Goal: Task Accomplishment & Management: Manage account settings

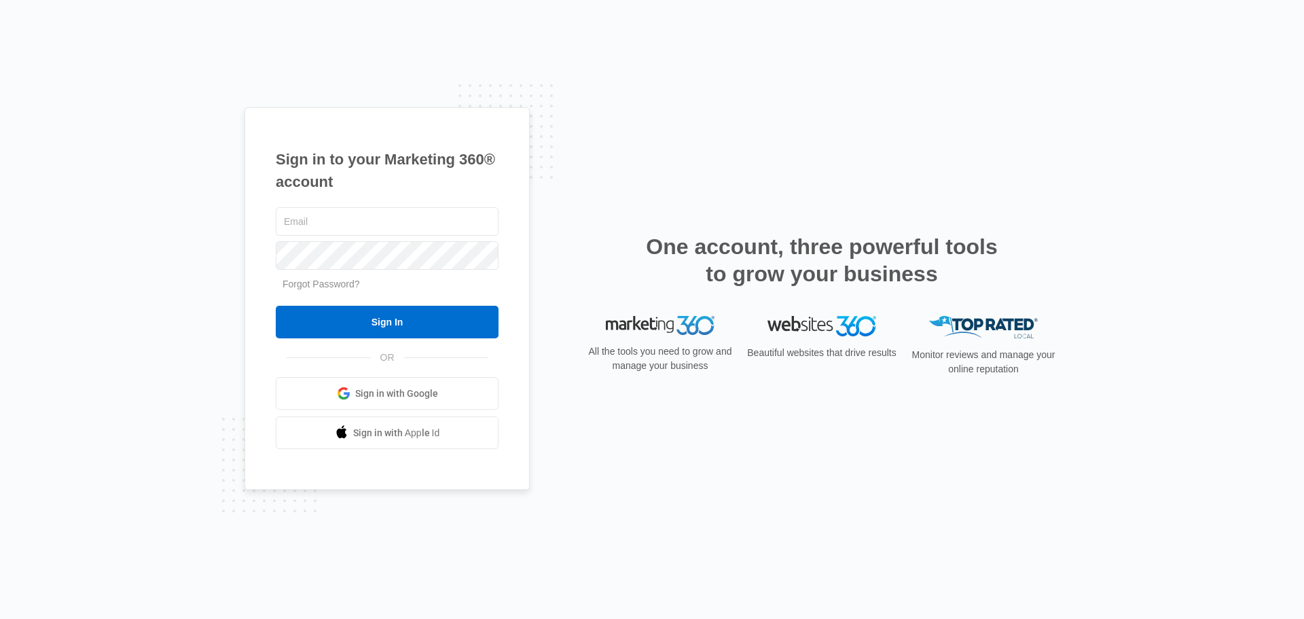
click at [732, 162] on div "Sign in to your Marketing 360® account Forgot Password? Sign In OR" at bounding box center [652, 309] width 815 height 405
click at [437, 224] on input "text" at bounding box center [387, 221] width 223 height 29
click at [463, 180] on h1 "Sign in to your Marketing 360® account" at bounding box center [387, 170] width 223 height 45
click at [448, 217] on input "text" at bounding box center [387, 221] width 223 height 29
click at [365, 62] on div "Sign in to your Marketing 360® account Forgot Password? Sign In OR Sign in with…" at bounding box center [652, 309] width 1304 height 619
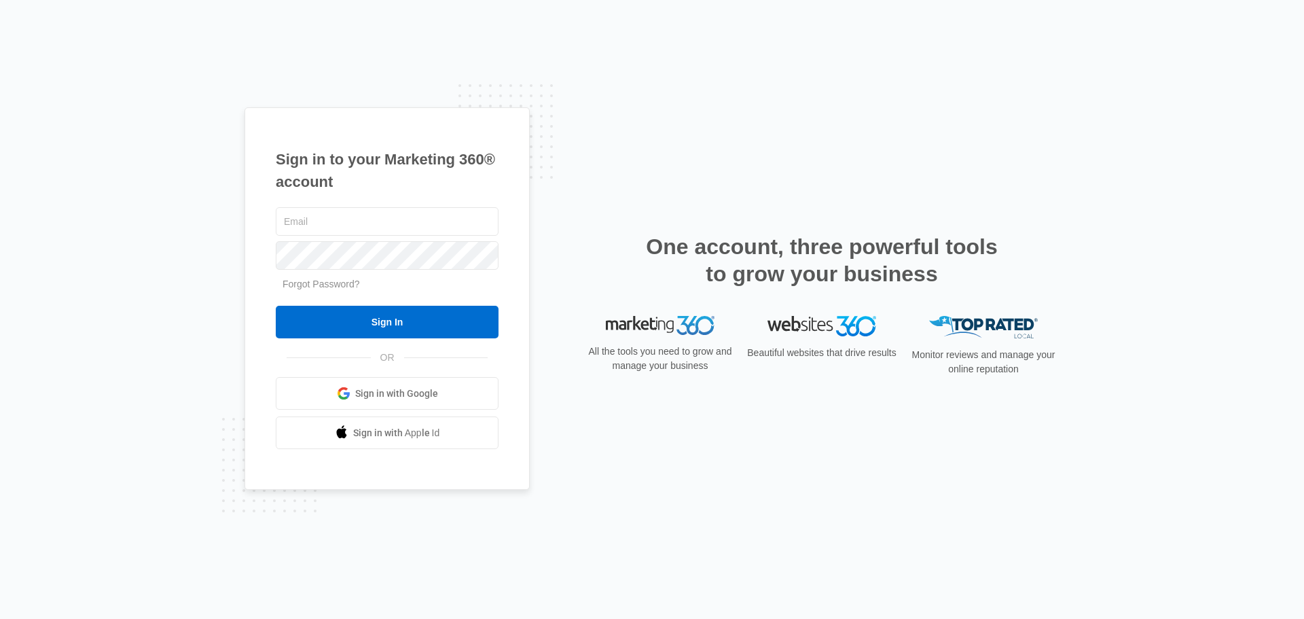
drag, startPoint x: 614, startPoint y: 93, endPoint x: 586, endPoint y: 109, distance: 31.9
click at [615, 93] on div "Sign in to your Marketing 360® account Forgot Password? Sign In OR Sign in with…" at bounding box center [652, 309] width 1304 height 619
click at [379, 217] on input "text" at bounding box center [387, 221] width 223 height 29
type input "management@freedomrideshare.com"
click at [365, 224] on input "management@freedomrideshare.com" at bounding box center [387, 221] width 223 height 29
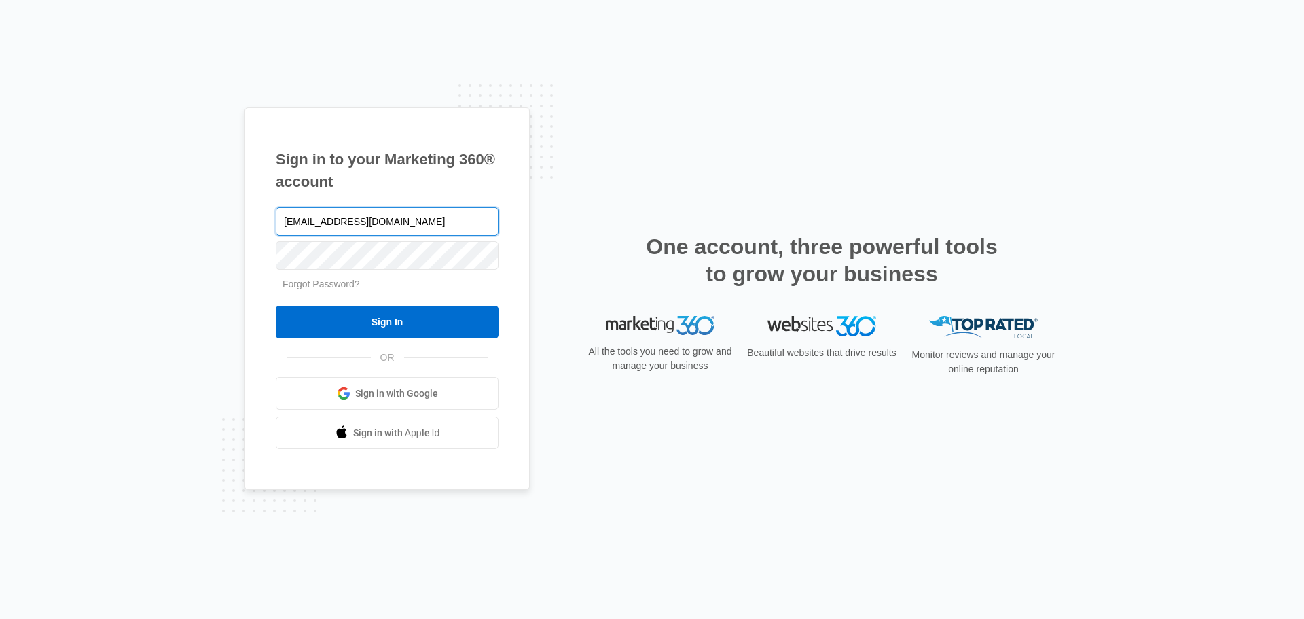
click at [365, 224] on input "management@freedomrideshare.com" at bounding box center [387, 221] width 223 height 29
click at [442, 156] on h1 "Sign in to your Marketing 360® account" at bounding box center [387, 170] width 223 height 45
click at [893, 92] on div "Sign in to your Marketing 360® account management@freedomrideshare.com Forgot P…" at bounding box center [652, 309] width 1304 height 619
click at [1065, 69] on div "Sign in to your Marketing 360® account management@freedomrideshare.com Forgot P…" at bounding box center [652, 309] width 1304 height 619
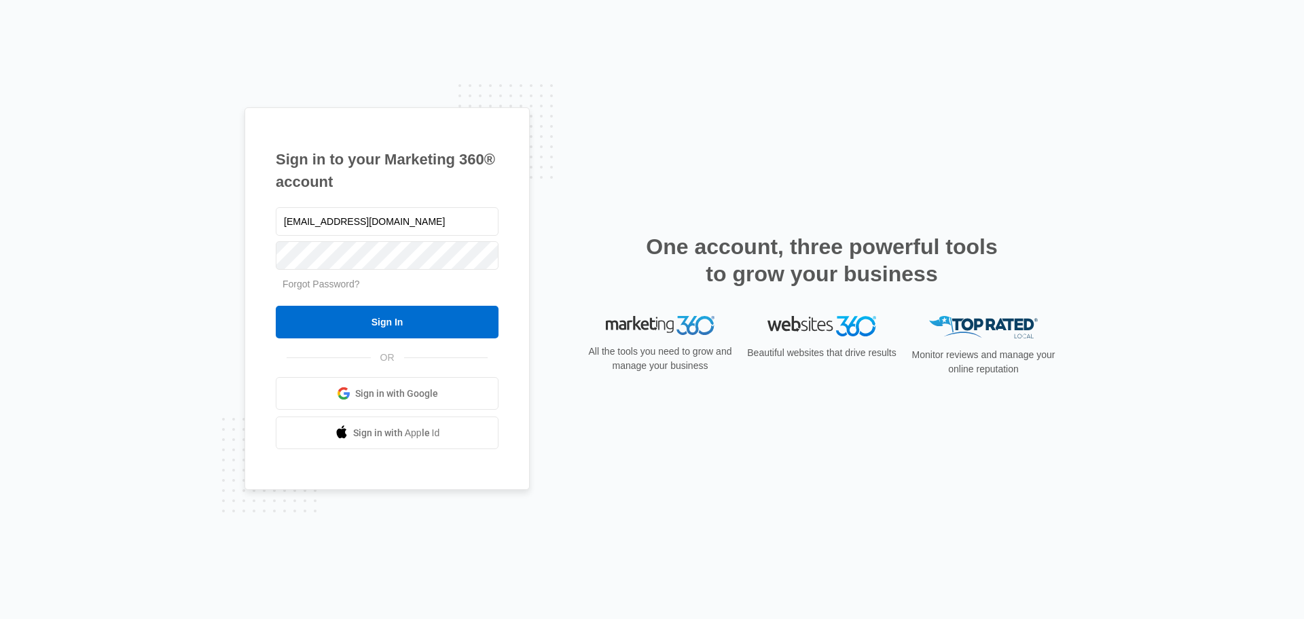
click at [308, 274] on form "management@freedomrideshare.com Forgot Password? Sign In" at bounding box center [387, 272] width 223 height 135
click at [308, 288] on link "Forgot Password?" at bounding box center [321, 284] width 77 height 11
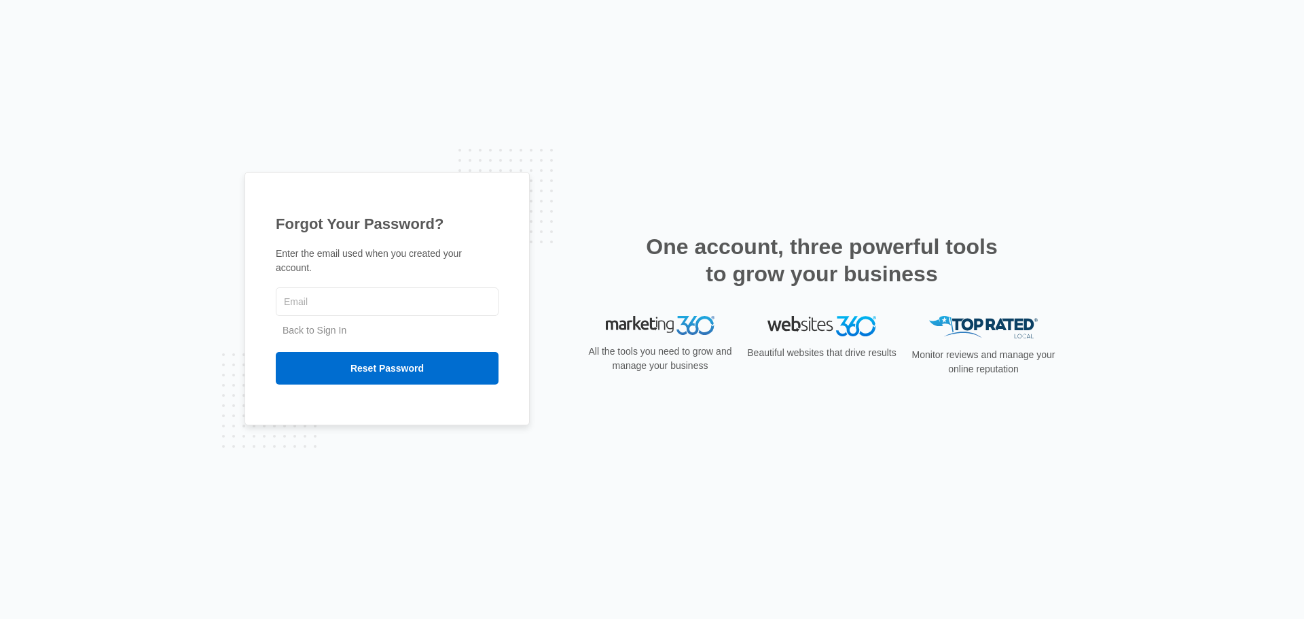
click at [351, 294] on input "text" at bounding box center [387, 301] width 223 height 29
type input "management@freedomrideshare.com"
click at [376, 361] on input "Reset Password" at bounding box center [387, 368] width 223 height 33
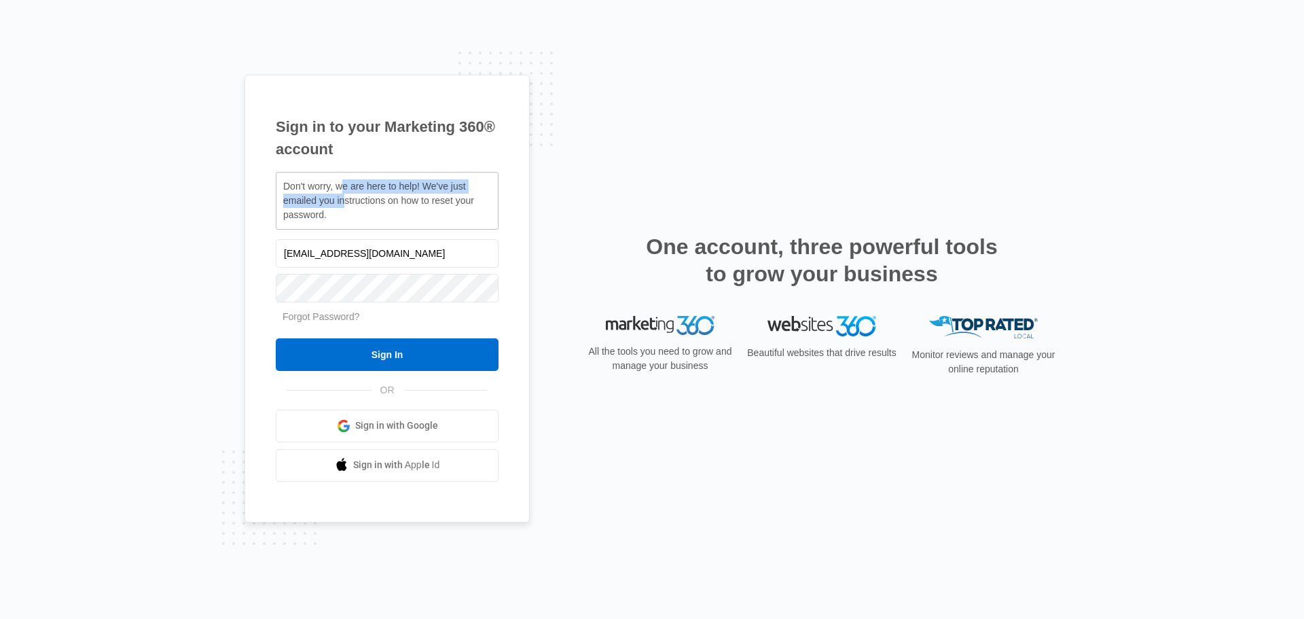
drag, startPoint x: 346, startPoint y: 193, endPoint x: 344, endPoint y: 207, distance: 13.7
click at [344, 207] on span "Don't worry, we are here to help! We've just emailed you instructions on how to…" at bounding box center [378, 200] width 191 height 39
click at [353, 251] on input "[EMAIL_ADDRESS][DOMAIN_NAME]" at bounding box center [387, 253] width 223 height 29
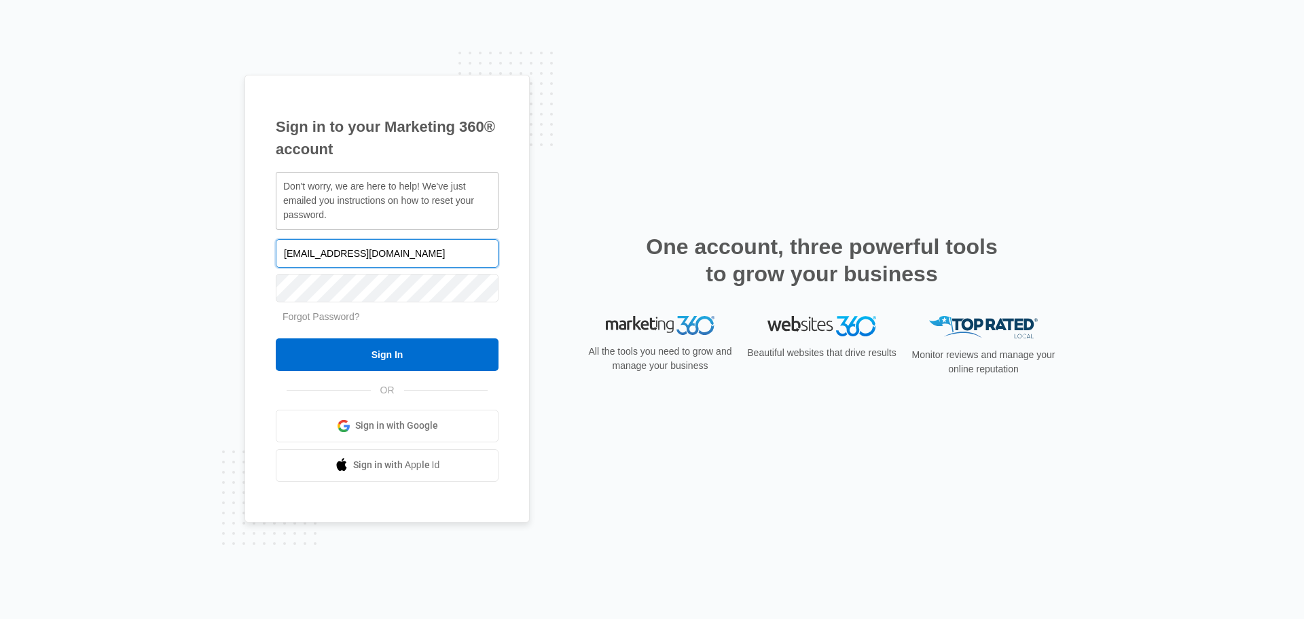
click at [353, 251] on input "[EMAIL_ADDRESS][DOMAIN_NAME]" at bounding box center [387, 253] width 223 height 29
click at [354, 251] on input "[EMAIL_ADDRESS][DOMAIN_NAME]" at bounding box center [387, 253] width 223 height 29
drag, startPoint x: 149, startPoint y: 270, endPoint x: 0, endPoint y: 272, distance: 149.5
click at [0, 270] on div "Sign in to your Marketing 360® account Don't worry, we are here to help! We've …" at bounding box center [652, 309] width 1304 height 619
paste input "Elizabeth"
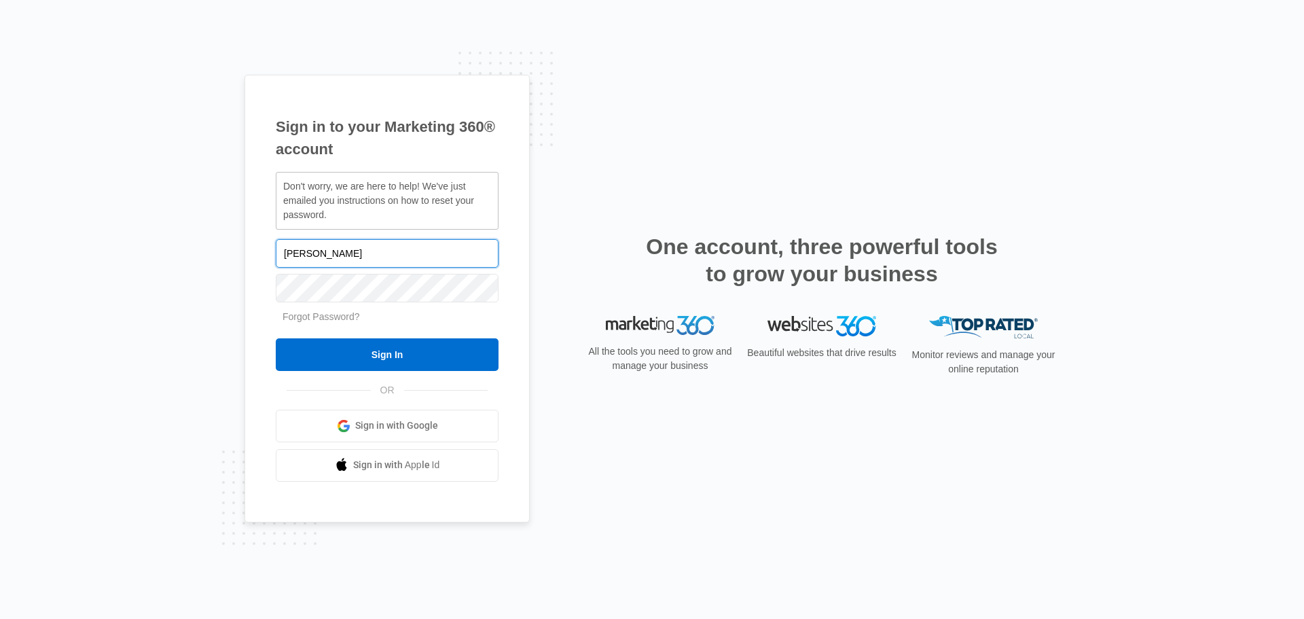
type input "Elizabeth"
click at [323, 359] on input "Sign In" at bounding box center [387, 354] width 223 height 33
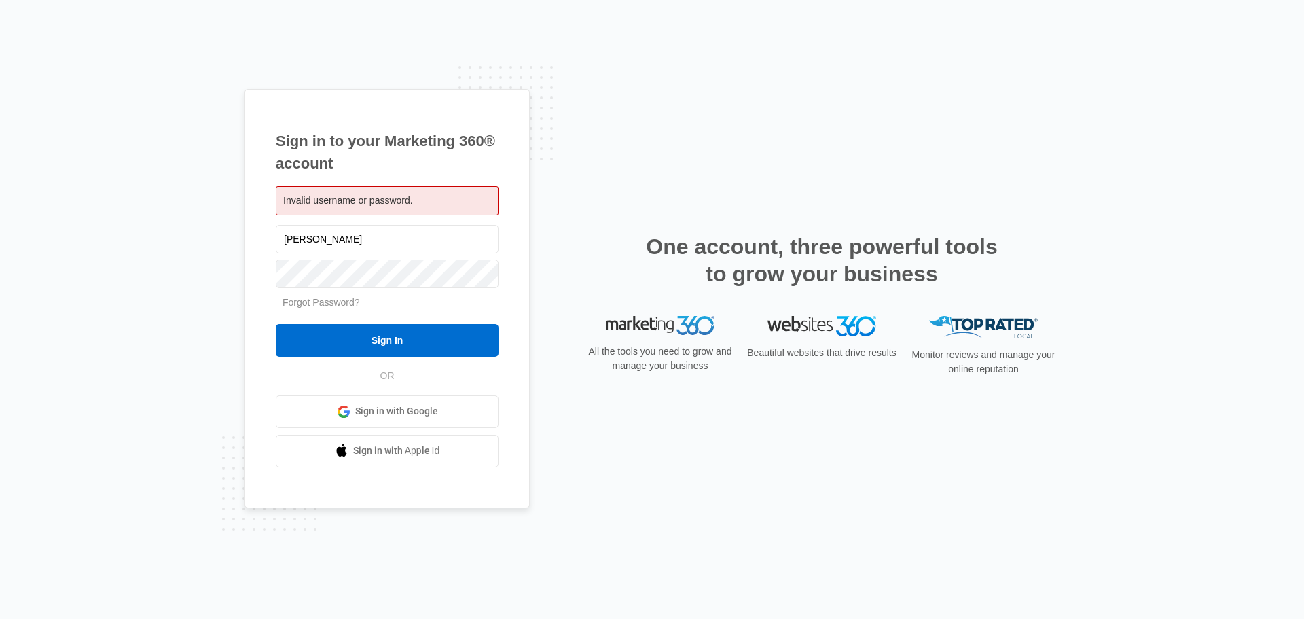
click at [213, 260] on div "Sign in to your Marketing 360® account Invalid username or password. [PERSON_NA…" at bounding box center [652, 309] width 1304 height 619
drag, startPoint x: 332, startPoint y: 236, endPoint x: 213, endPoint y: 254, distance: 120.3
click at [213, 254] on div "Sign in to your Marketing 360® account Invalid username or password. Elizabeth …" at bounding box center [652, 309] width 1304 height 619
click at [232, 88] on div "Sign in to your Marketing 360® account Invalid username or password. Elizabeth …" at bounding box center [652, 309] width 1304 height 619
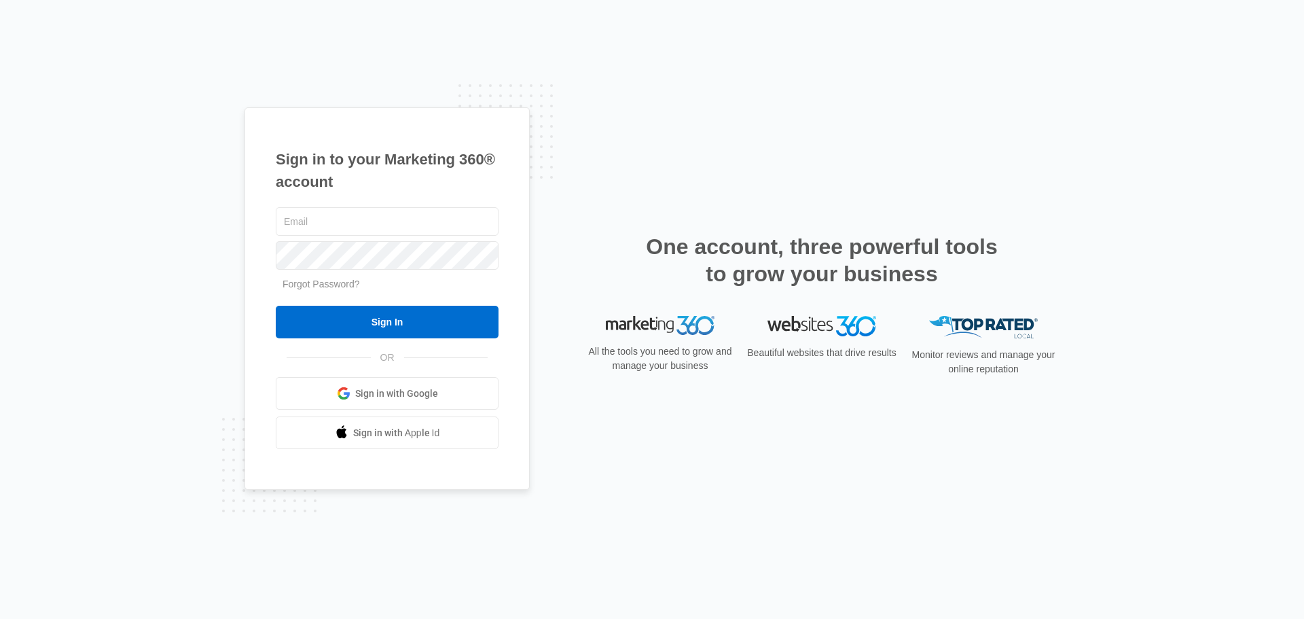
click at [429, 232] on input "text" at bounding box center [387, 221] width 223 height 29
type input "stur7168@yahoo.com"
click at [392, 269] on div at bounding box center [387, 255] width 223 height 34
click at [345, 285] on link "Forgot Password?" at bounding box center [321, 284] width 77 height 11
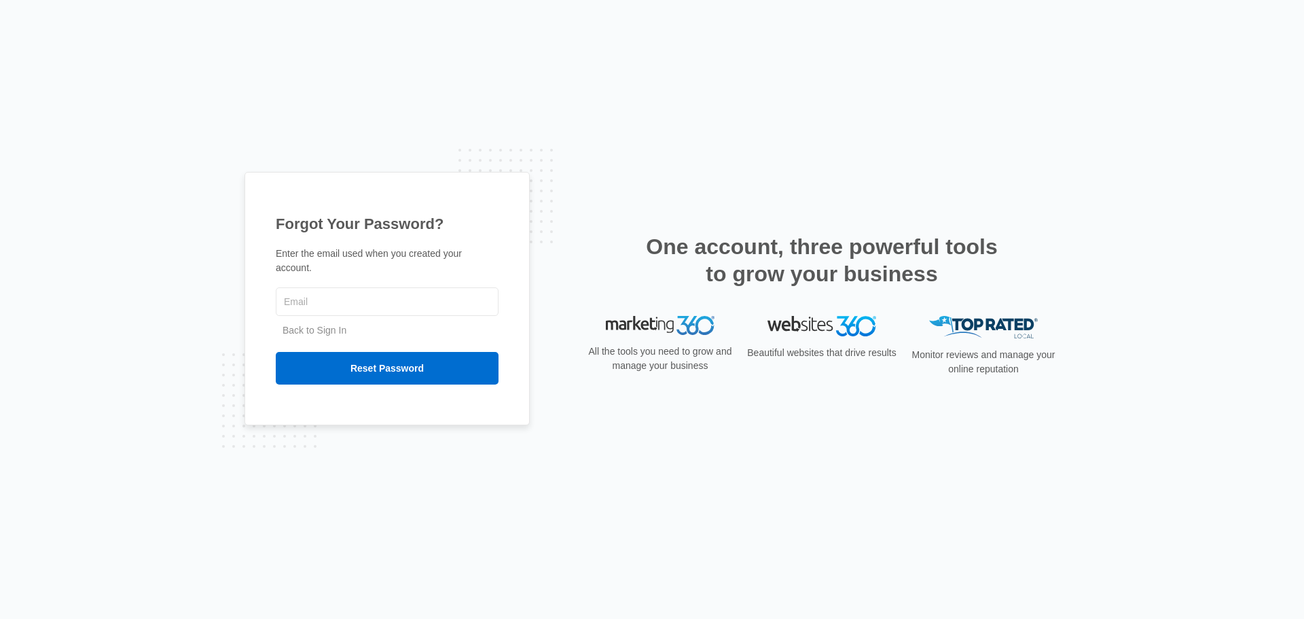
click at [344, 291] on input "text" at bounding box center [387, 301] width 223 height 29
type input "[EMAIL_ADDRESS][DOMAIN_NAME]"
click at [340, 352] on input "Reset Password" at bounding box center [387, 368] width 223 height 33
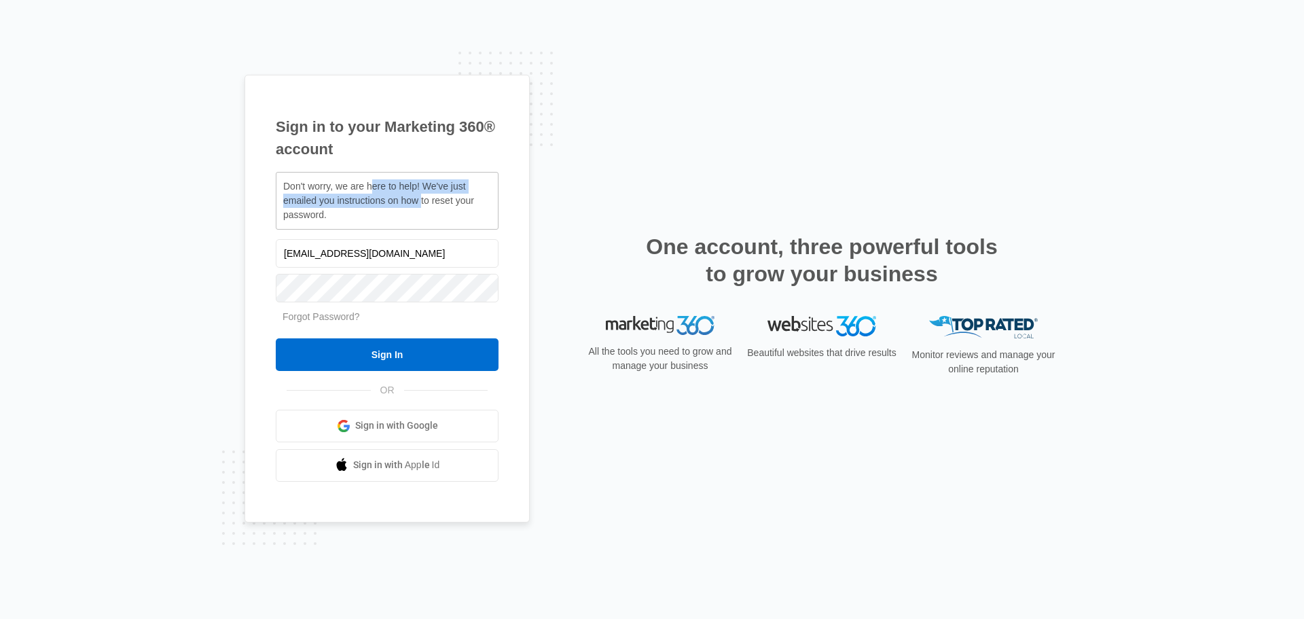
drag, startPoint x: 423, startPoint y: 200, endPoint x: 374, endPoint y: 193, distance: 48.8
click at [374, 193] on span "Don't worry, we are here to help! We've just emailed you instructions on how to…" at bounding box center [378, 200] width 191 height 39
click at [375, 192] on span "Don't worry, we are here to help! We've just emailed you instructions on how to…" at bounding box center [378, 200] width 191 height 39
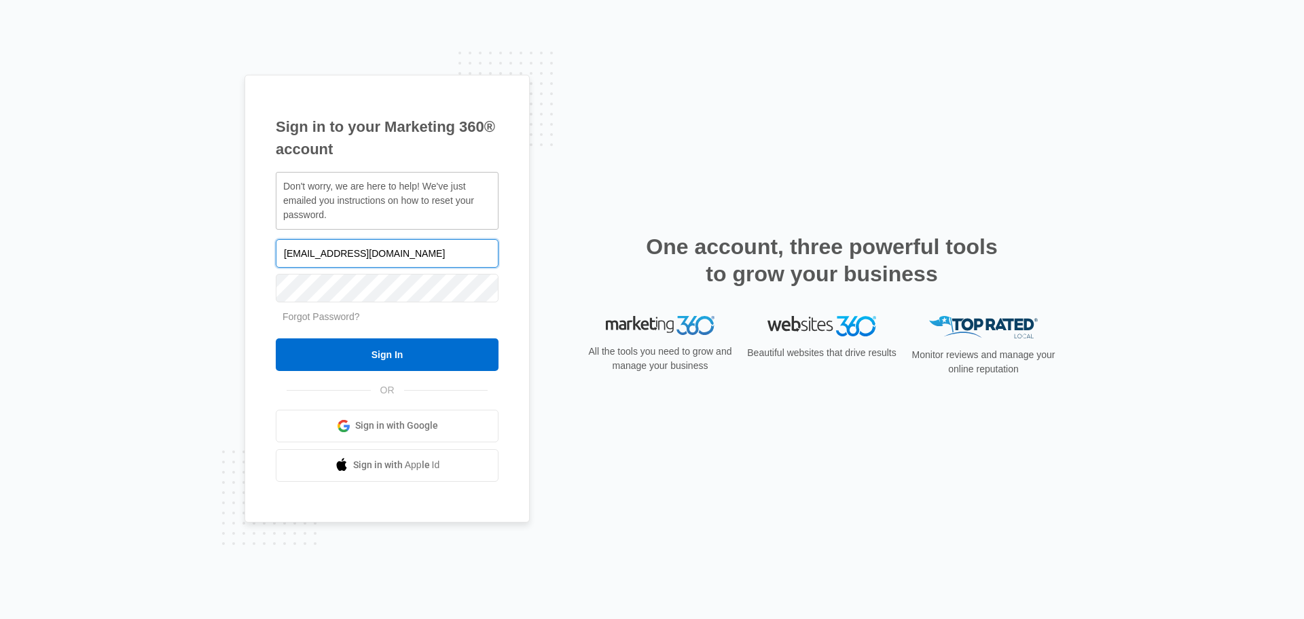
click at [375, 255] on input "Stur7168@yahoo.com" at bounding box center [387, 253] width 223 height 29
click at [374, 255] on input "Stur7168@yahoo.com" at bounding box center [387, 253] width 223 height 29
click at [421, 121] on h1 "Sign in to your Marketing 360® account" at bounding box center [387, 138] width 223 height 45
click at [361, 425] on span "Sign in with Google" at bounding box center [396, 426] width 83 height 14
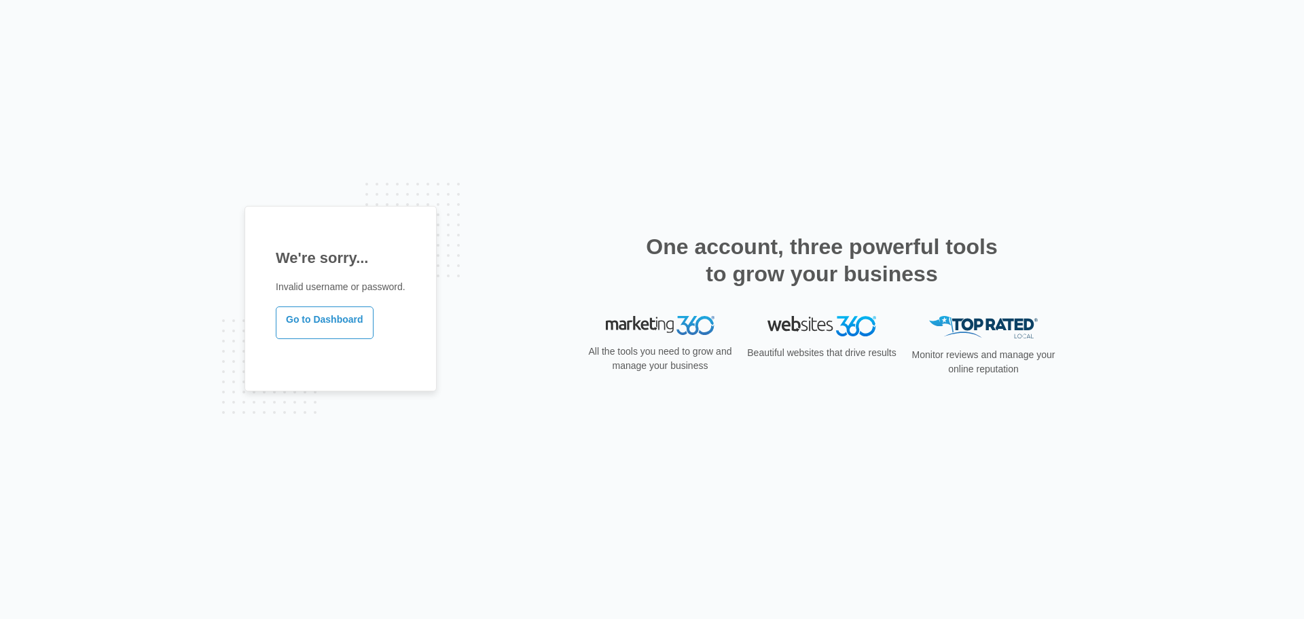
click at [478, 238] on div "We're sorry... Invalid username or password. Go to Dashboard One account, three…" at bounding box center [652, 310] width 815 height 208
click at [282, 322] on link "Go to Dashboard" at bounding box center [325, 322] width 98 height 33
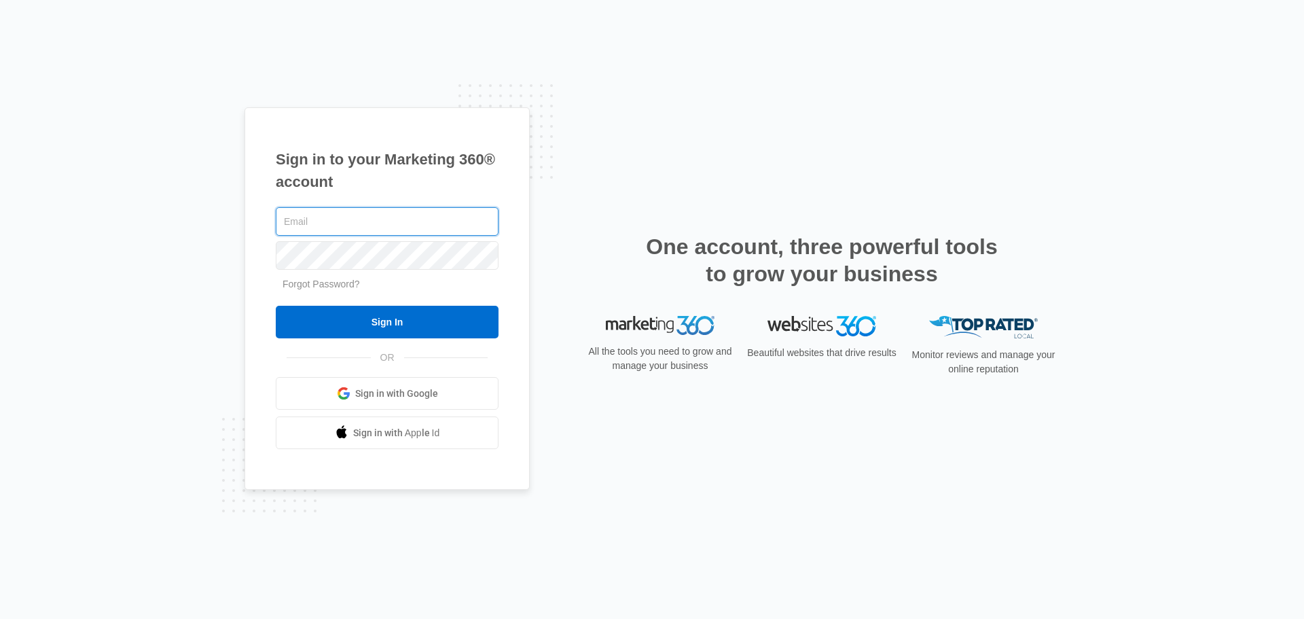
click at [332, 226] on input "text" at bounding box center [387, 221] width 223 height 29
type input "[EMAIL_ADDRESS][DOMAIN_NAME]"
click at [390, 319] on input "Sign In" at bounding box center [387, 322] width 223 height 33
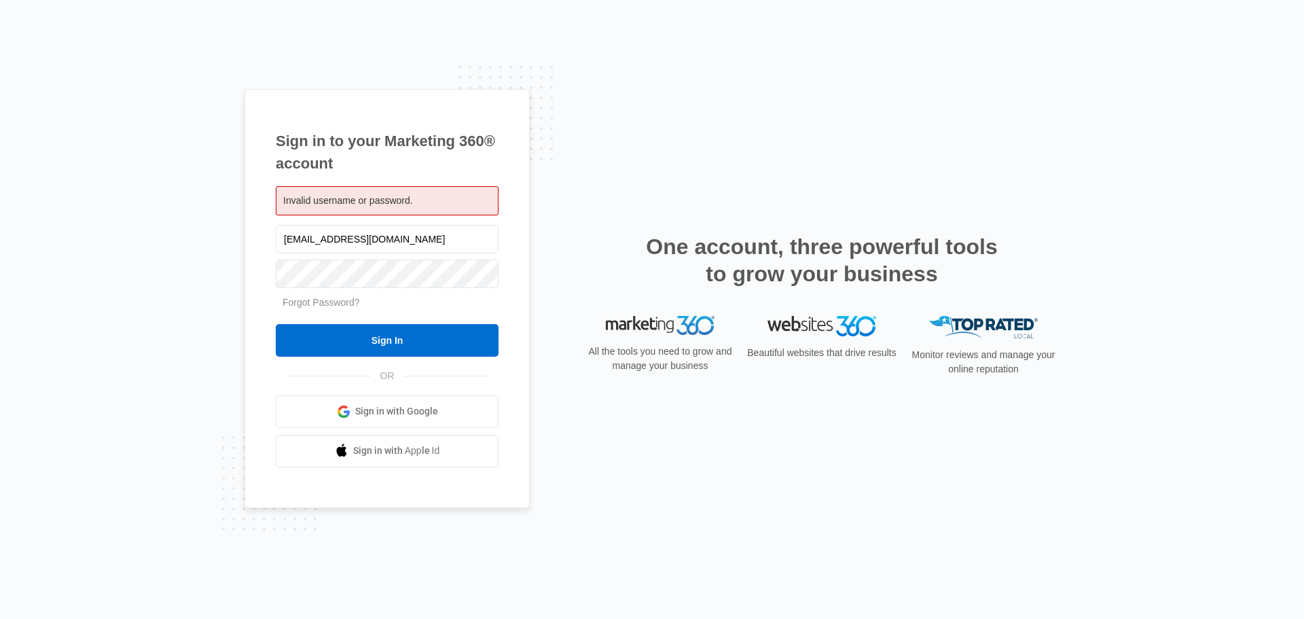
click at [415, 154] on h1 "Sign in to your Marketing 360® account" at bounding box center [387, 152] width 223 height 45
click at [342, 302] on link "Forgot Password?" at bounding box center [321, 302] width 77 height 11
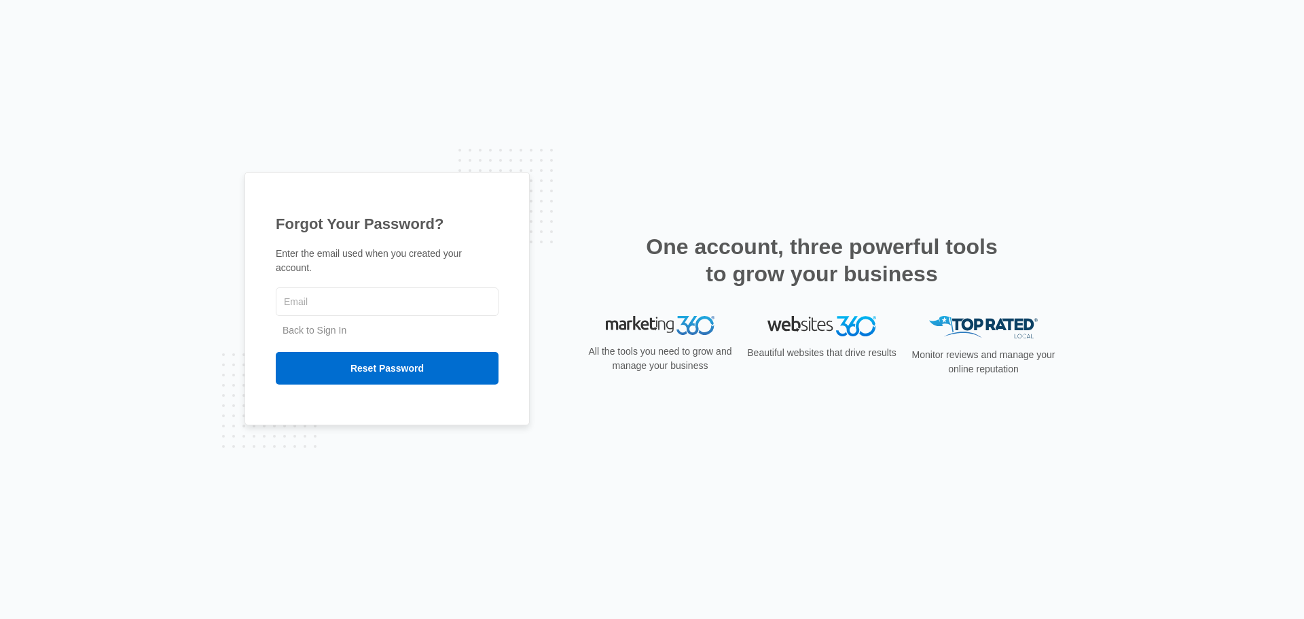
click at [344, 294] on input "text" at bounding box center [387, 301] width 223 height 29
type input "[EMAIL_ADDRESS][DOMAIN_NAME]"
click at [276, 352] on input "Reset Password" at bounding box center [387, 368] width 223 height 33
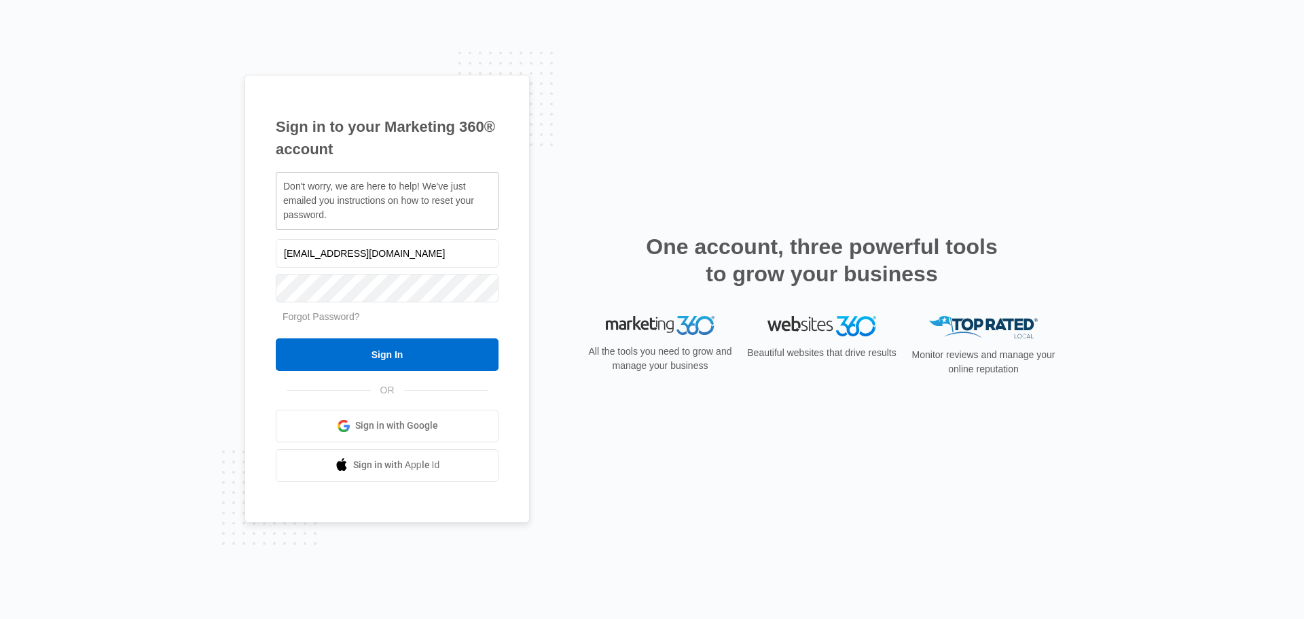
click at [323, 372] on div "[EMAIL_ADDRESS][DOMAIN_NAME] Forgot Password? Sign In OR Sign in with Google Si…" at bounding box center [387, 358] width 223 height 245
click at [323, 361] on input "Sign In" at bounding box center [387, 354] width 223 height 33
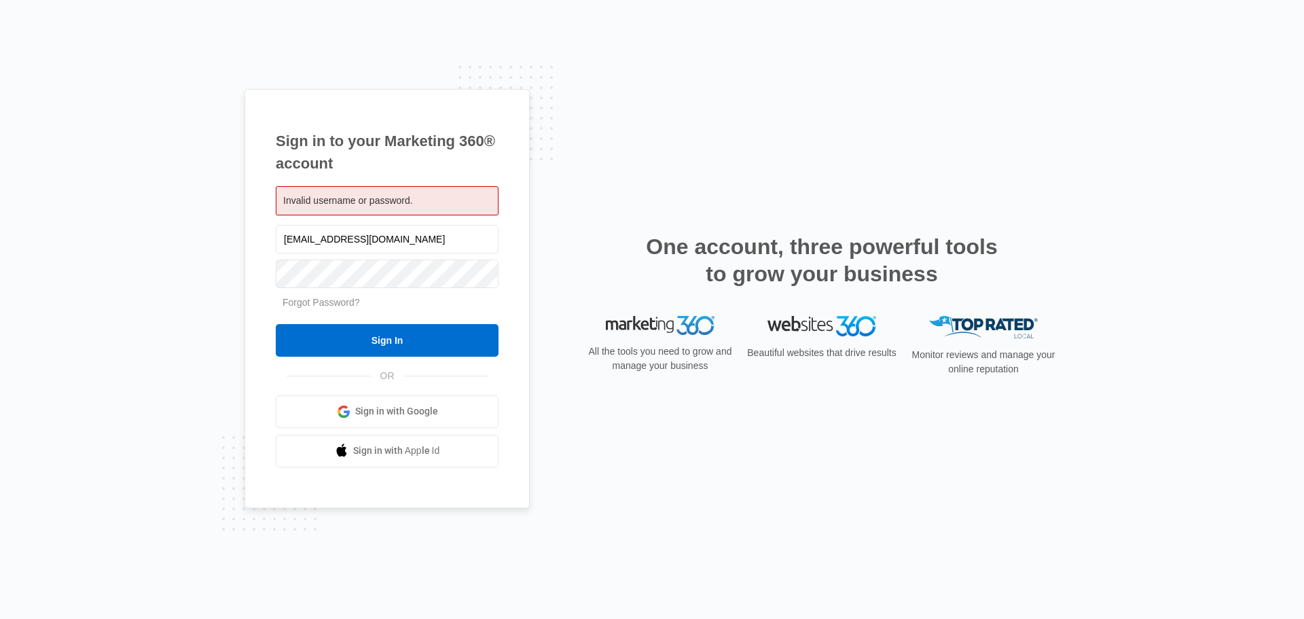
click at [365, 145] on h1 "Sign in to your Marketing 360® account" at bounding box center [387, 152] width 223 height 45
click at [351, 231] on input "[EMAIL_ADDRESS][DOMAIN_NAME]" at bounding box center [387, 239] width 223 height 29
click at [329, 300] on link "Forgot Password?" at bounding box center [321, 302] width 77 height 11
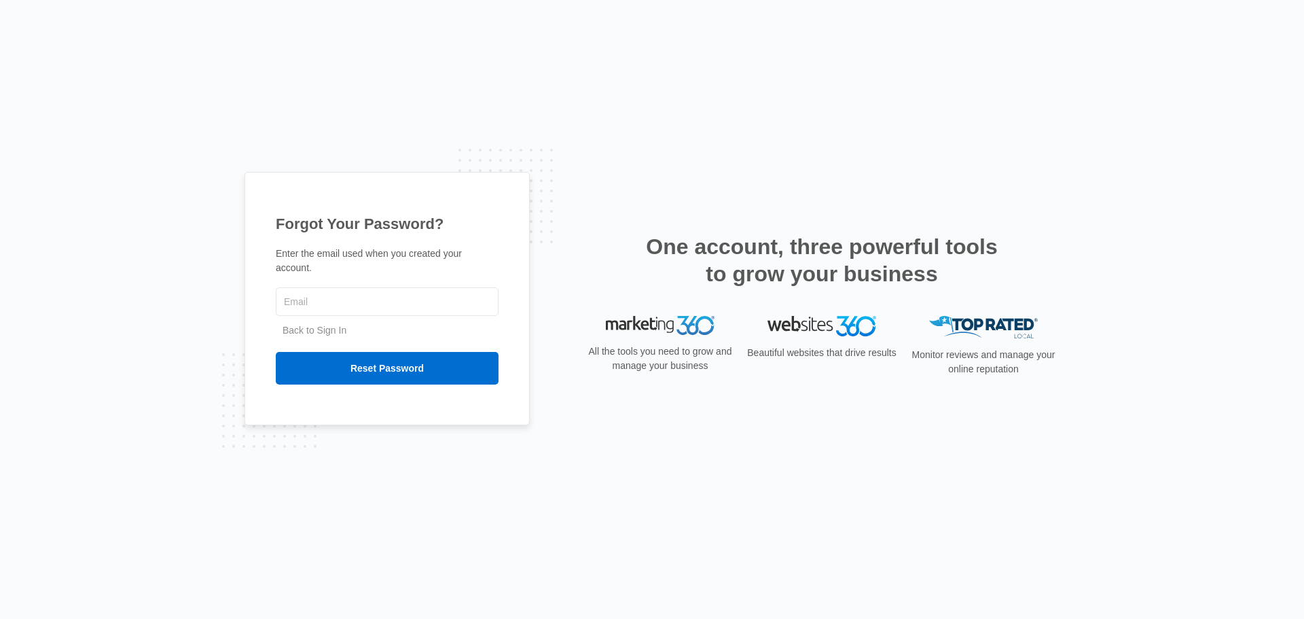
click at [337, 279] on div "Enter the email used when you created your account. Back to Sign In Reset Passw…" at bounding box center [387, 316] width 223 height 138
click at [333, 296] on input "text" at bounding box center [387, 301] width 223 height 29
paste input "[EMAIL_ADDRESS][DOMAIN_NAME]"
type input "[EMAIL_ADDRESS][DOMAIN_NAME]"
click at [383, 352] on input "Reset Password" at bounding box center [387, 368] width 223 height 33
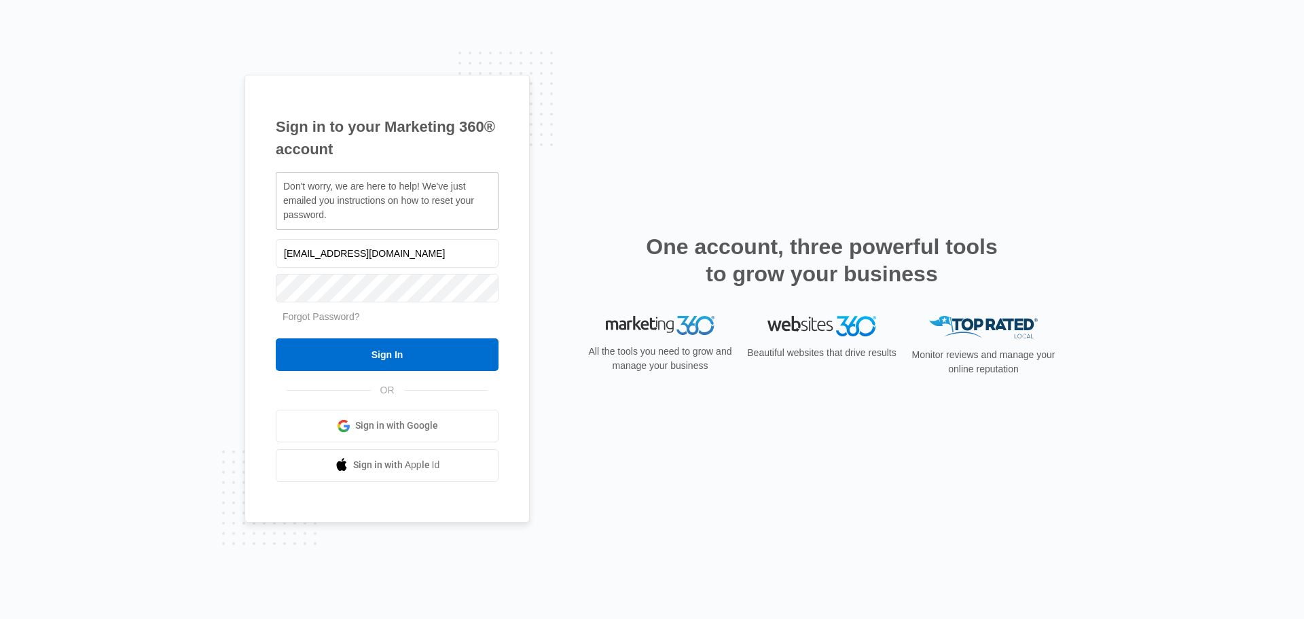
click at [391, 115] on div "Sign in to your Marketing 360® account Don't worry, we are here to help! We've …" at bounding box center [387, 299] width 285 height 448
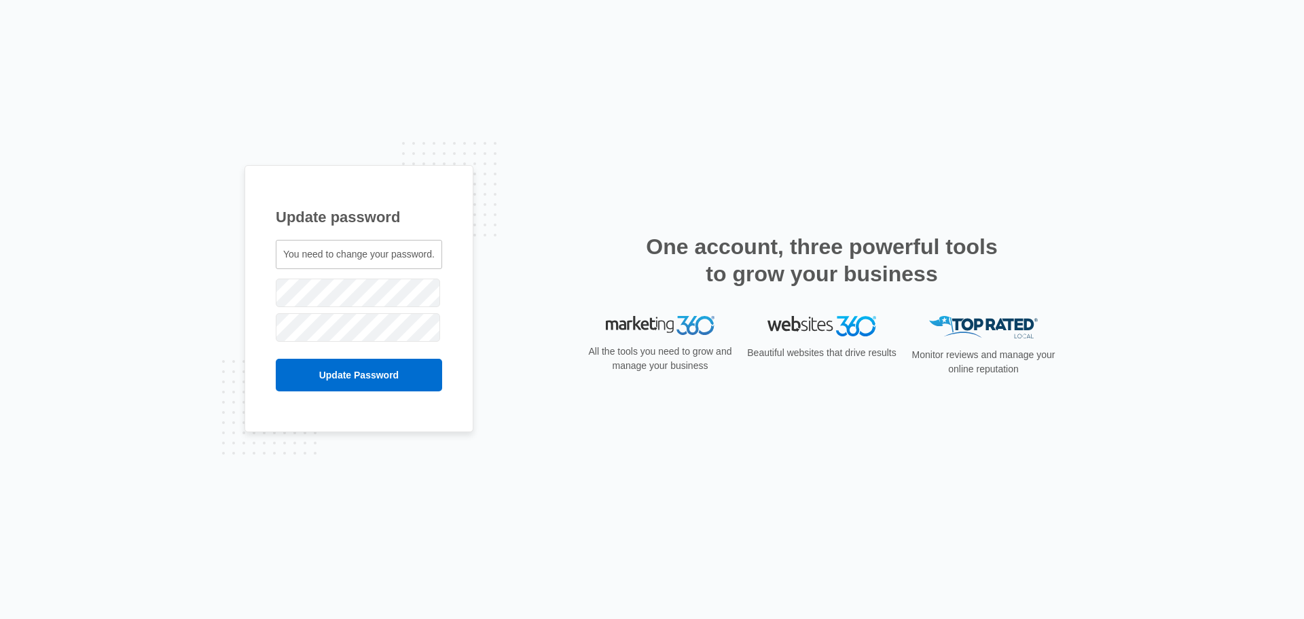
click at [304, 308] on div at bounding box center [359, 293] width 166 height 34
click at [332, 369] on input "Update Password" at bounding box center [359, 375] width 166 height 33
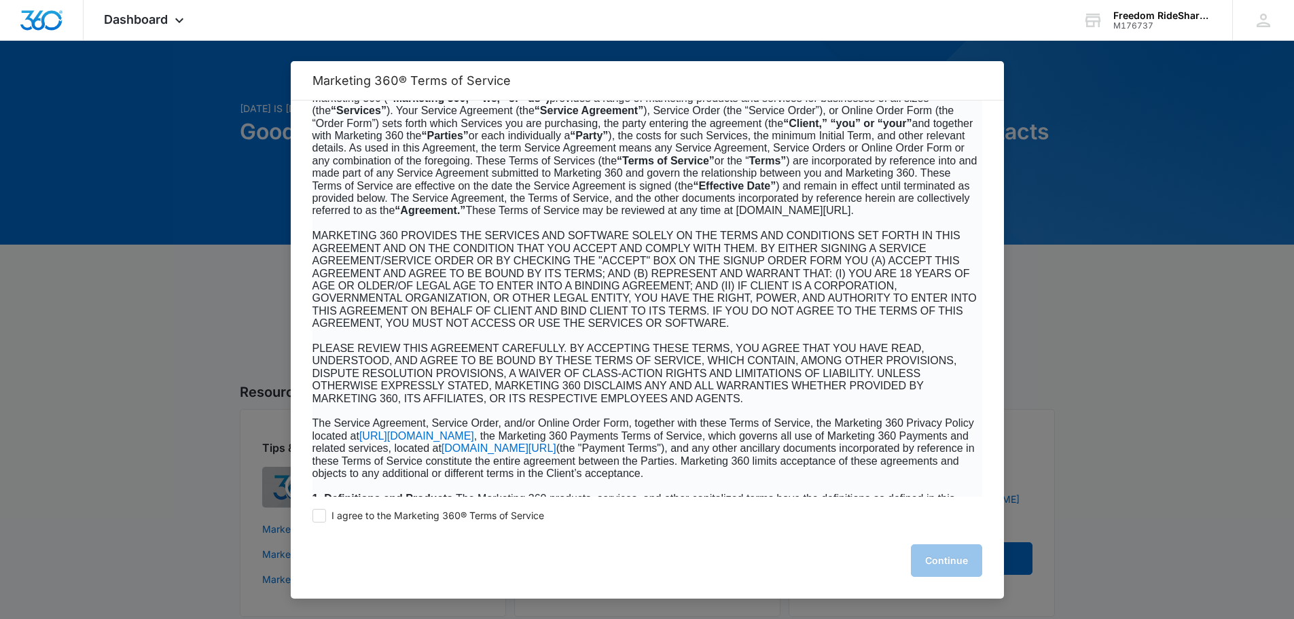
scroll to position [204, 0]
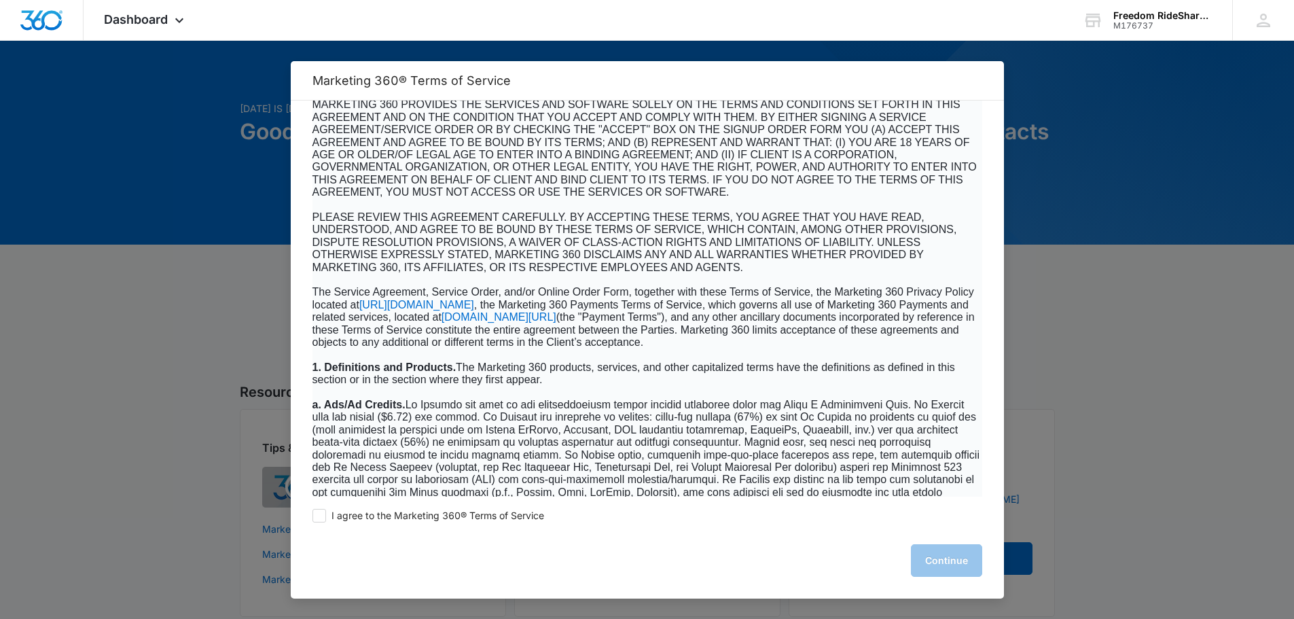
drag, startPoint x: 465, startPoint y: 514, endPoint x: 481, endPoint y: 514, distance: 15.6
click at [465, 514] on span "I agree to the Marketing 360® Terms of Service" at bounding box center [438, 516] width 213 height 13
click at [326, 514] on input "I agree to the Marketing 360® Terms of Service" at bounding box center [320, 516] width 14 height 14
checkbox input "true"
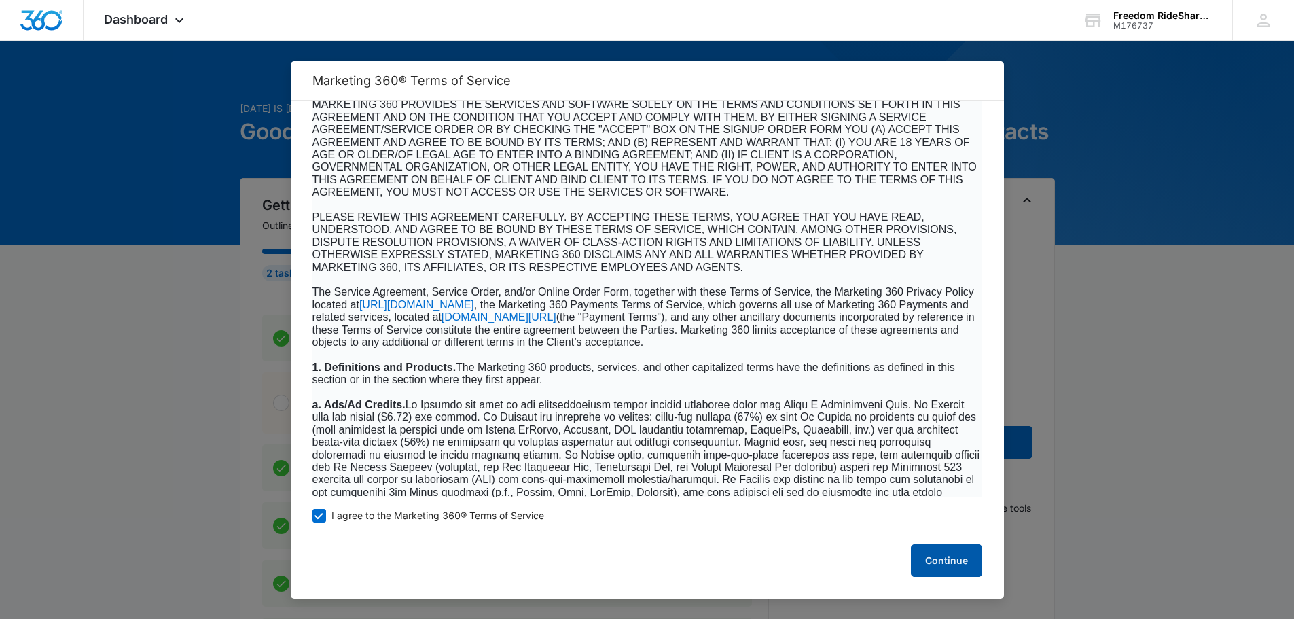
click at [963, 563] on button "Continue" at bounding box center [946, 560] width 71 height 33
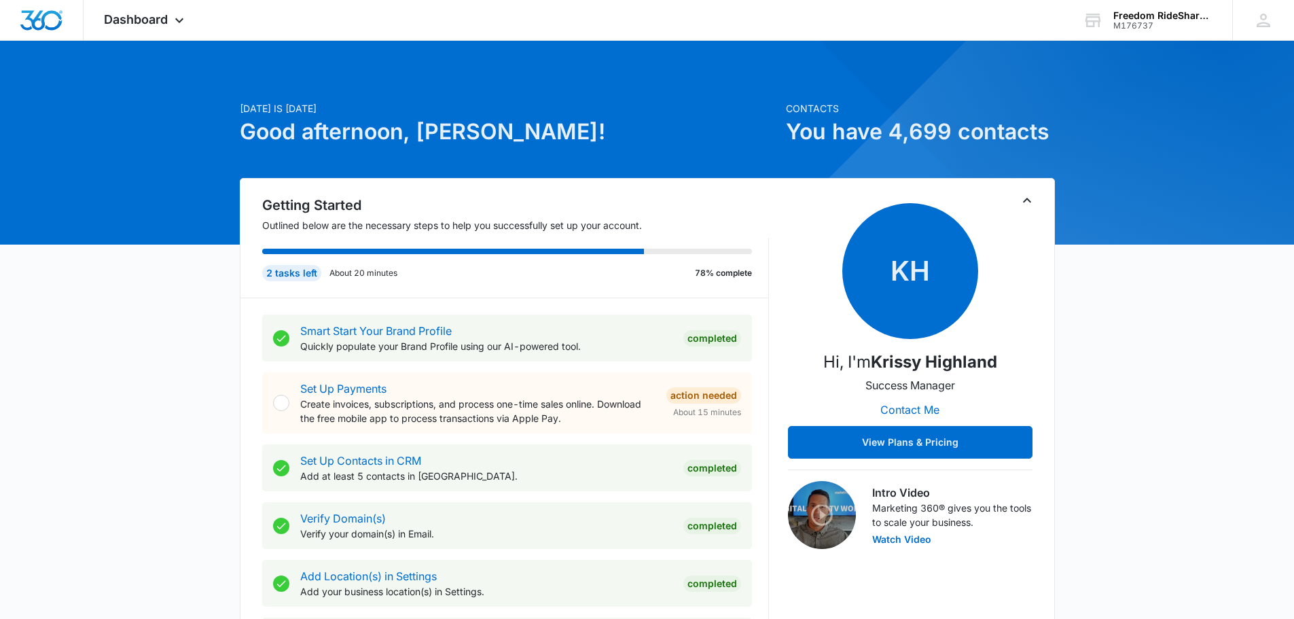
click at [179, 32] on div "Dashboard Apps Reputation Forms CRM Email Social Payments POS Content Ads Intel…" at bounding box center [146, 20] width 124 height 40
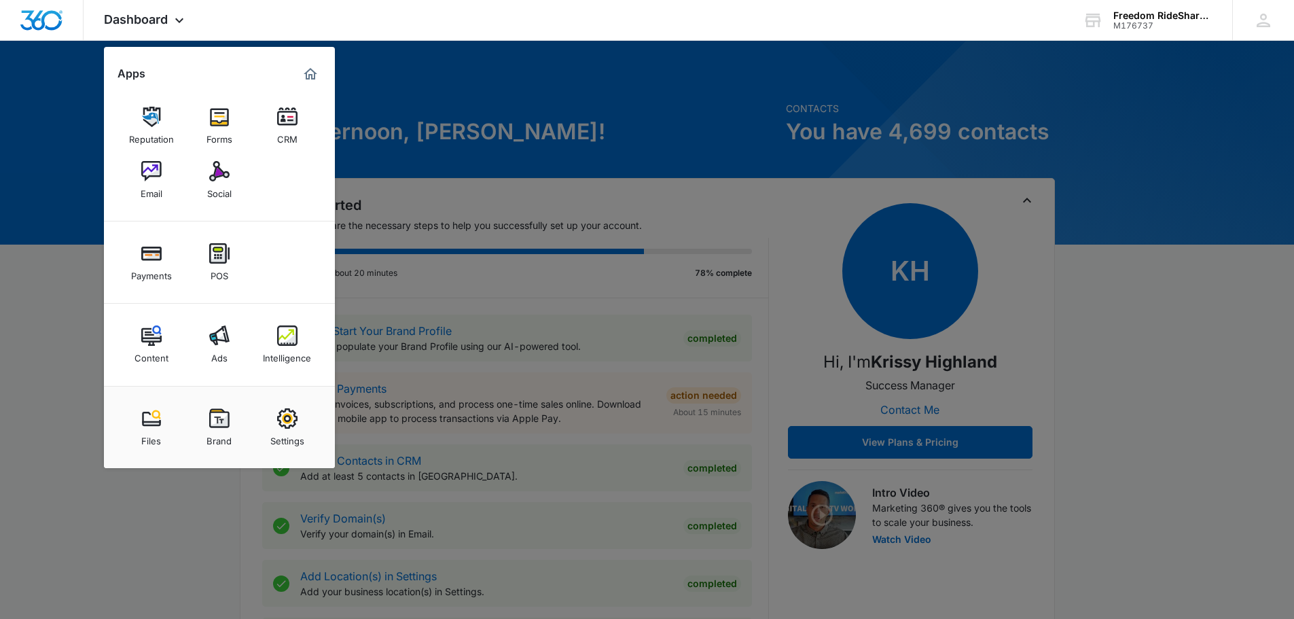
click at [282, 332] on img at bounding box center [287, 335] width 20 height 20
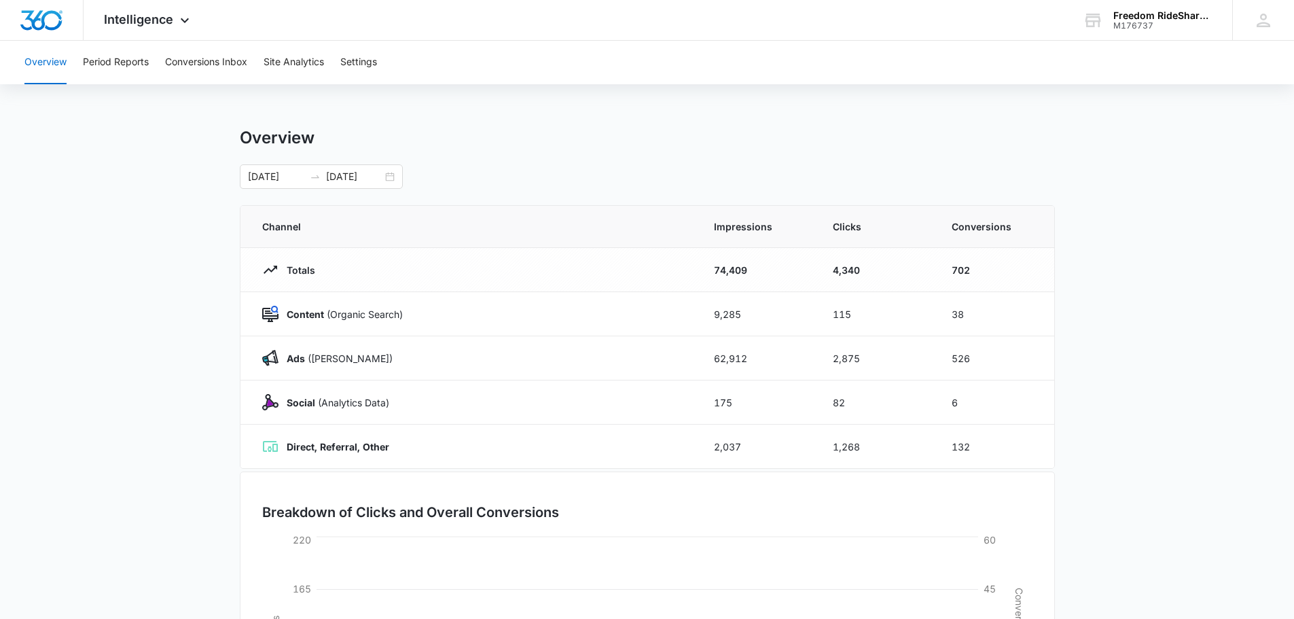
click at [166, 311] on main "Overview [DATE] [DATE] Channel Impressions Clicks Conversions Totals 74,409 4,3…" at bounding box center [647, 484] width 1294 height 713
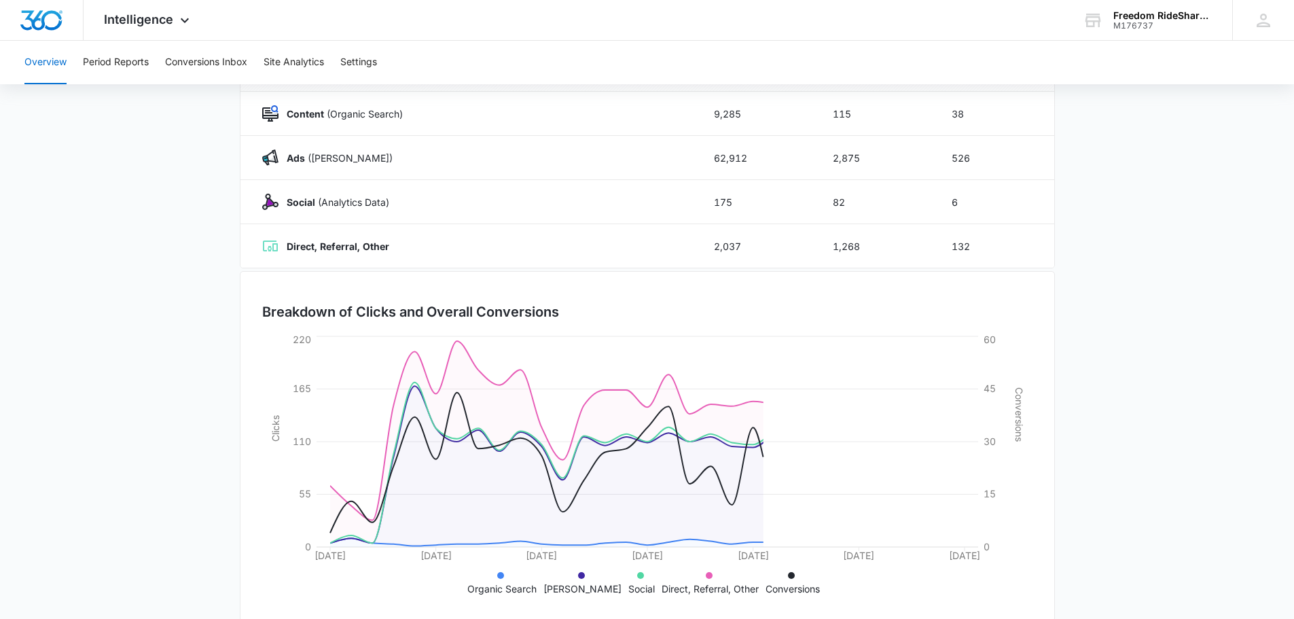
scroll to position [204, 0]
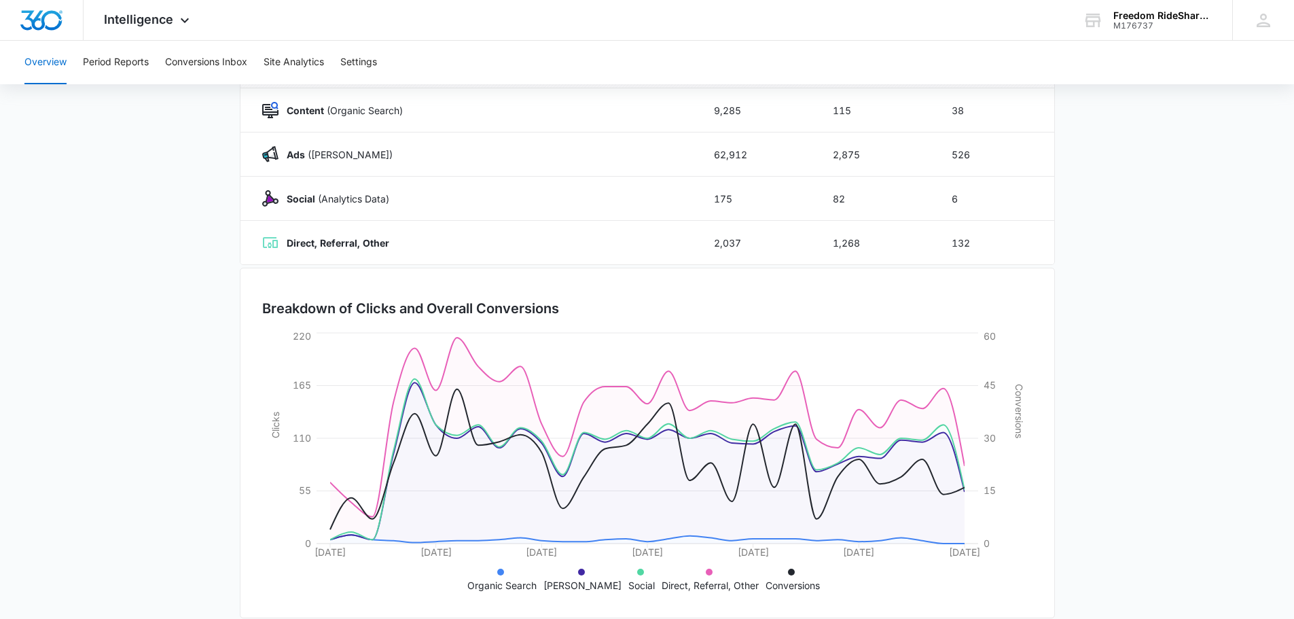
click at [166, 314] on main "Overview 08/05/2025 09/04/2025 Channel Impressions Clicks Conversions Totals 74…" at bounding box center [647, 280] width 1294 height 713
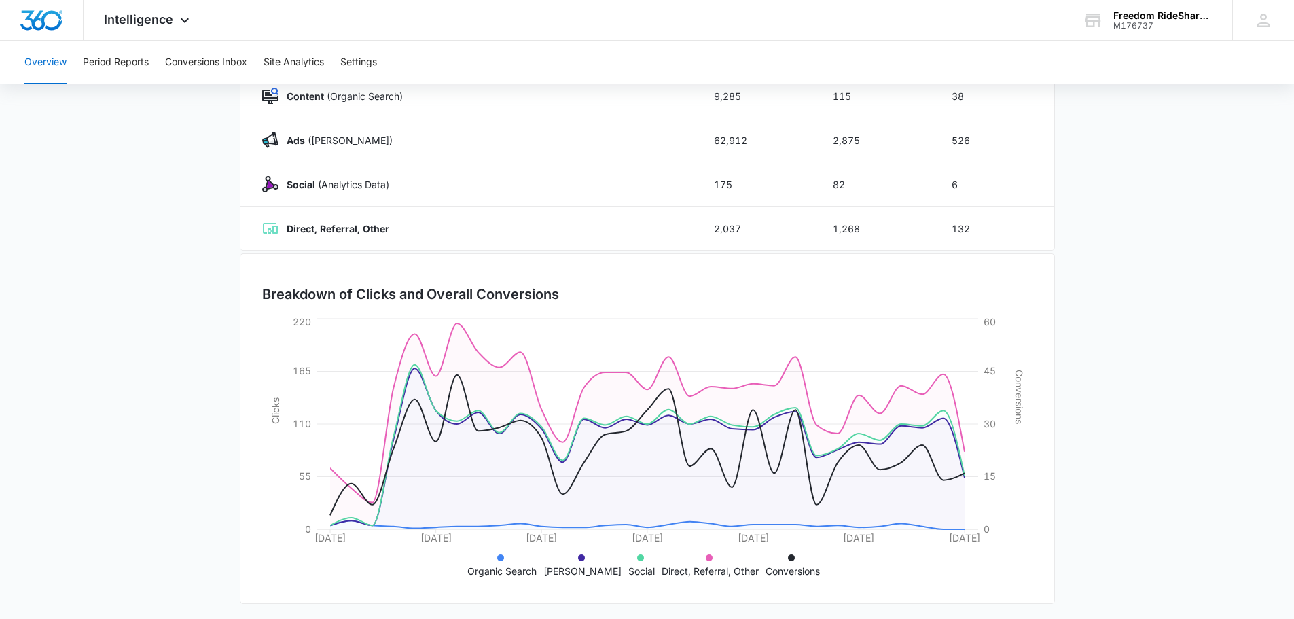
scroll to position [222, 0]
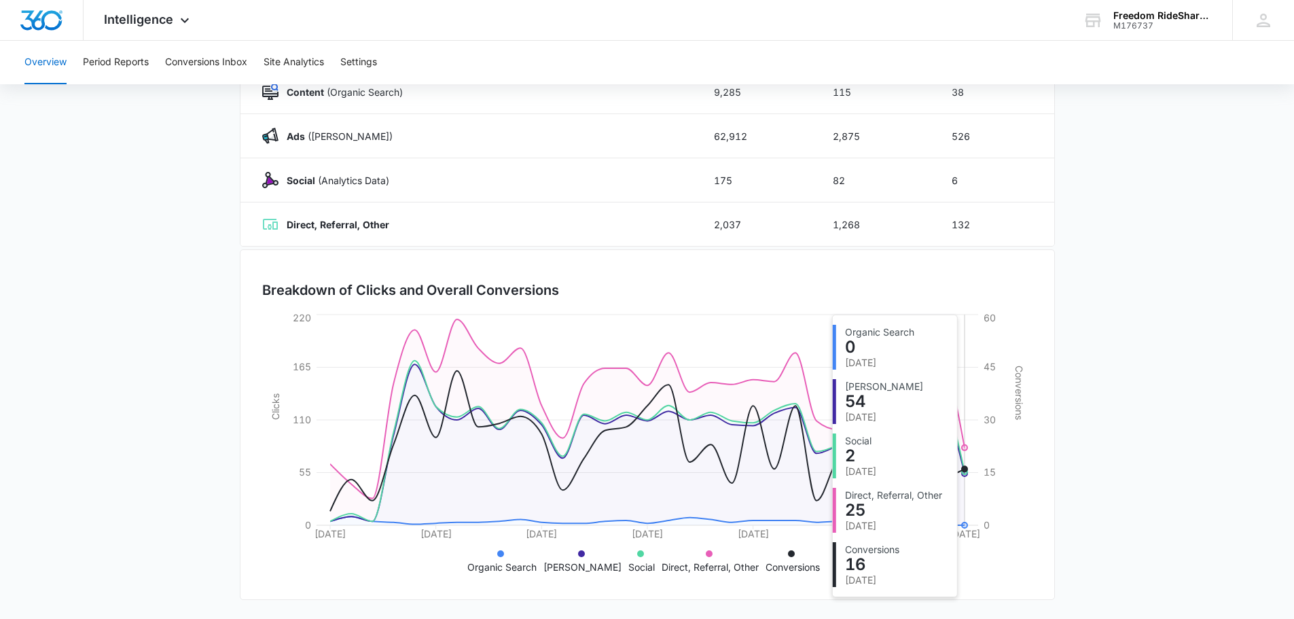
click at [959, 480] on icon at bounding box center [647, 444] width 635 height 161
click at [961, 463] on icon at bounding box center [647, 442] width 635 height 157
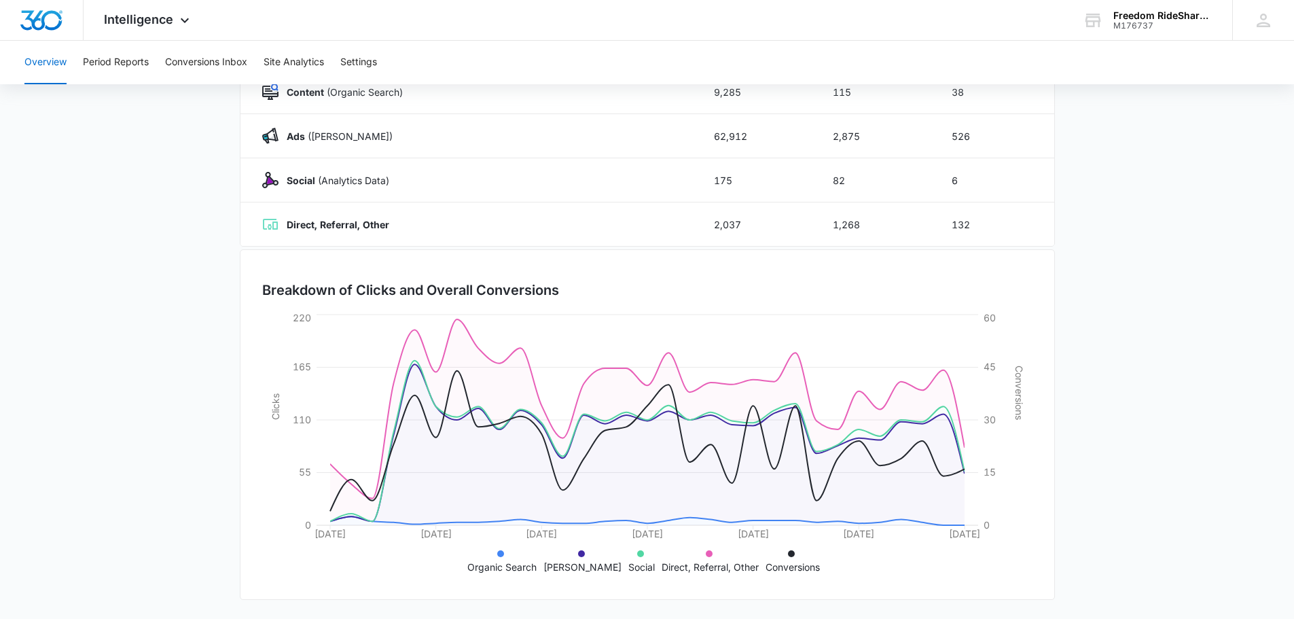
click at [871, 584] on div "Breakdown of Clicks and Overall Conversions 08/05/2025 08/10/2025 08/15/2025 08…" at bounding box center [647, 424] width 815 height 351
click at [158, 305] on main "Overview 08/05/2025 09/04/2025 Channel Impressions Clicks Conversions Totals 74…" at bounding box center [647, 262] width 1294 height 713
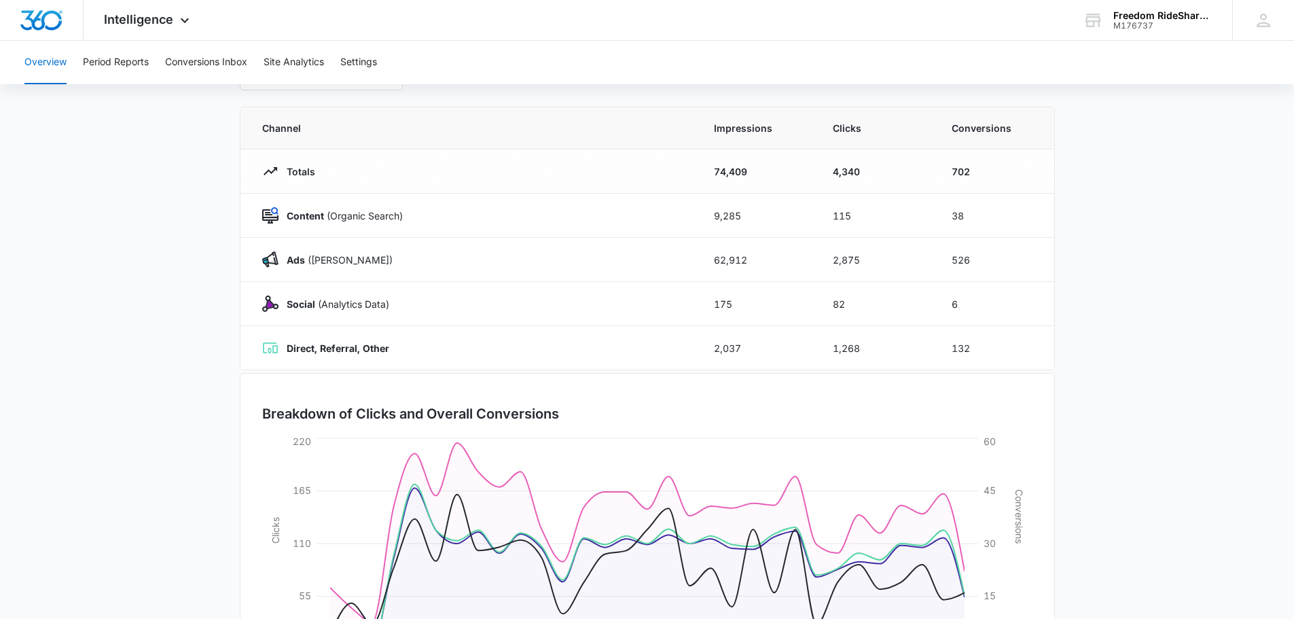
scroll to position [0, 0]
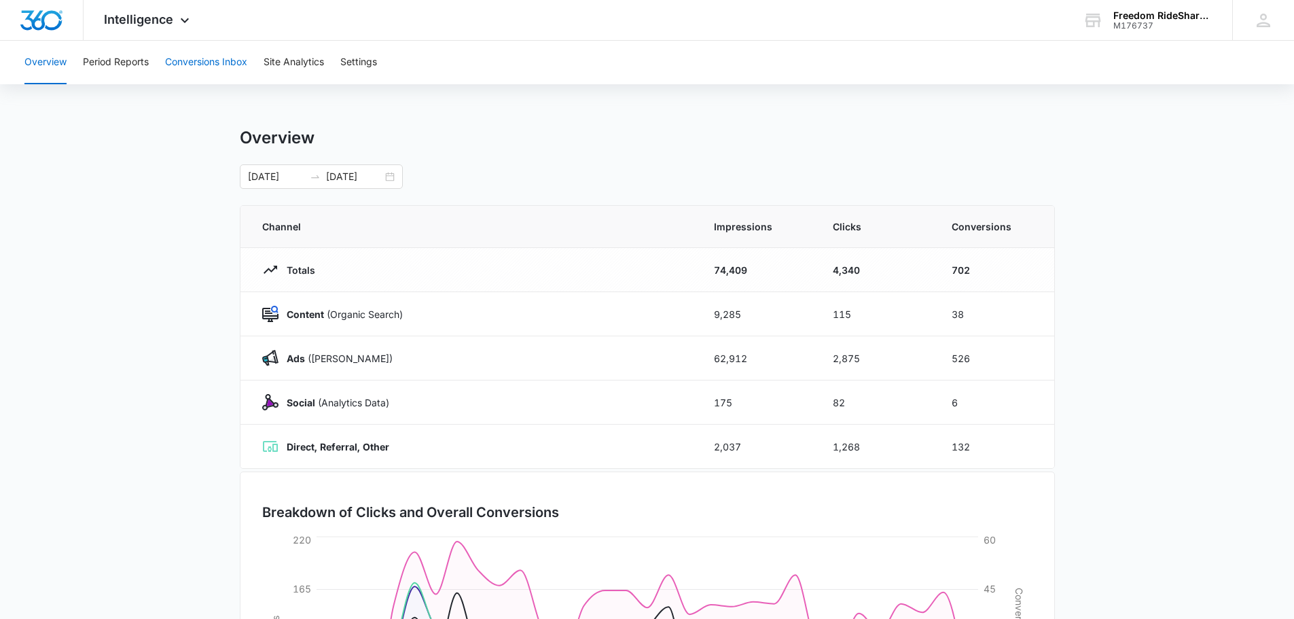
click at [211, 71] on button "Conversions Inbox" at bounding box center [206, 62] width 82 height 43
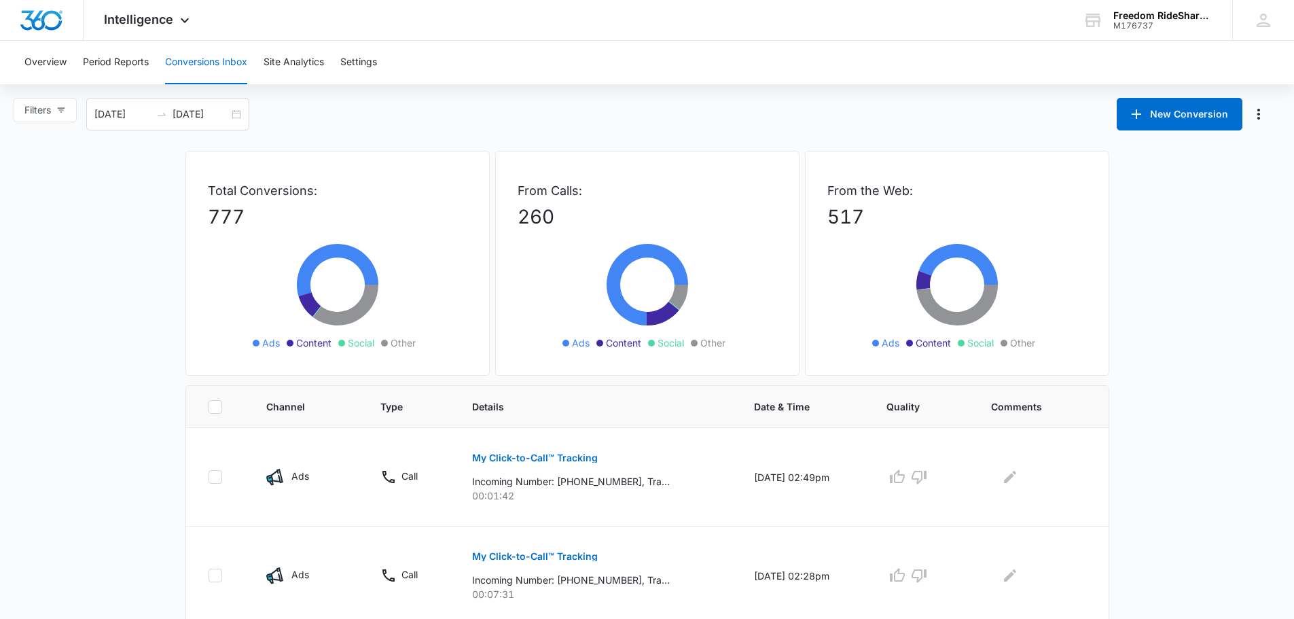
click at [207, 102] on div "08/06/2025 09/05/2025" at bounding box center [167, 114] width 163 height 33
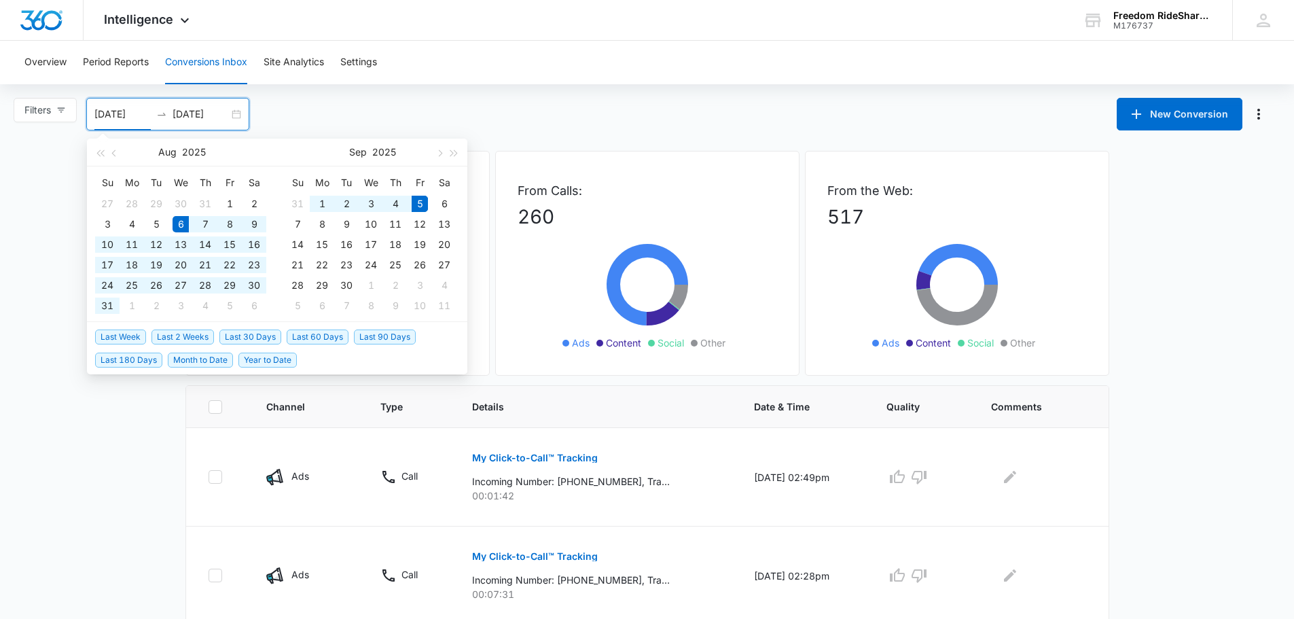
click at [111, 149] on button "button" at bounding box center [114, 152] width 15 height 27
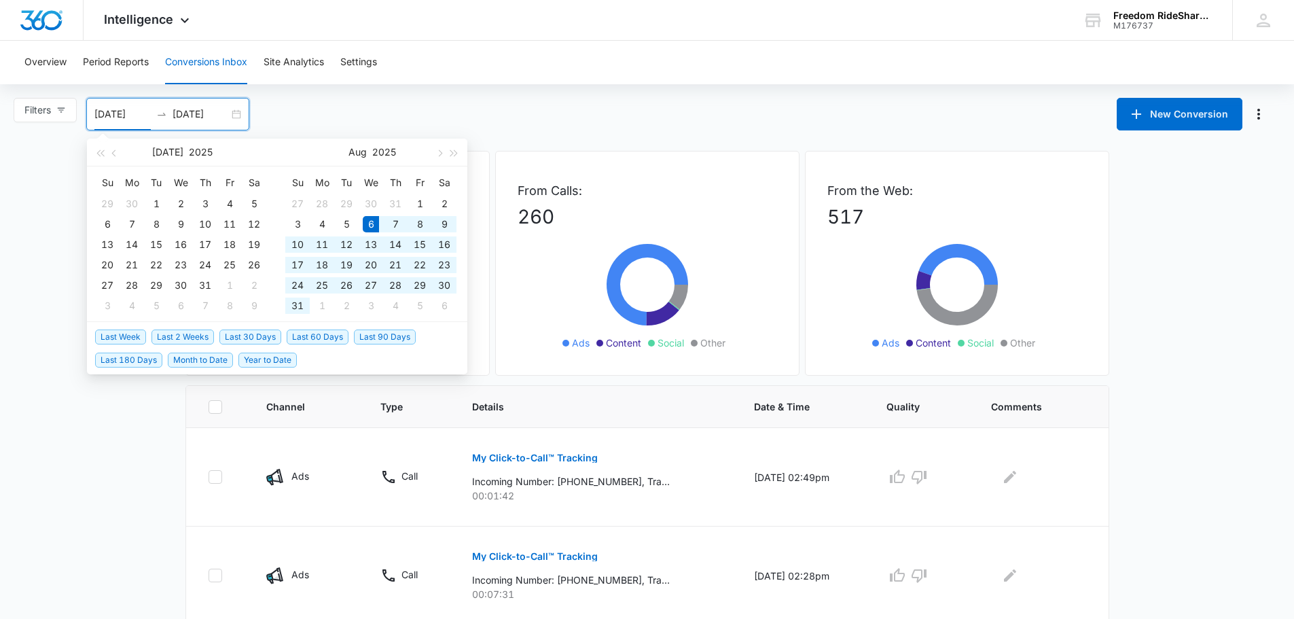
click at [113, 152] on button "button" at bounding box center [114, 152] width 15 height 27
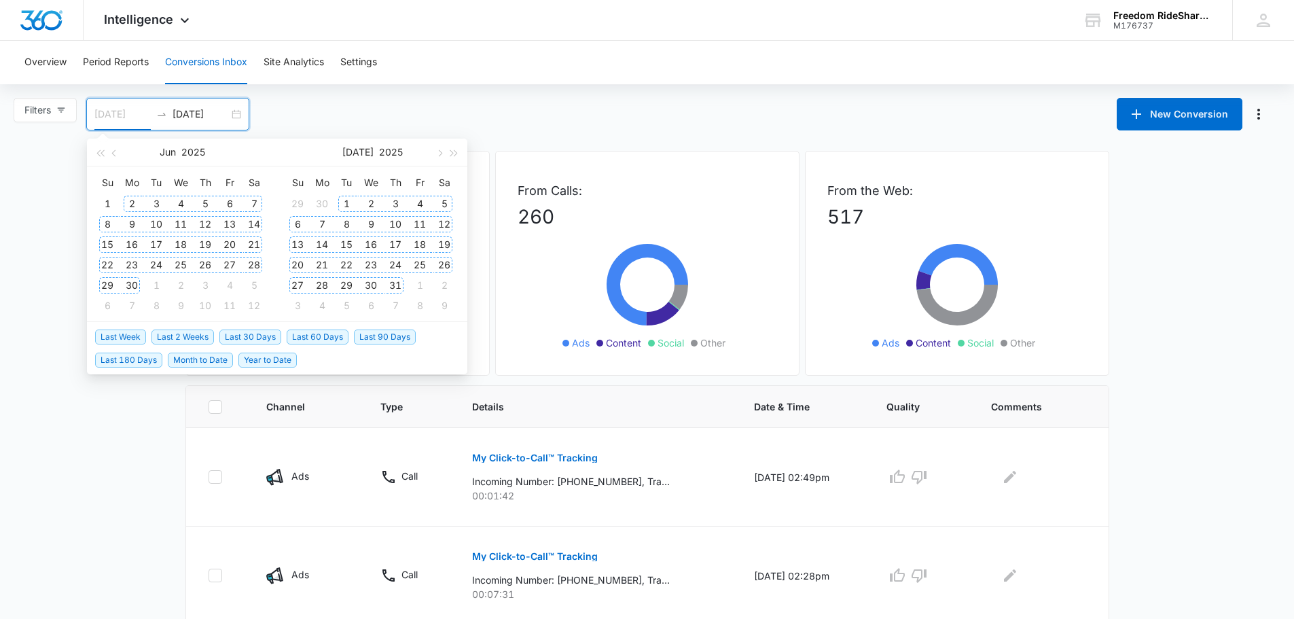
type input "06/01/2025"
click at [113, 205] on div "1" at bounding box center [107, 204] width 16 height 16
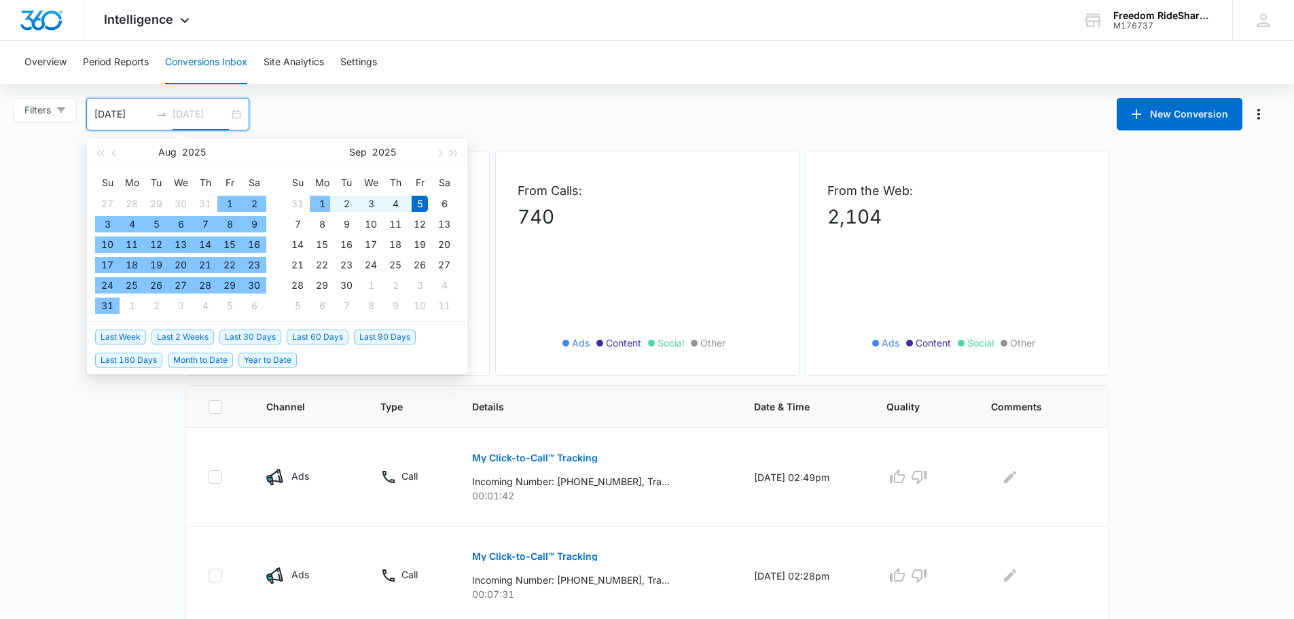
type input "08/31/2025"
click at [105, 306] on div "31" at bounding box center [107, 306] width 16 height 16
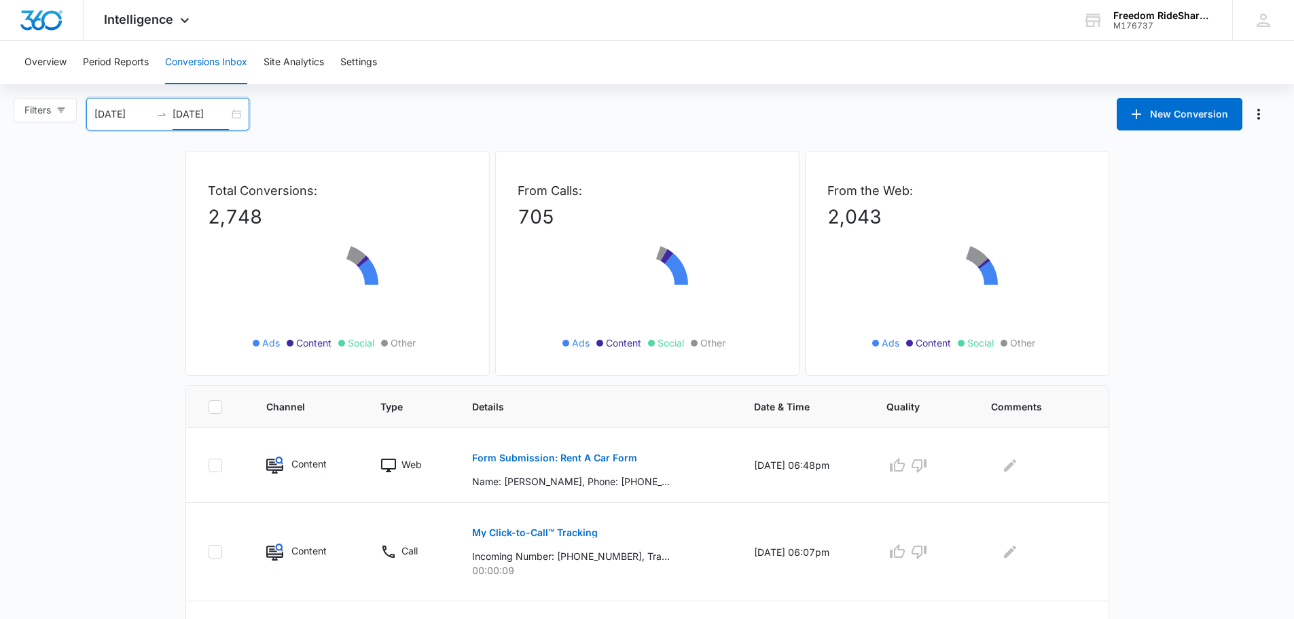
click at [486, 119] on div "Filters 06/01/2025 08/31/2025 New Conversion Aug 2025 Su Mo Tu We Th Fr Sa 27 2…" at bounding box center [647, 114] width 1294 height 33
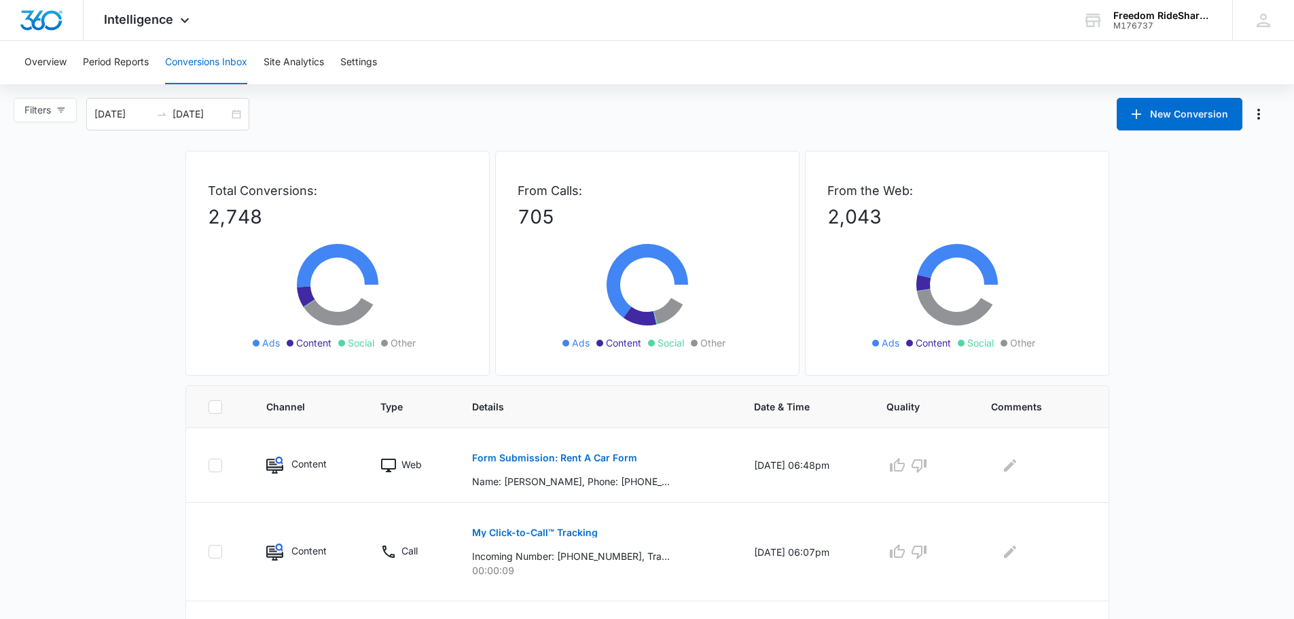
click at [467, 118] on div "Filters 06/01/2025 08/31/2025 New Conversion Aug 2025 Su Mo Tu We Th Fr Sa 27 2…" at bounding box center [647, 114] width 1294 height 33
click at [463, 118] on div "Filters 06/01/2025 08/31/2025 New Conversion Aug 2025 Su Mo Tu We Th Fr Sa 27 2…" at bounding box center [647, 114] width 1294 height 33
drag, startPoint x: 321, startPoint y: 126, endPoint x: 305, endPoint y: 126, distance: 16.3
click at [320, 126] on div "Filters 06/01/2025 08/31/2025 New Conversion Aug 2025 Su Mo Tu We Th Fr Sa 27 2…" at bounding box center [647, 114] width 1294 height 33
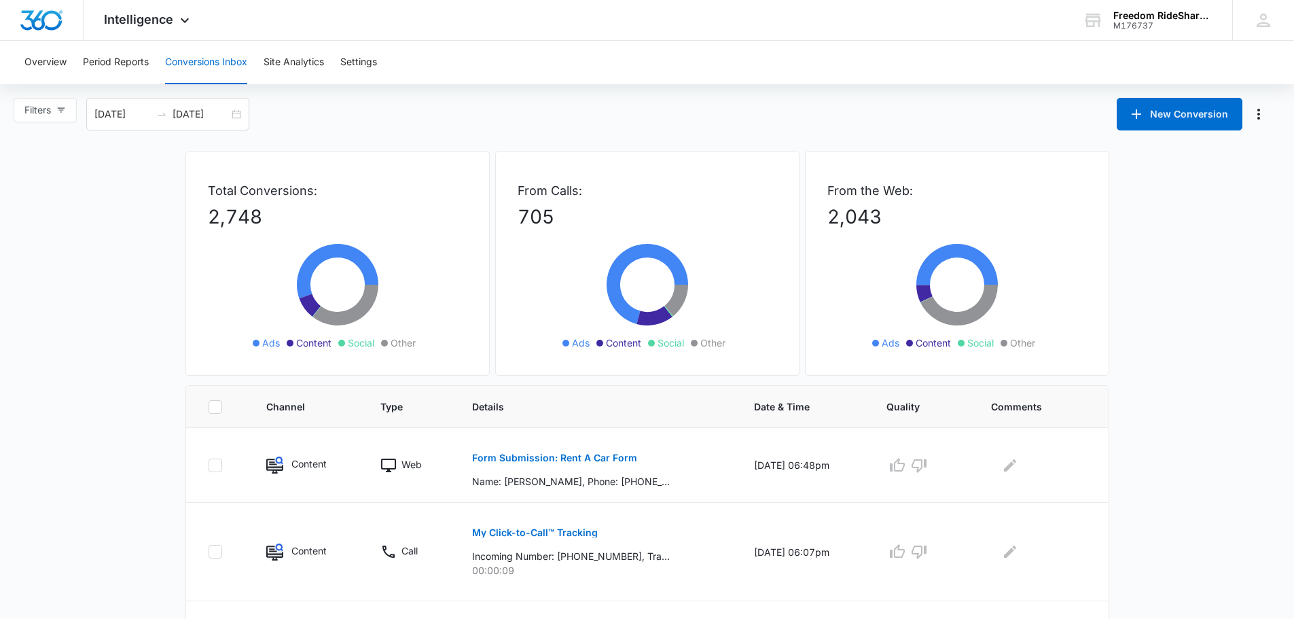
click at [229, 107] on div "06/01/2025 08/31/2025" at bounding box center [167, 114] width 163 height 33
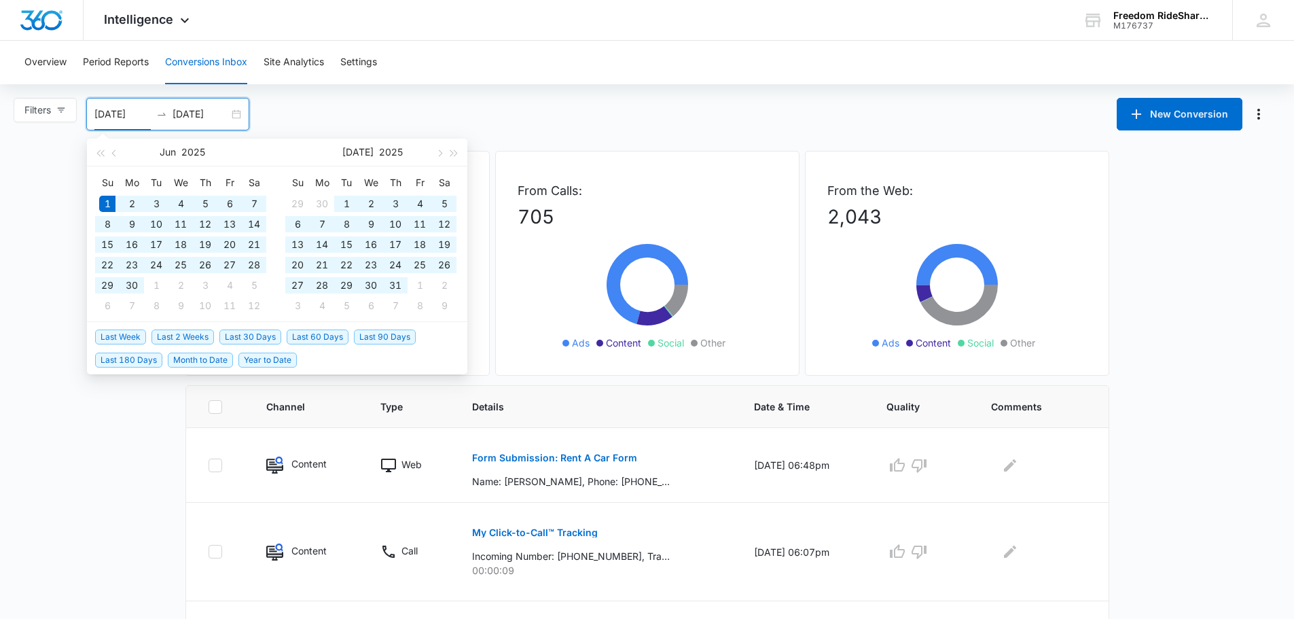
type input "06/30/2025"
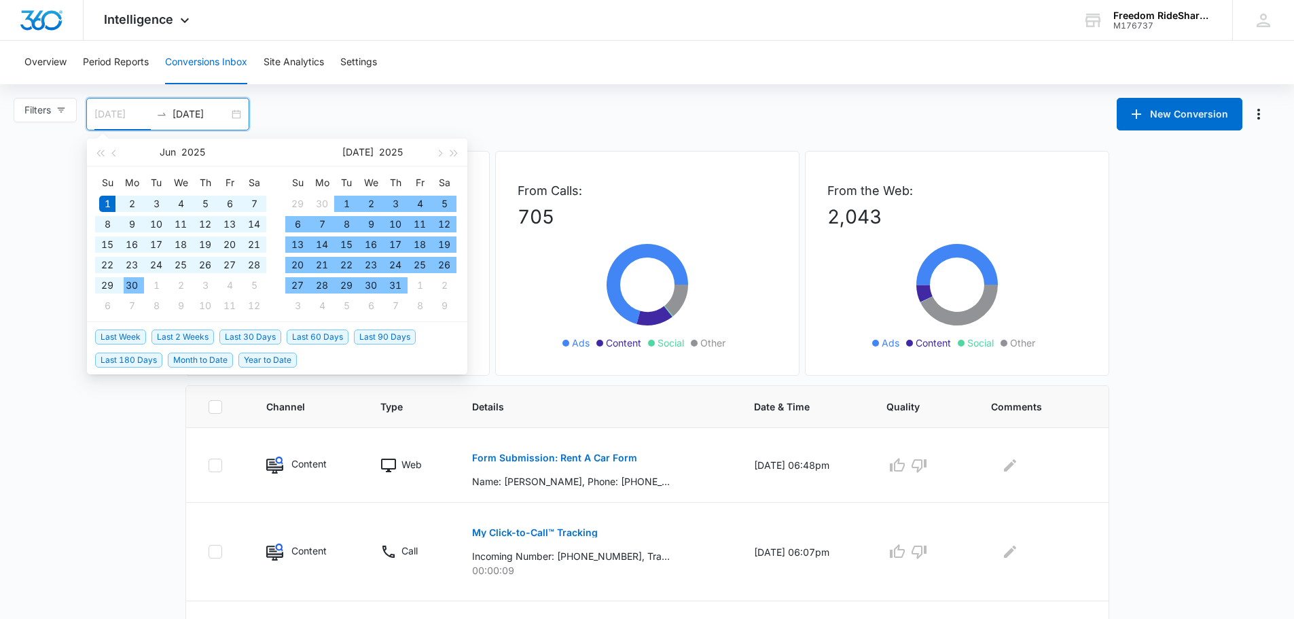
click at [134, 285] on div "30" at bounding box center [132, 285] width 16 height 16
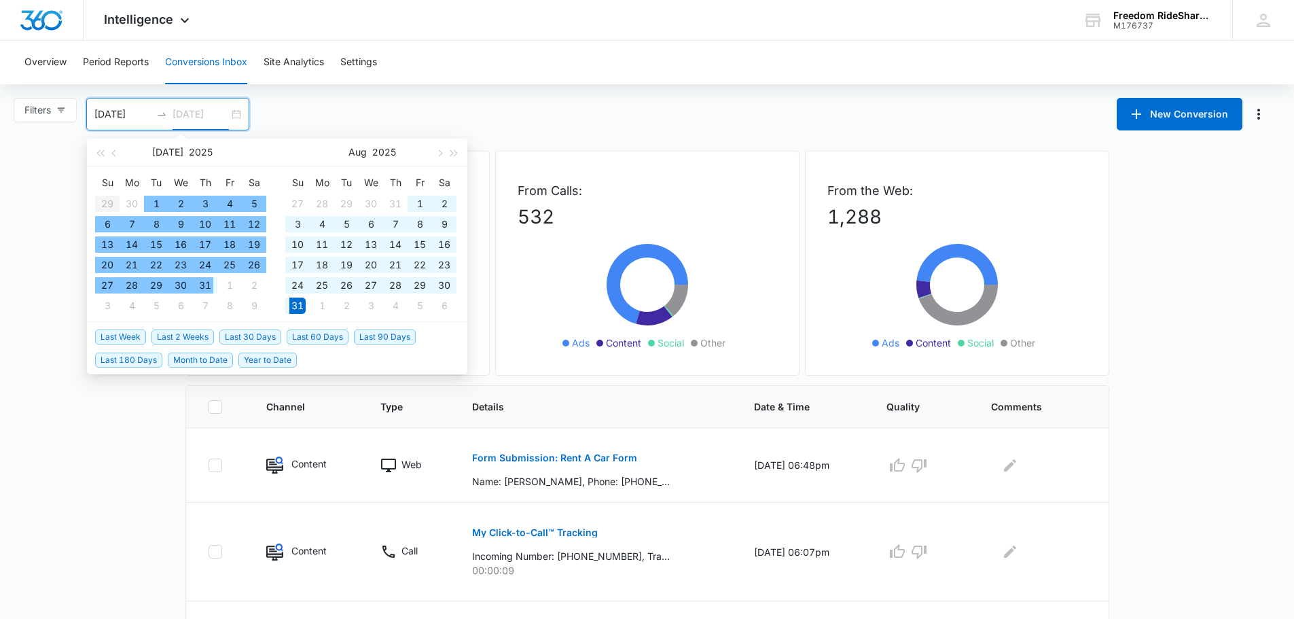
click at [202, 283] on div "31" at bounding box center [205, 285] width 16 height 16
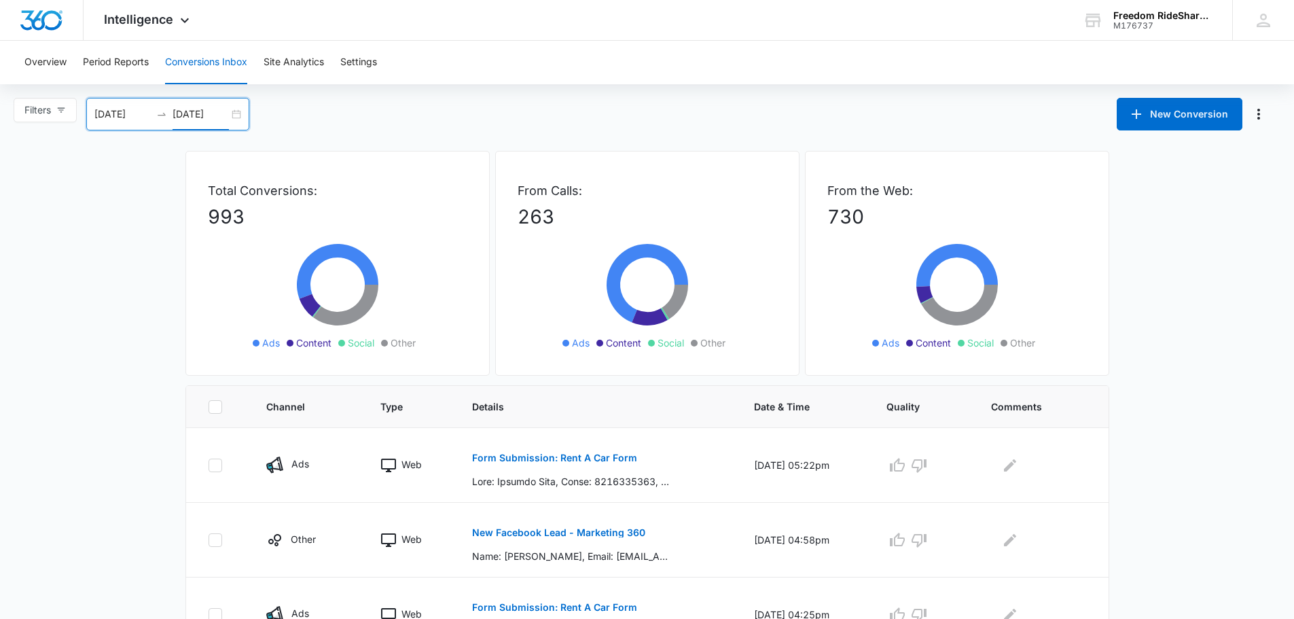
click at [198, 120] on input "07/31/2025" at bounding box center [201, 114] width 56 height 15
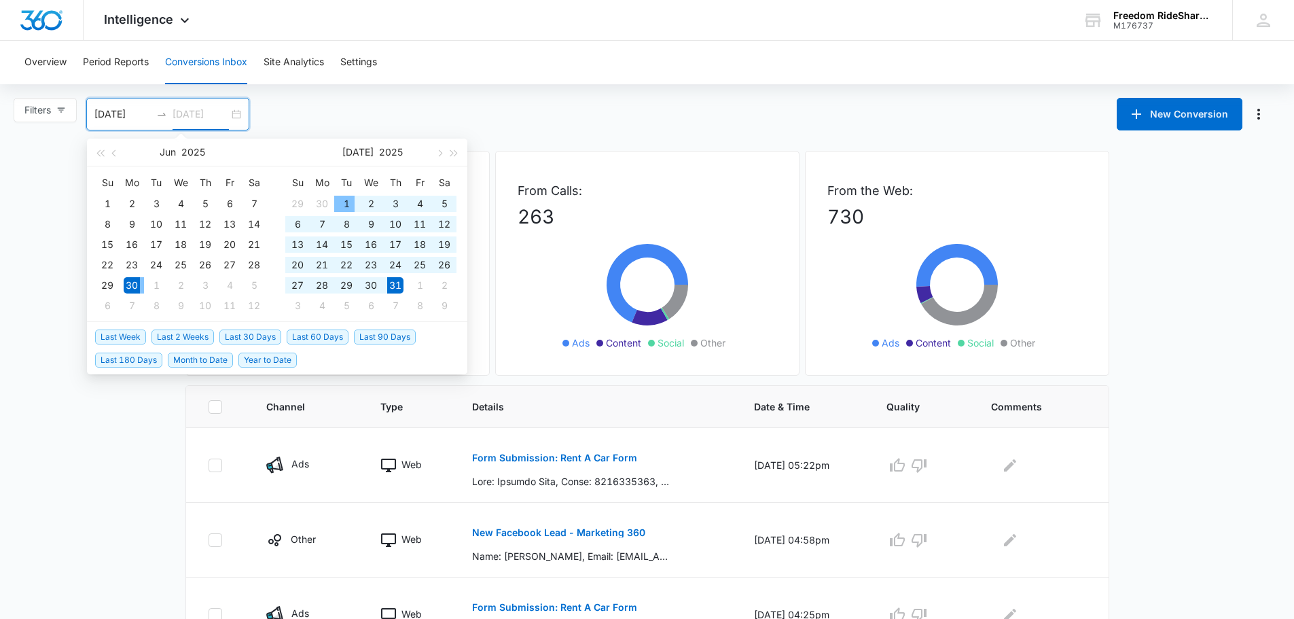
click at [338, 207] on div "1" at bounding box center [346, 204] width 16 height 16
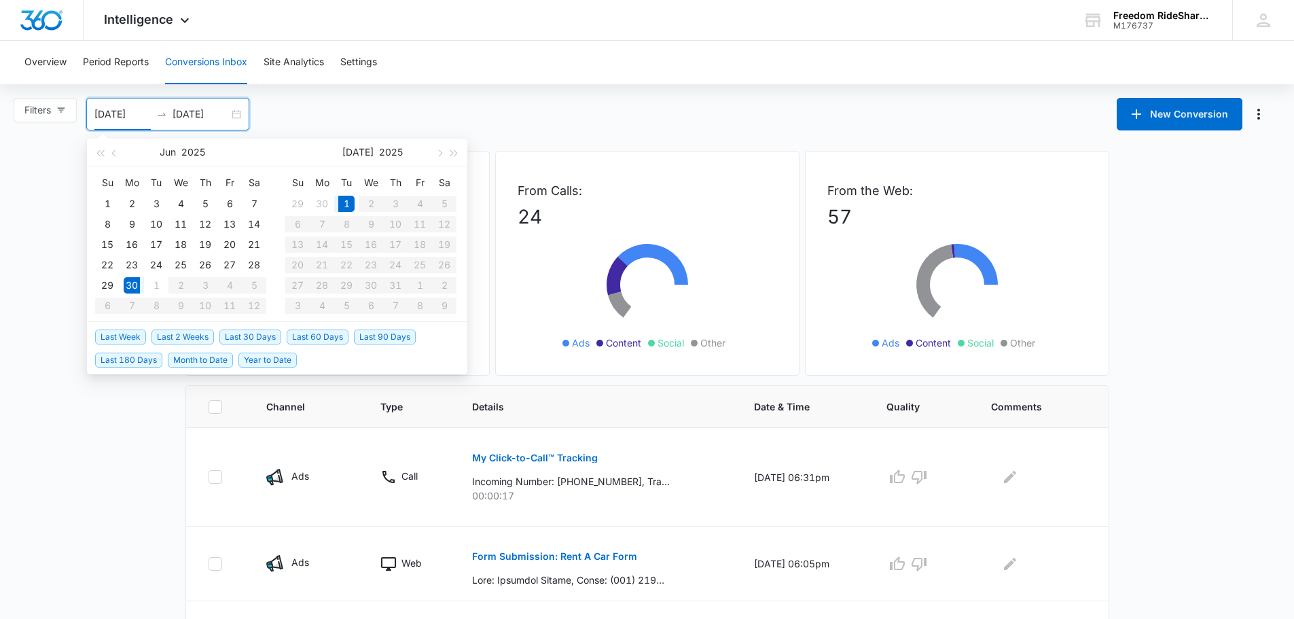
click at [442, 152] on span "button" at bounding box center [439, 152] width 7 height 7
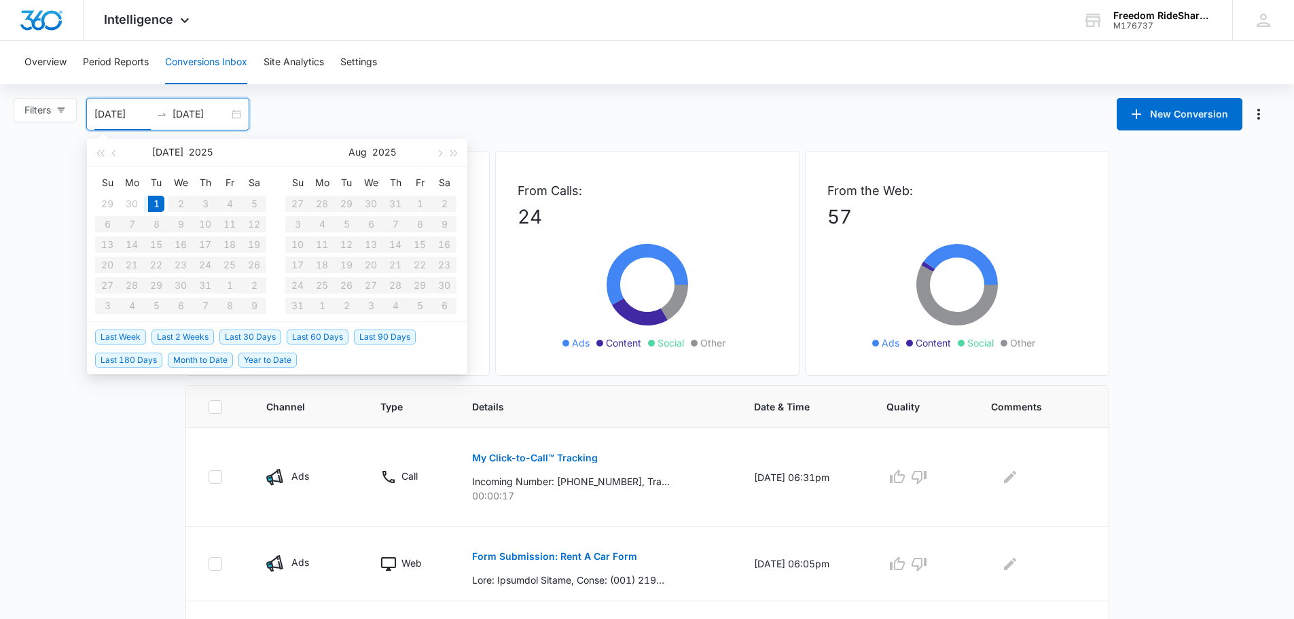
drag, startPoint x: 707, startPoint y: 101, endPoint x: 715, endPoint y: 96, distance: 9.2
click at [707, 104] on div "Filters 06/30/2025 07/01/2025 New Conversion Jul 2025 Su Mo Tu We Th Fr Sa 29 3…" at bounding box center [647, 114] width 1294 height 33
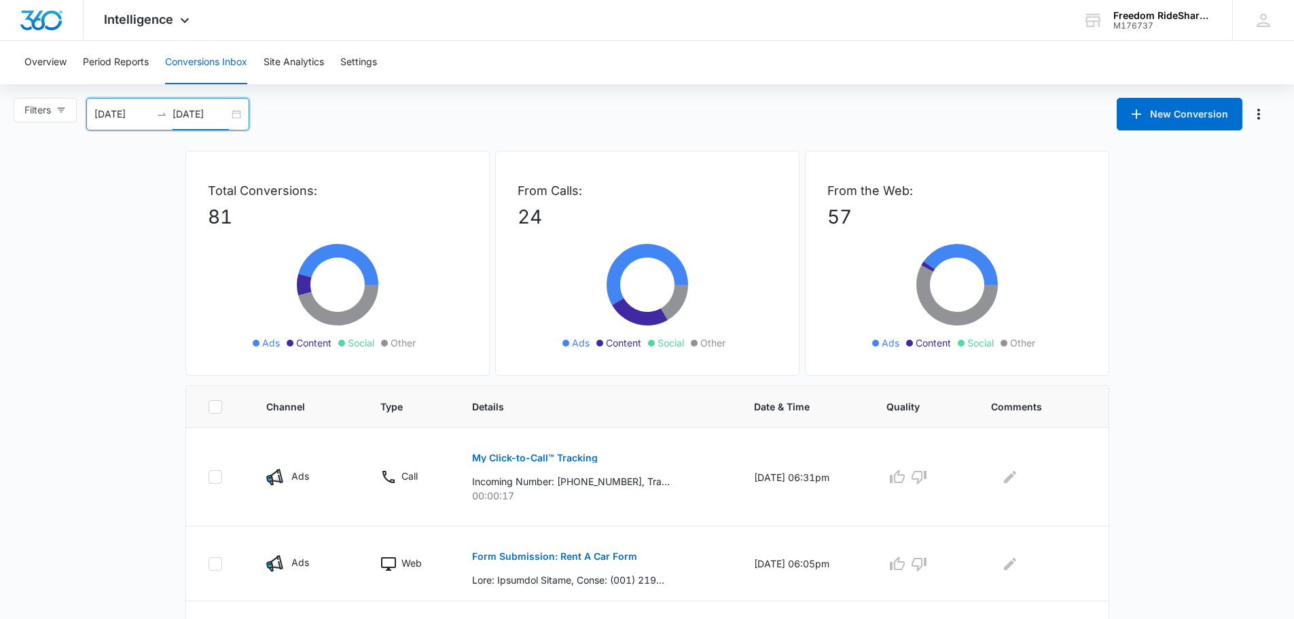
click at [213, 120] on input "07/01/2025" at bounding box center [201, 114] width 56 height 15
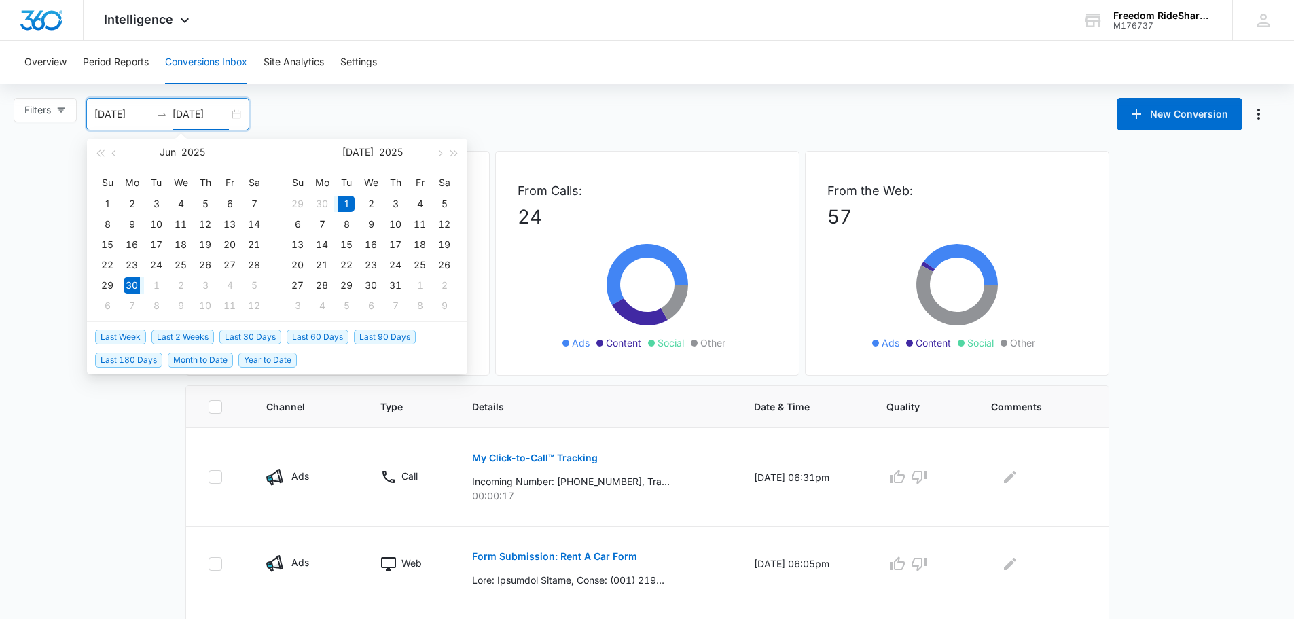
click at [118, 151] on button "button" at bounding box center [114, 152] width 15 height 27
type input "03/01/2025"
click at [251, 209] on div "1" at bounding box center [254, 204] width 16 height 16
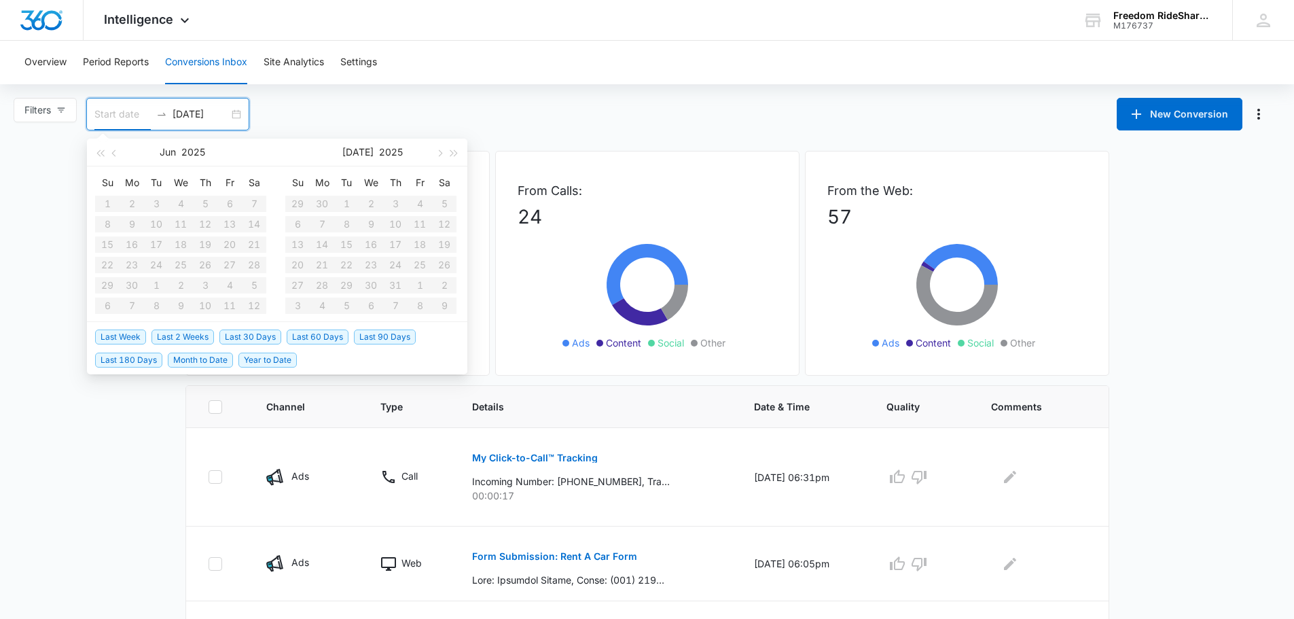
click at [98, 116] on input at bounding box center [122, 114] width 56 height 15
click at [113, 158] on button "button" at bounding box center [114, 152] width 15 height 27
type input "03/01/2025"
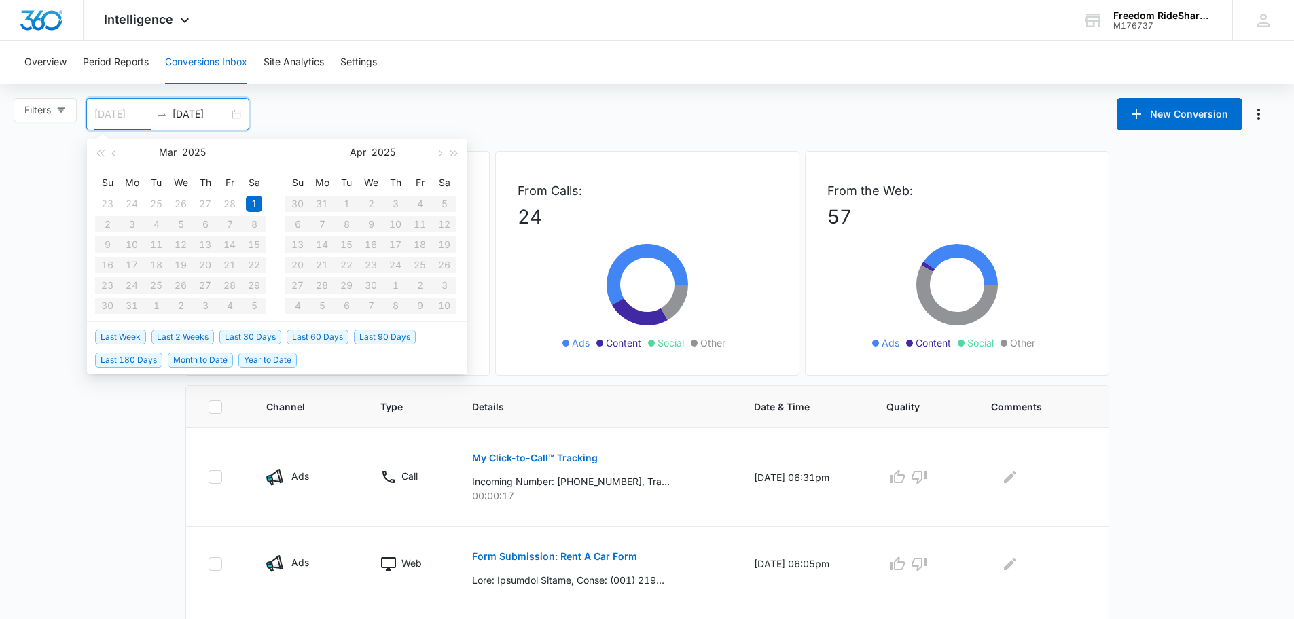
click at [257, 207] on div "1" at bounding box center [254, 204] width 16 height 16
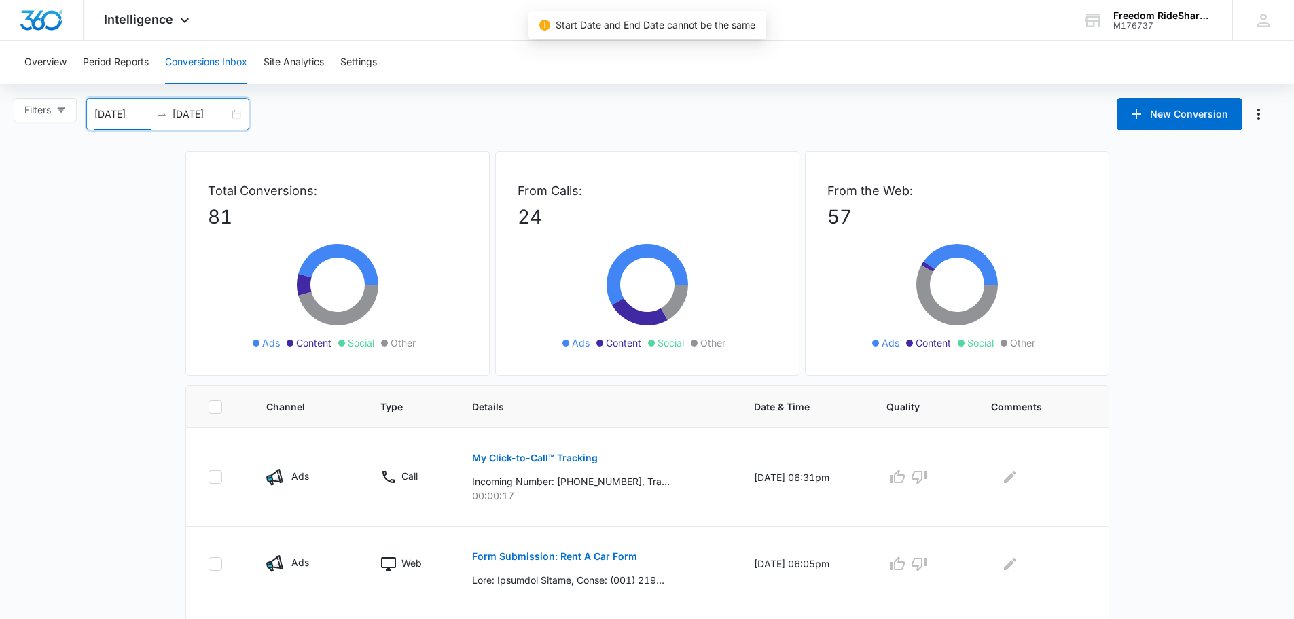
click at [213, 122] on div "03/01/2025 03/01/2025" at bounding box center [167, 114] width 163 height 33
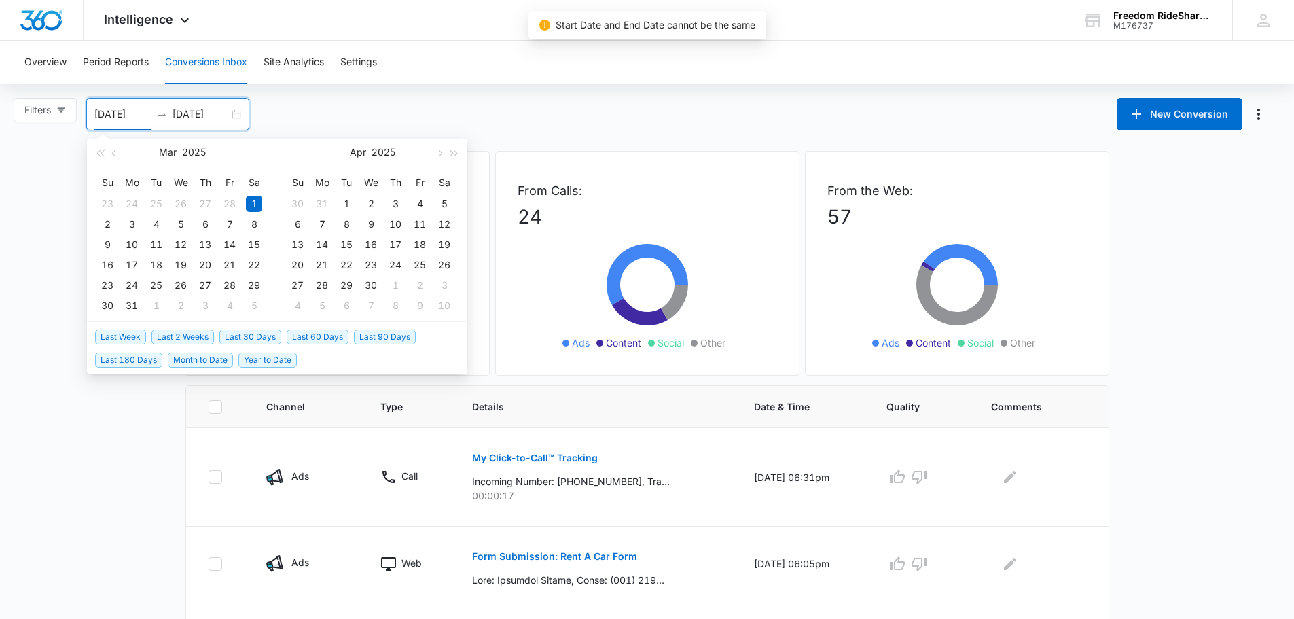
click at [198, 120] on input "03/01/2025" at bounding box center [201, 114] width 56 height 15
click at [130, 307] on div "31" at bounding box center [132, 306] width 16 height 16
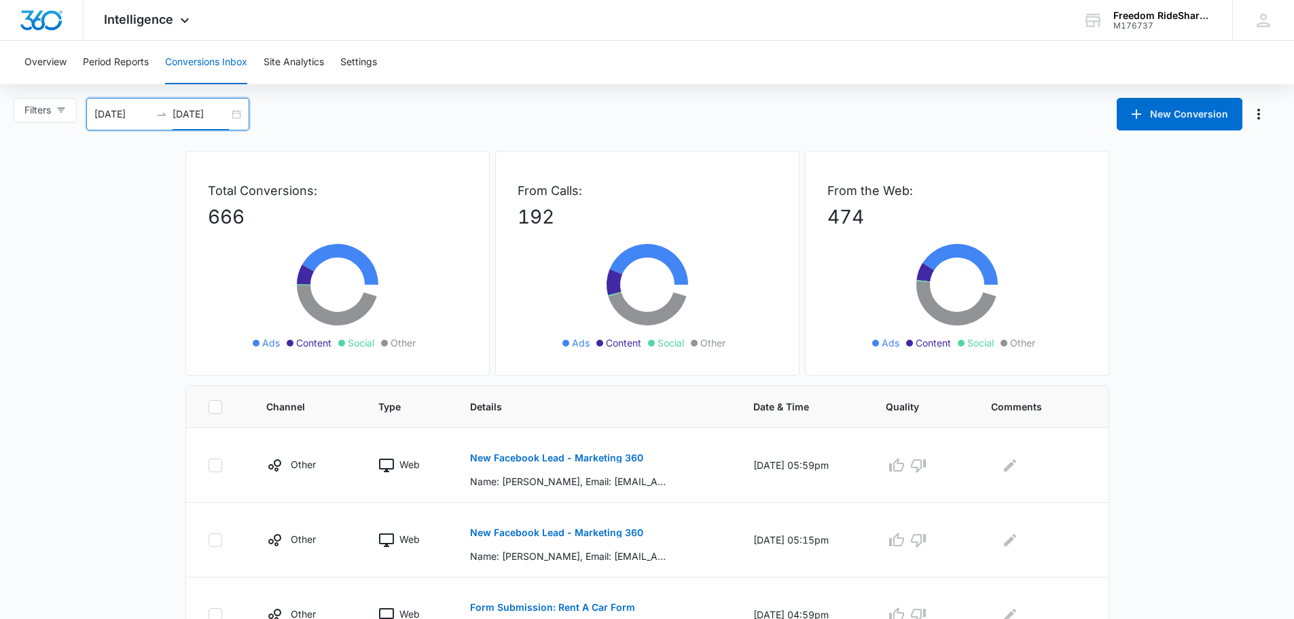
click at [228, 119] on input "03/31/2025" at bounding box center [201, 114] width 56 height 15
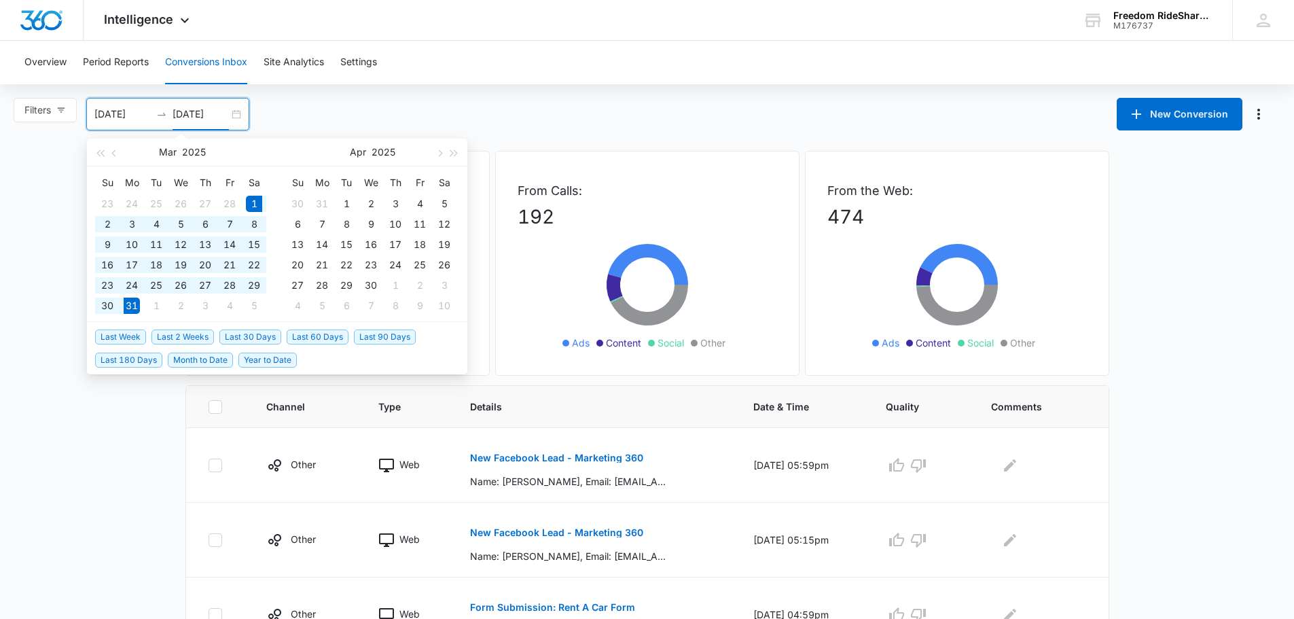
click at [433, 157] on button "button" at bounding box center [438, 152] width 15 height 27
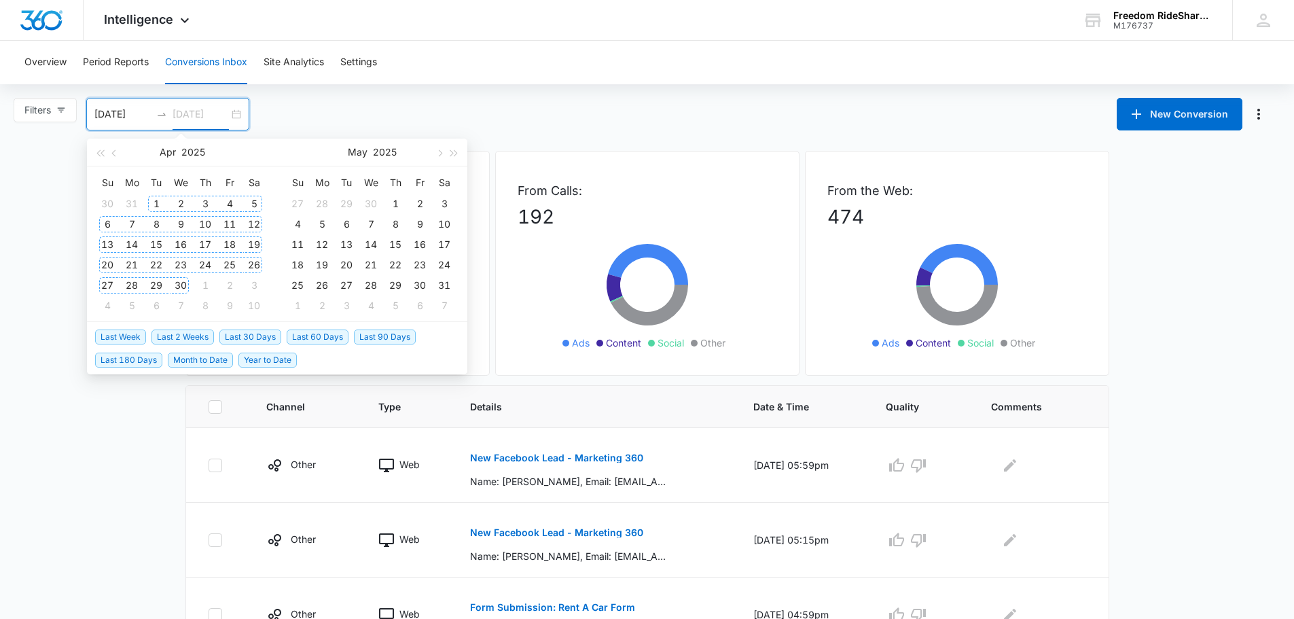
type input "05/01/2025"
click at [391, 205] on div "1" at bounding box center [395, 204] width 16 height 16
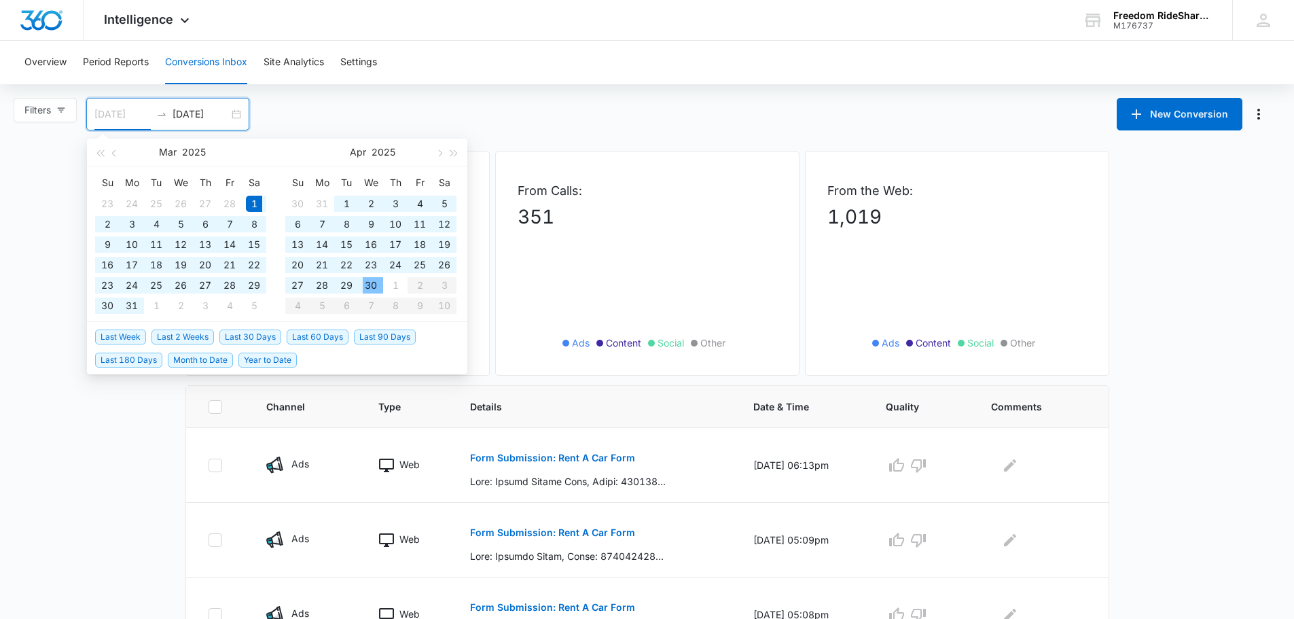
click at [373, 283] on div "30" at bounding box center [371, 285] width 16 height 16
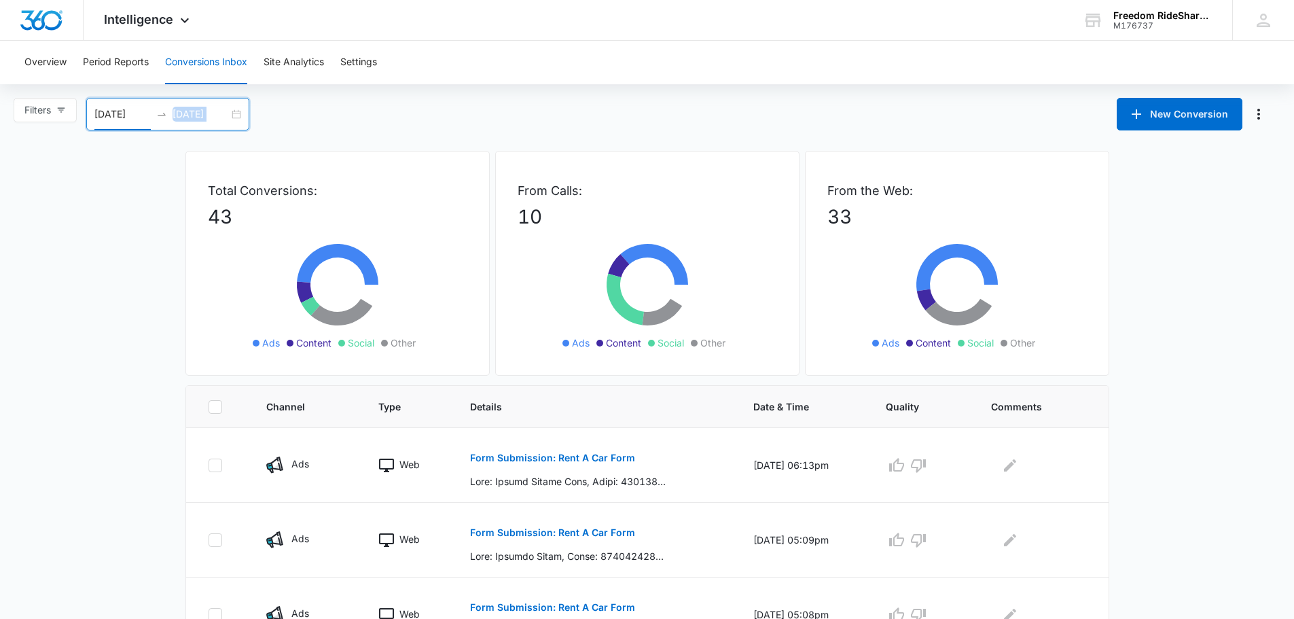
click at [232, 111] on div "04/30/2025 05/01/2025" at bounding box center [167, 114] width 163 height 33
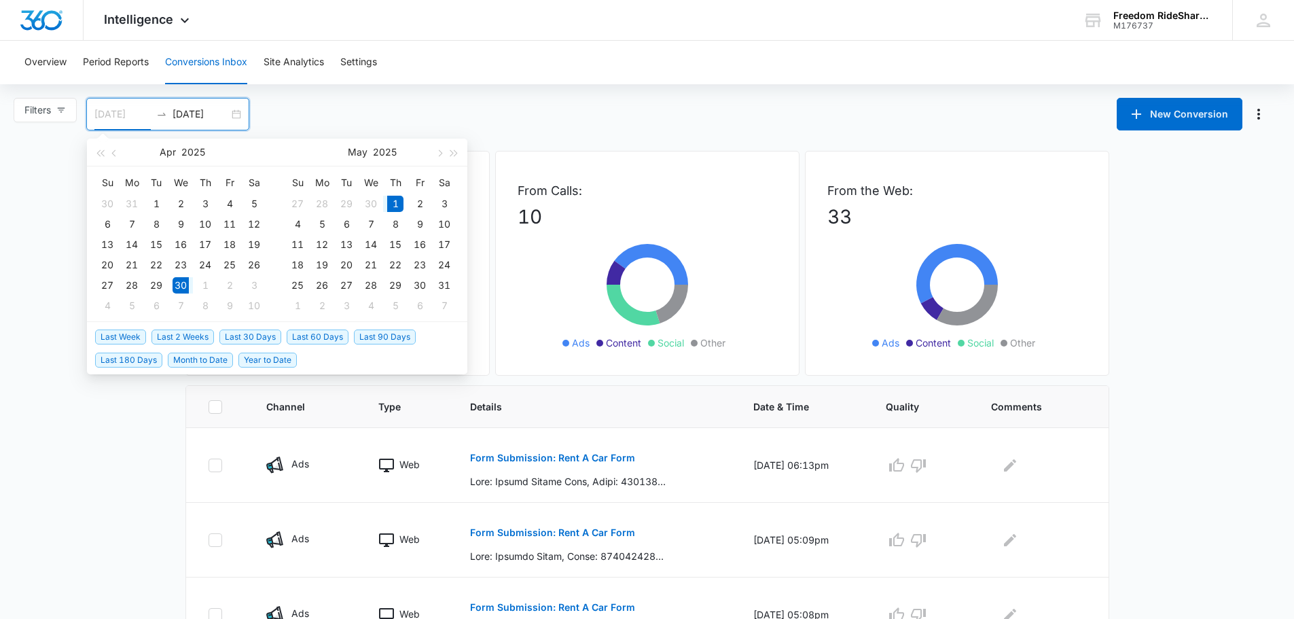
type input "05/01/2025"
click at [399, 207] on div "1" at bounding box center [395, 204] width 16 height 16
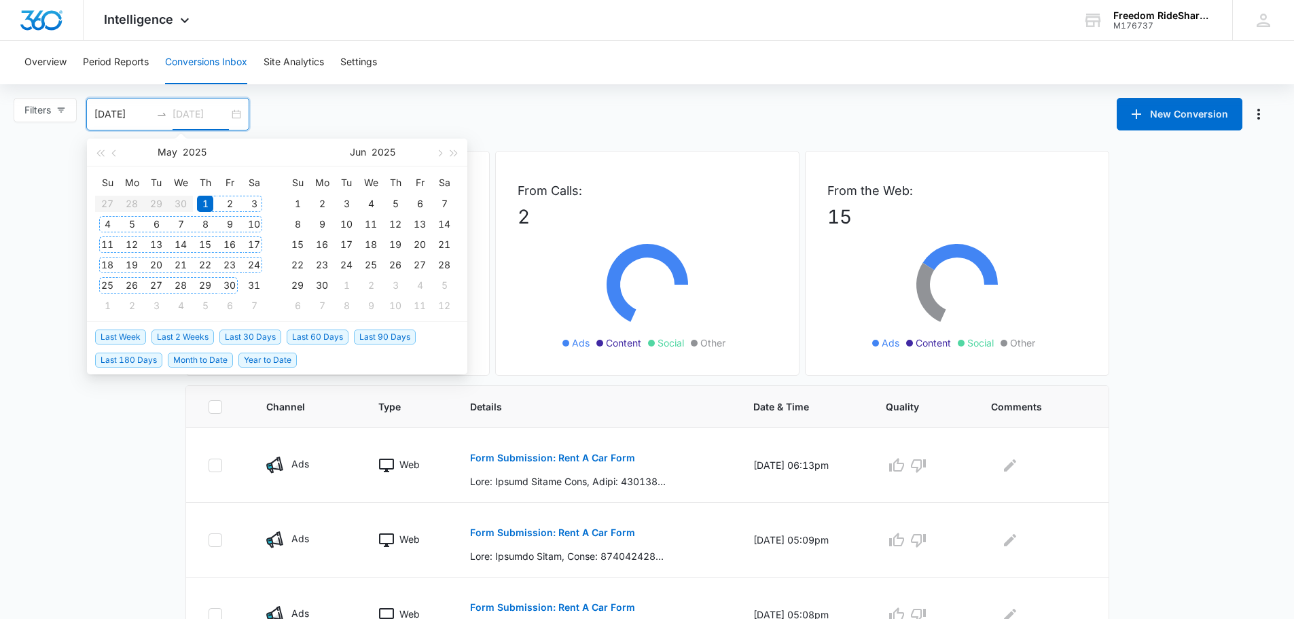
type input "05/31/2025"
click at [251, 287] on div "31" at bounding box center [254, 285] width 16 height 16
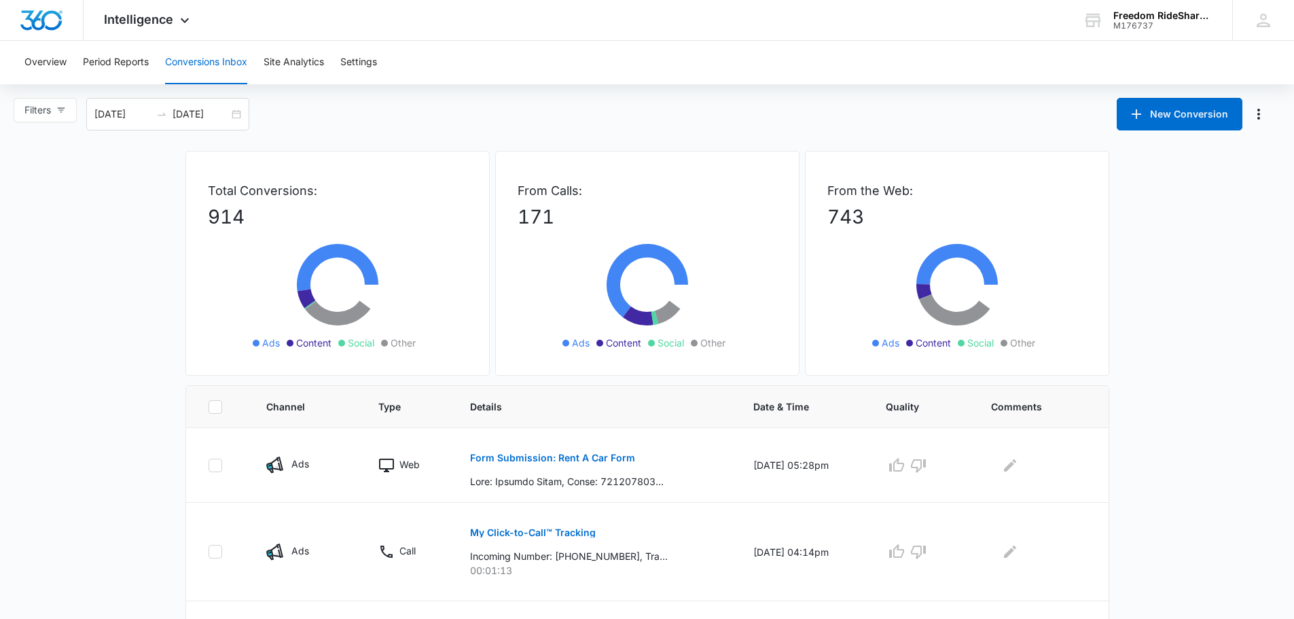
click at [223, 126] on div "05/01/2025 05/31/2025" at bounding box center [167, 114] width 163 height 33
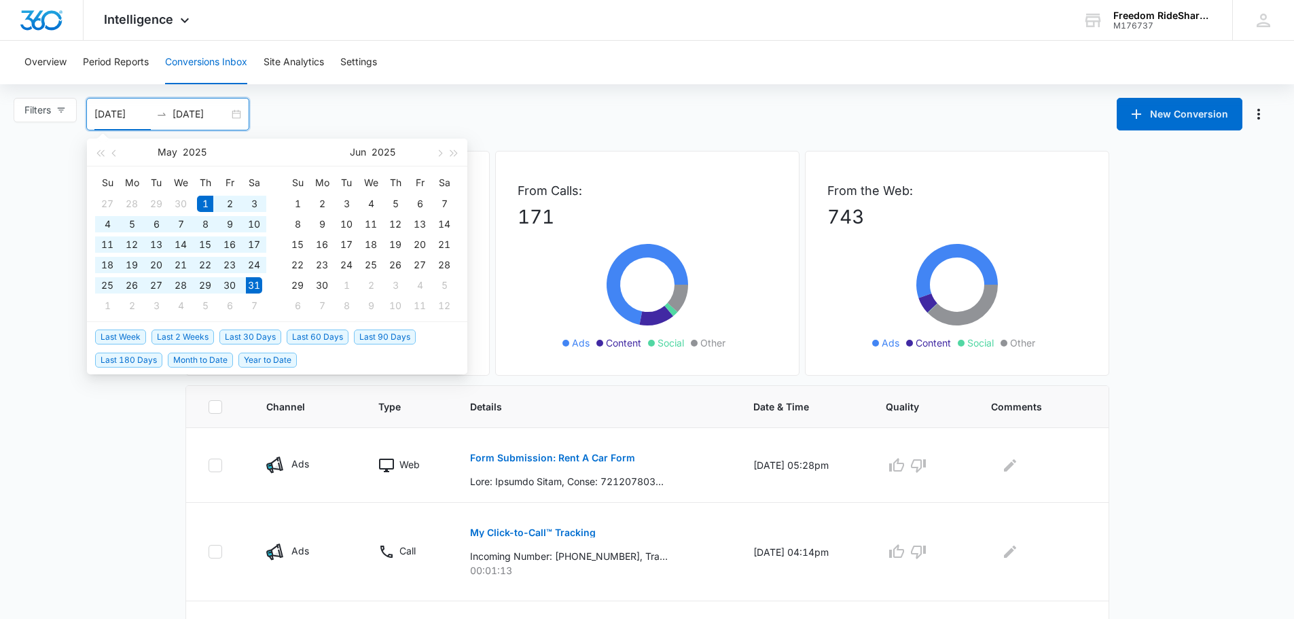
type input "06/01/2025"
click at [298, 211] on div "1" at bounding box center [297, 204] width 16 height 16
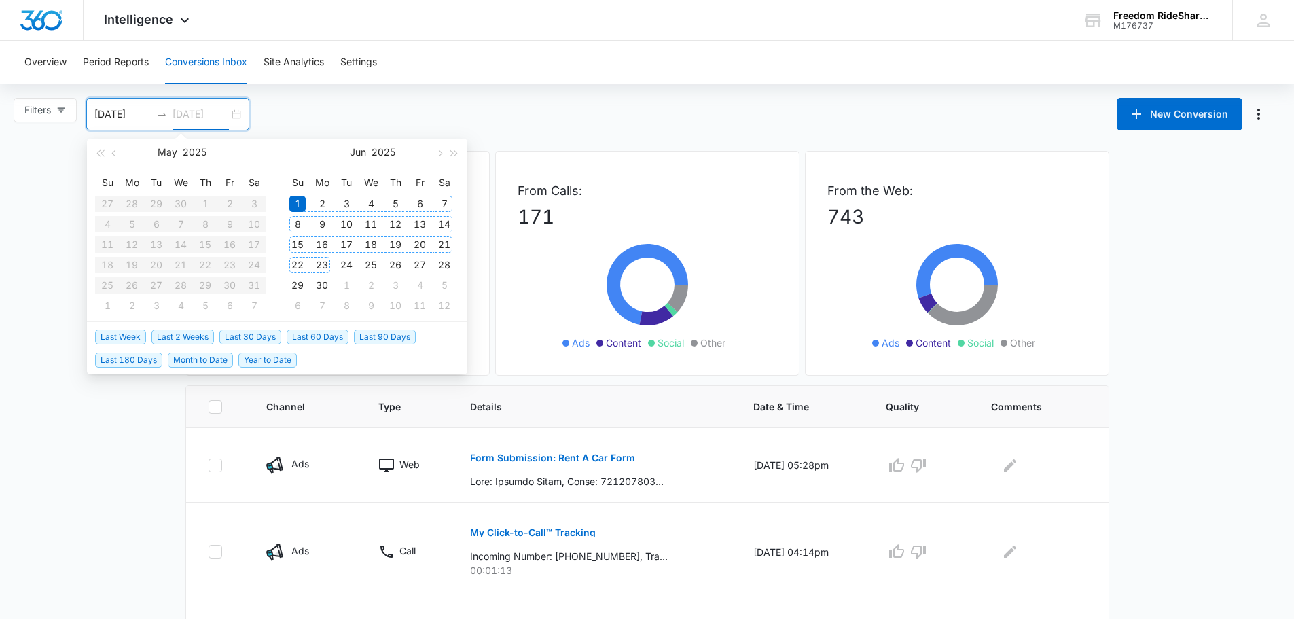
type input "06/30/2025"
click at [323, 283] on div "30" at bounding box center [322, 285] width 16 height 16
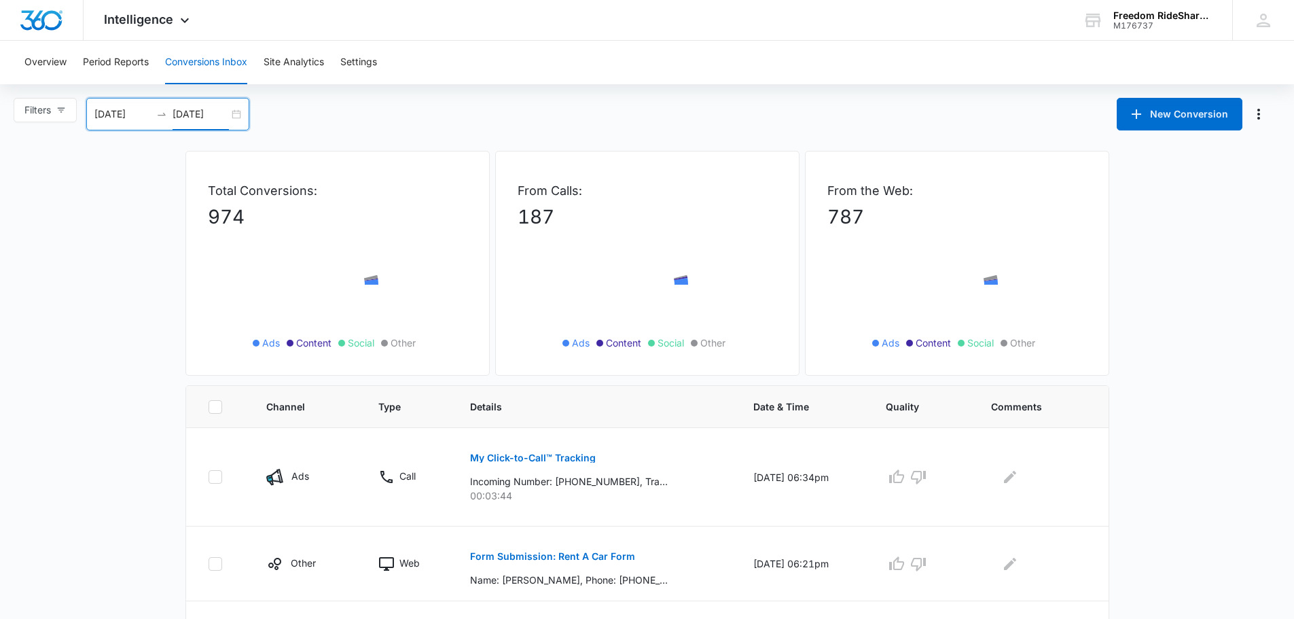
click at [243, 115] on div "06/01/2025 06/30/2025" at bounding box center [167, 114] width 163 height 33
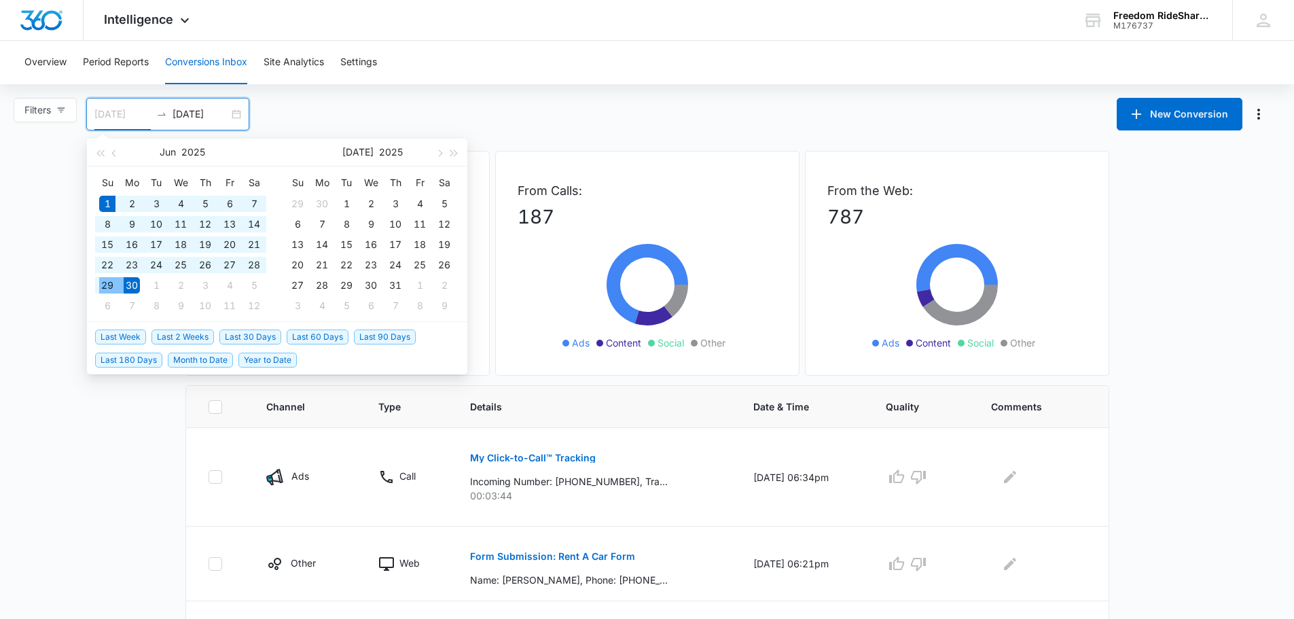
type input "07/01/2025"
click at [347, 205] on div "1" at bounding box center [346, 204] width 16 height 16
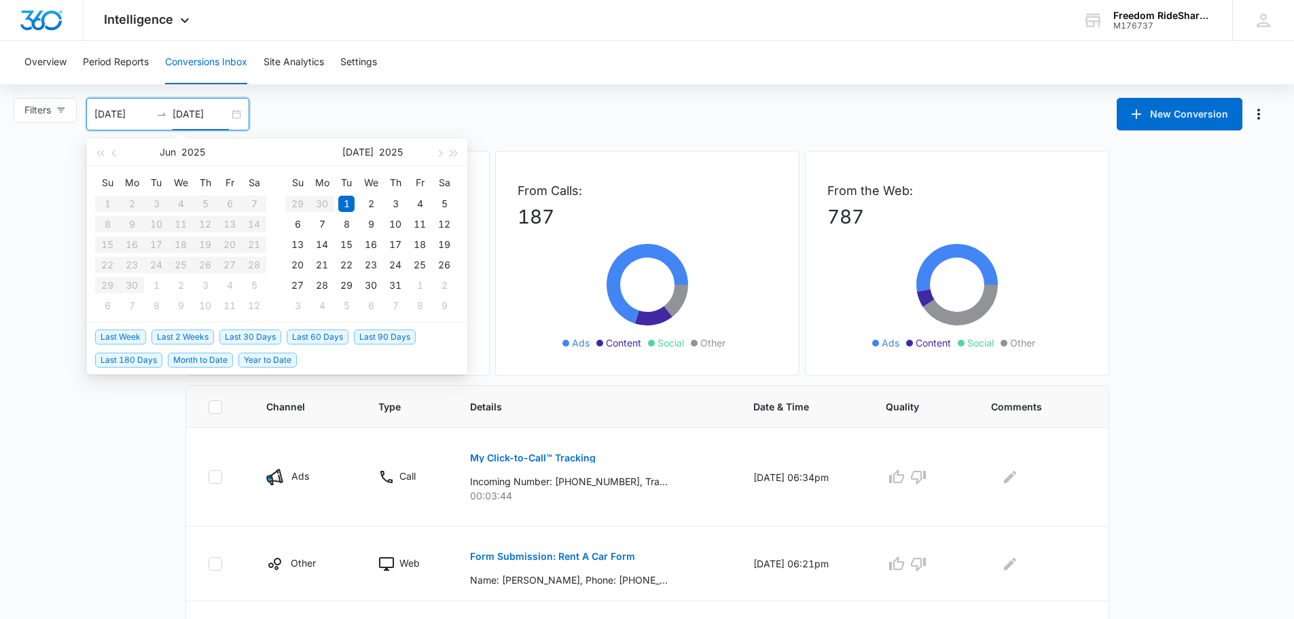
type input "07/31/2025"
click at [399, 284] on div "31" at bounding box center [395, 285] width 16 height 16
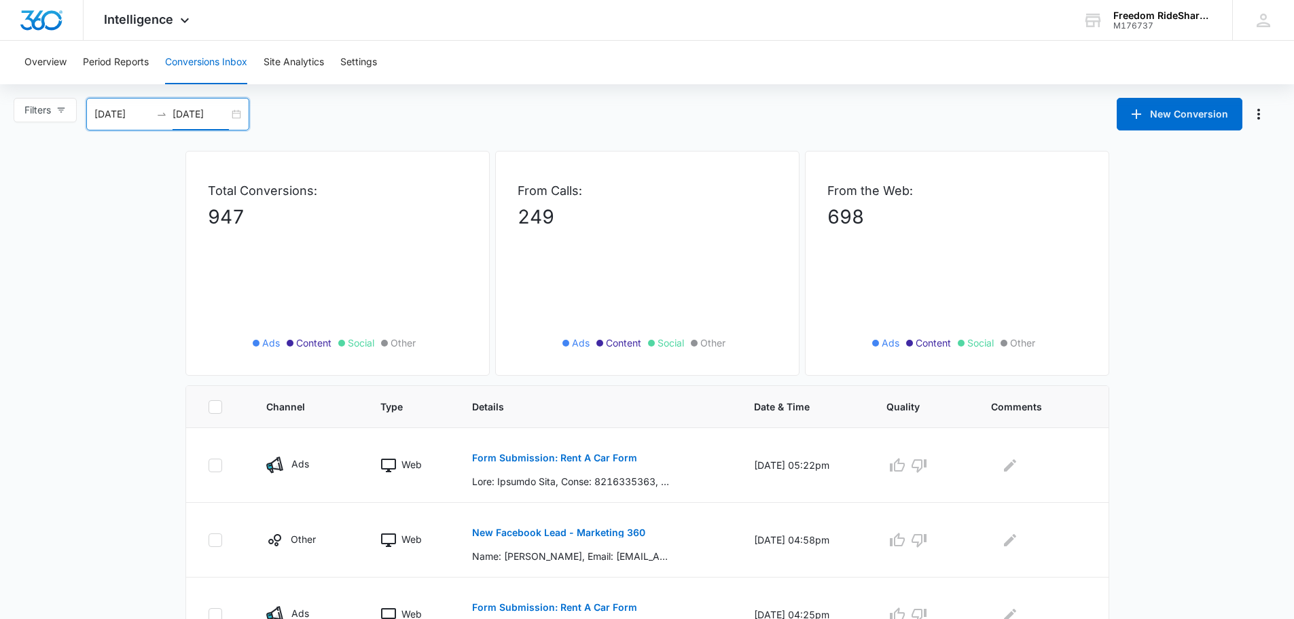
click at [245, 116] on div "07/01/2025 07/31/2025" at bounding box center [167, 114] width 163 height 33
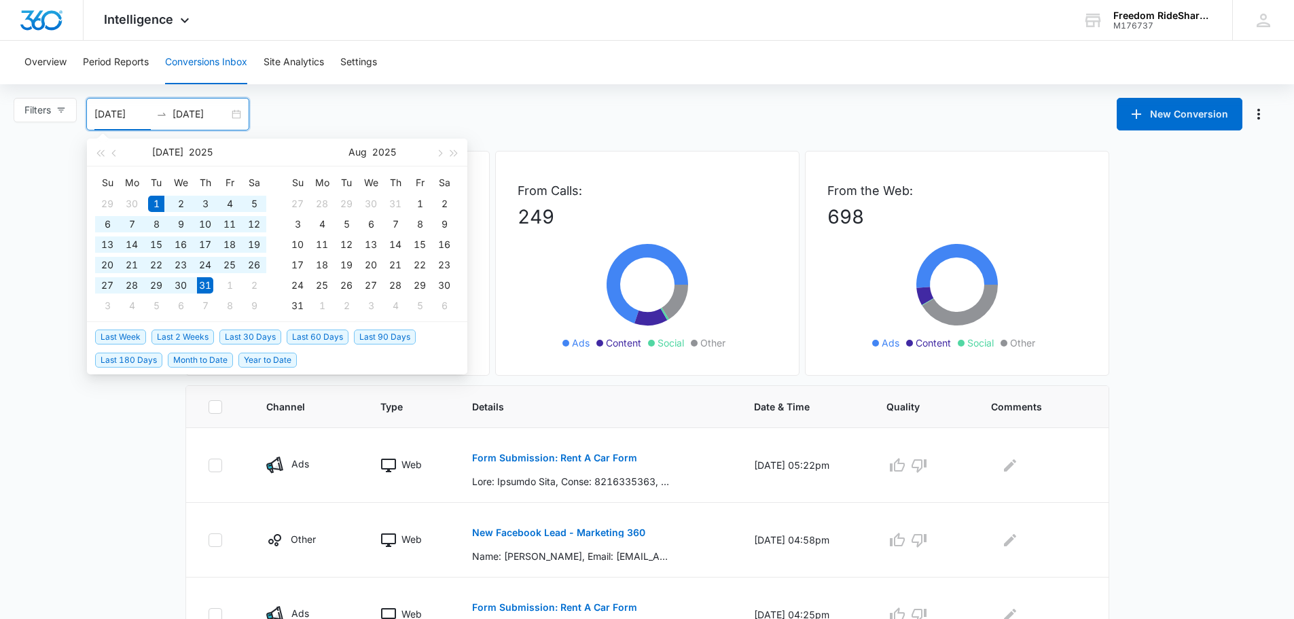
click at [883, 126] on div "Filters 07/01/2025 07/31/2025 New Conversion Jul 2025 Su Mo Tu We Th Fr Sa 29 3…" at bounding box center [647, 114] width 1294 height 33
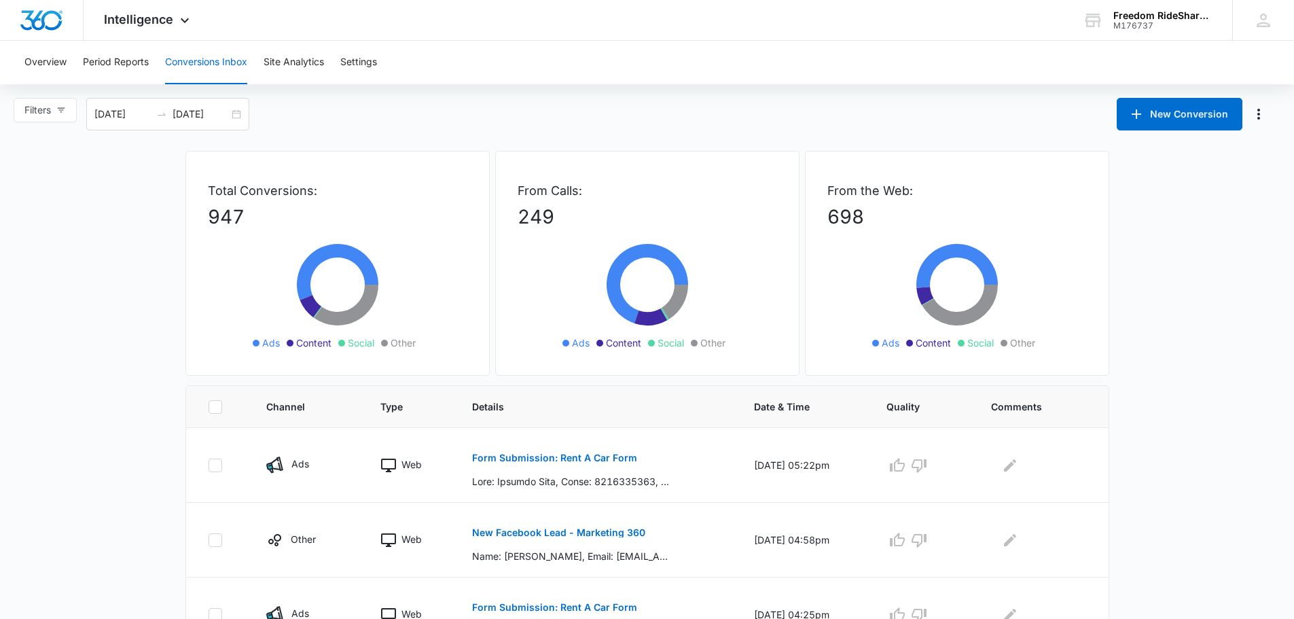
click at [137, 59] on button "Period Reports" at bounding box center [116, 62] width 66 height 43
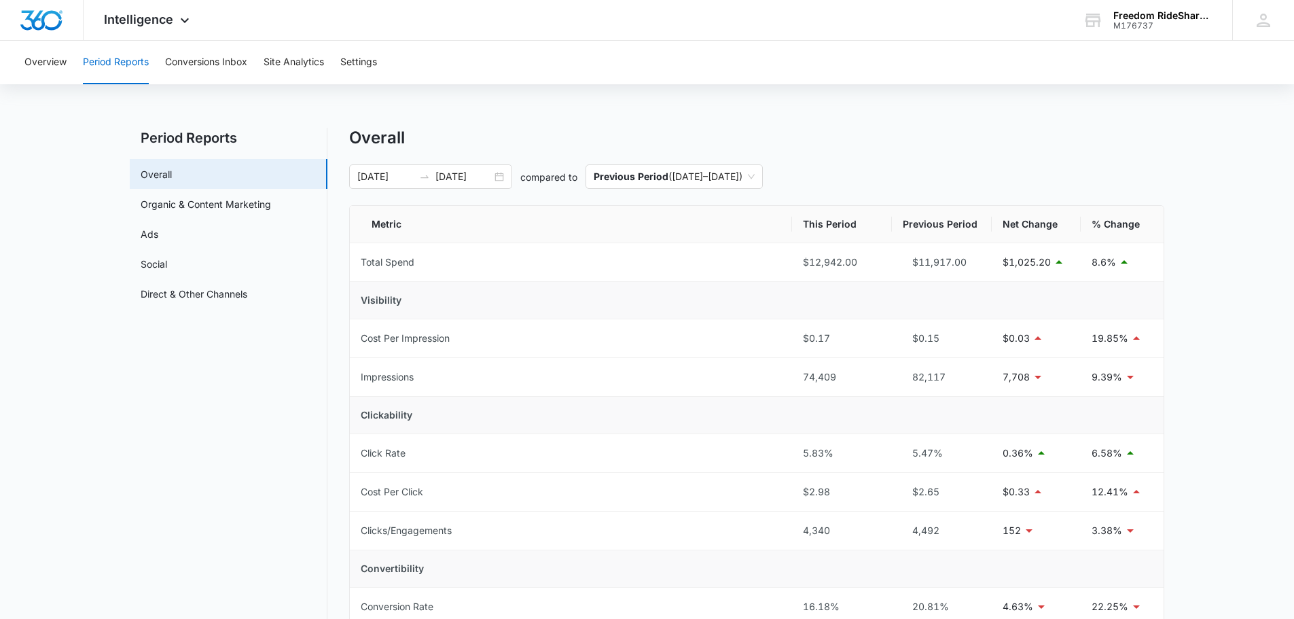
click at [945, 147] on div "Overall" at bounding box center [756, 138] width 815 height 20
click at [930, 166] on div "08/05/2025 09/04/2025 compared to Previous Period ( 07/05/2025 – 08/04/2025 )" at bounding box center [756, 176] width 815 height 24
click at [651, 141] on div "Overall" at bounding box center [756, 138] width 815 height 20
click at [636, 177] on p "Previous Period" at bounding box center [631, 177] width 75 height 12
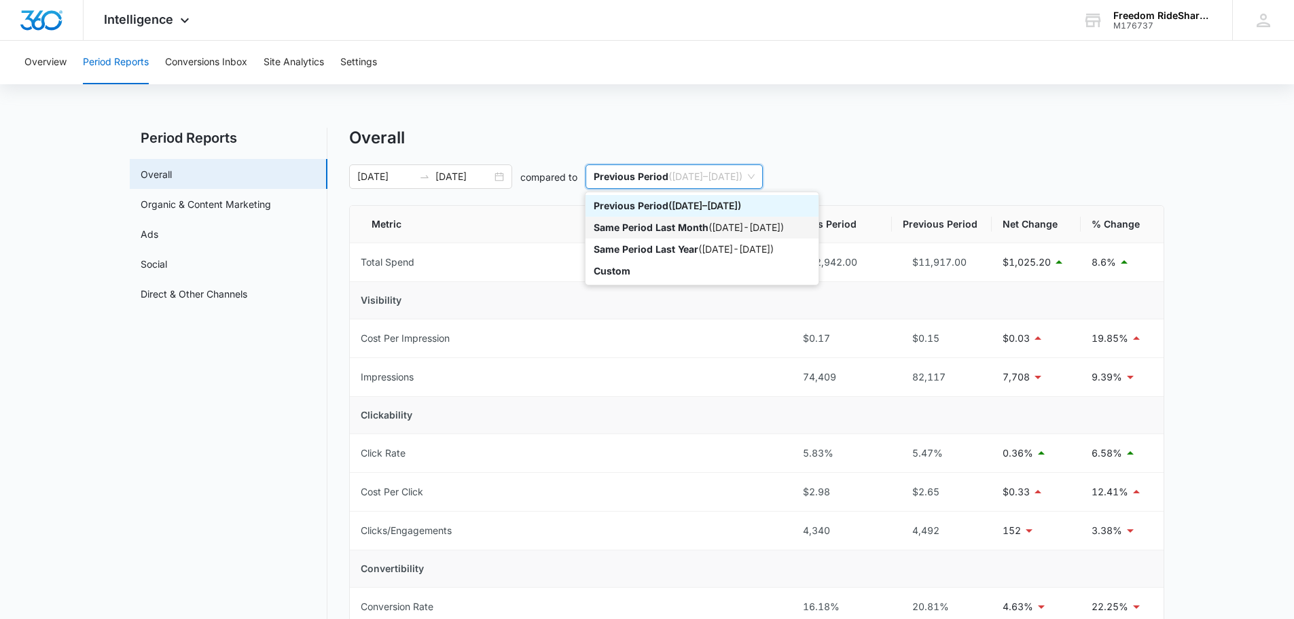
click at [646, 236] on div "Same Period Last Month ( 07/05/2025 - 08/04/2025 )" at bounding box center [702, 228] width 233 height 22
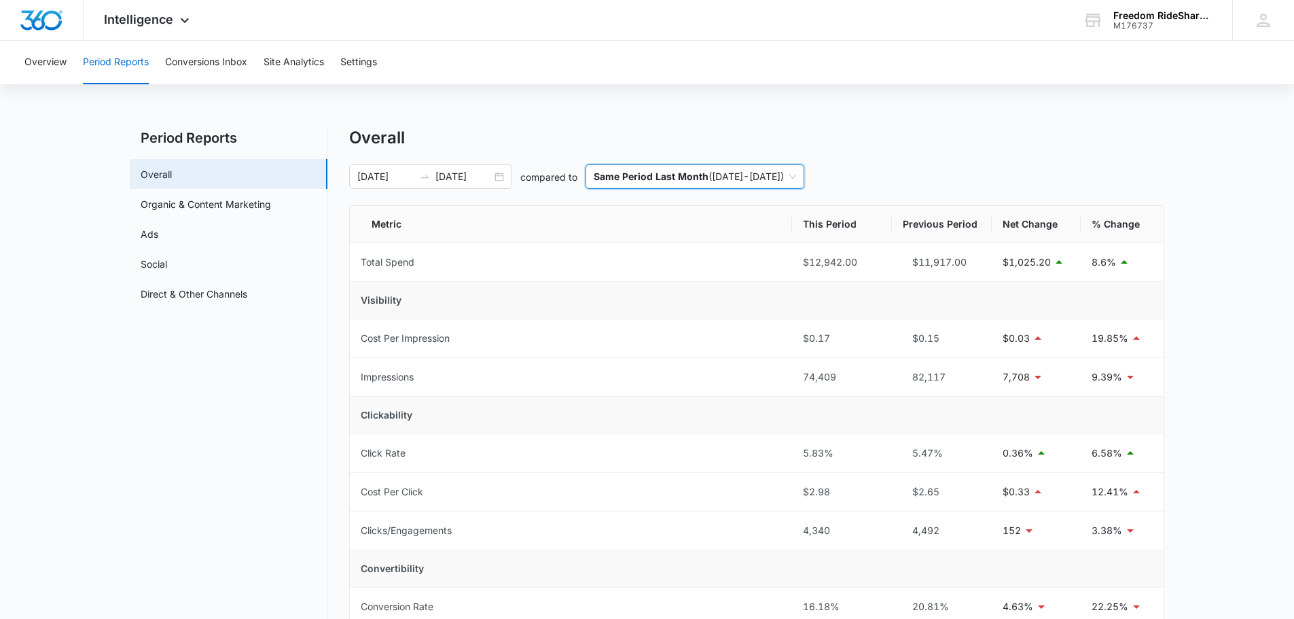
click at [647, 172] on p "Same Period Last Month" at bounding box center [651, 177] width 115 height 12
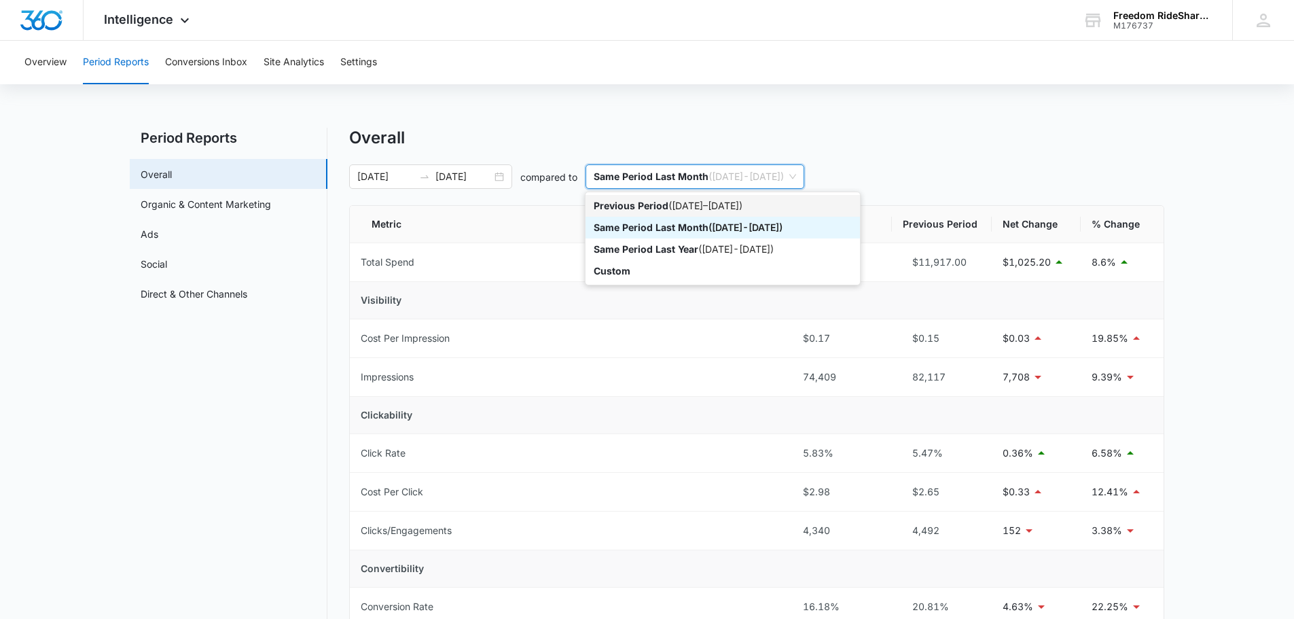
click at [652, 207] on p "Previous Period" at bounding box center [631, 206] width 75 height 12
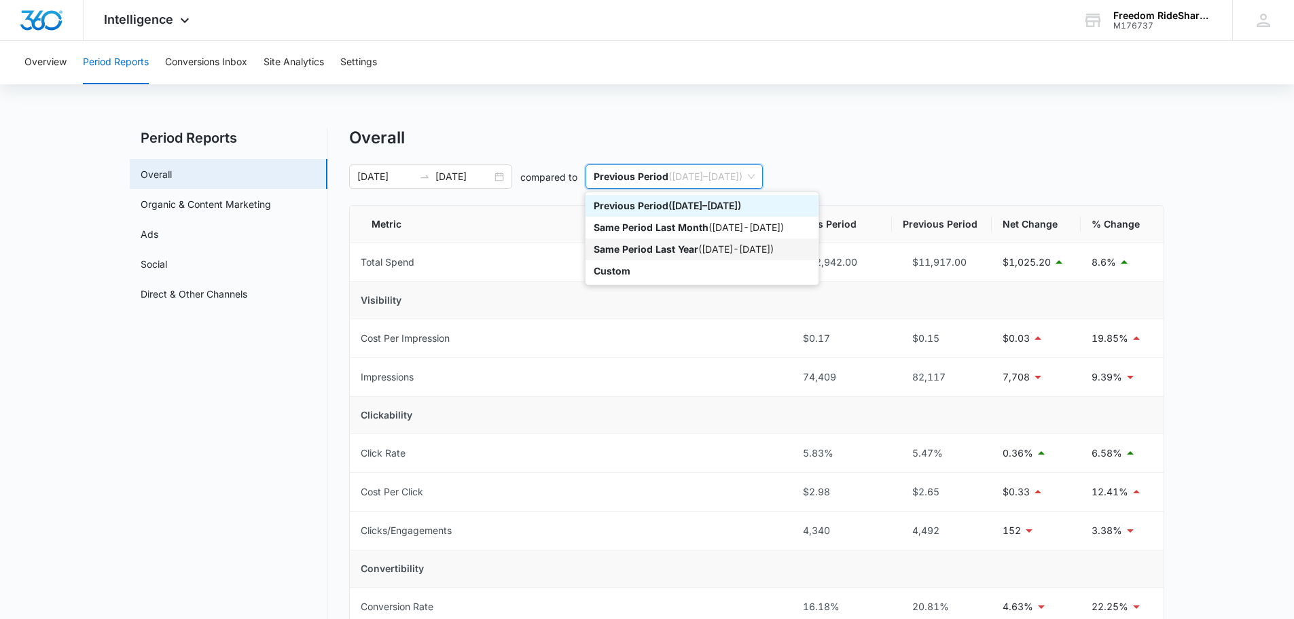
click at [649, 245] on p "Same Period Last Year" at bounding box center [646, 249] width 105 height 12
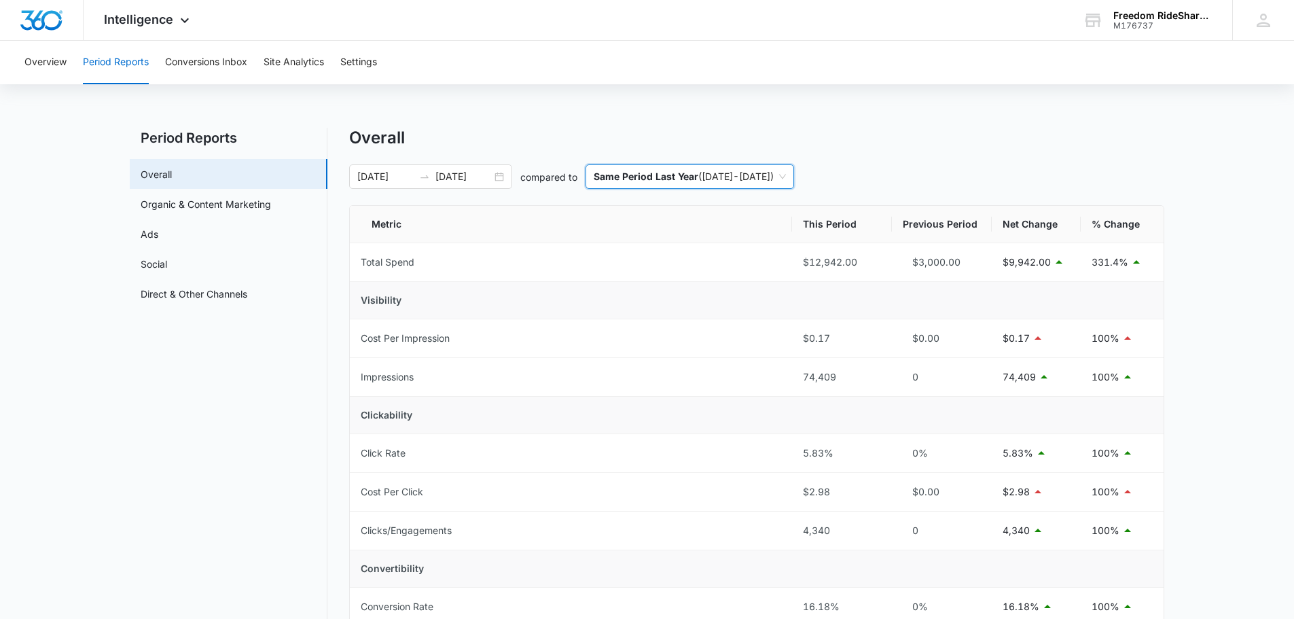
click at [660, 183] on span "Same Period Last Year ( 08/05/2024 - 09/04/2024 )" at bounding box center [690, 176] width 192 height 23
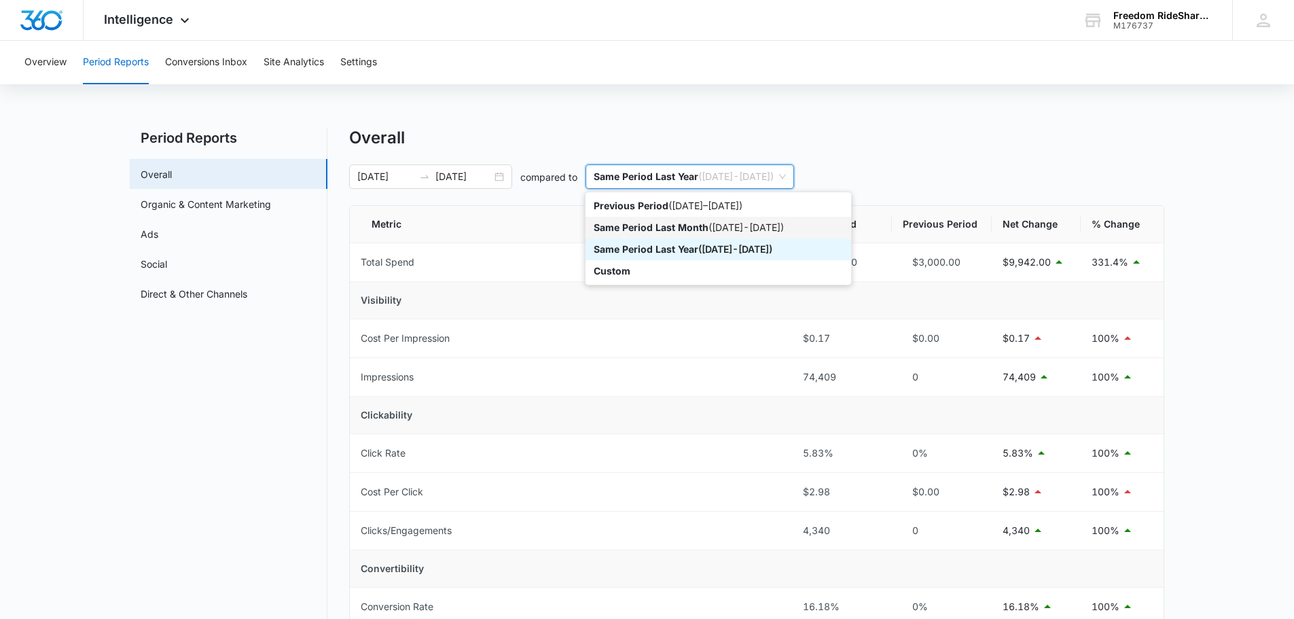
click at [679, 234] on div "Same Period Last Month ( 07/05/2025 - 08/04/2025 )" at bounding box center [718, 227] width 249 height 15
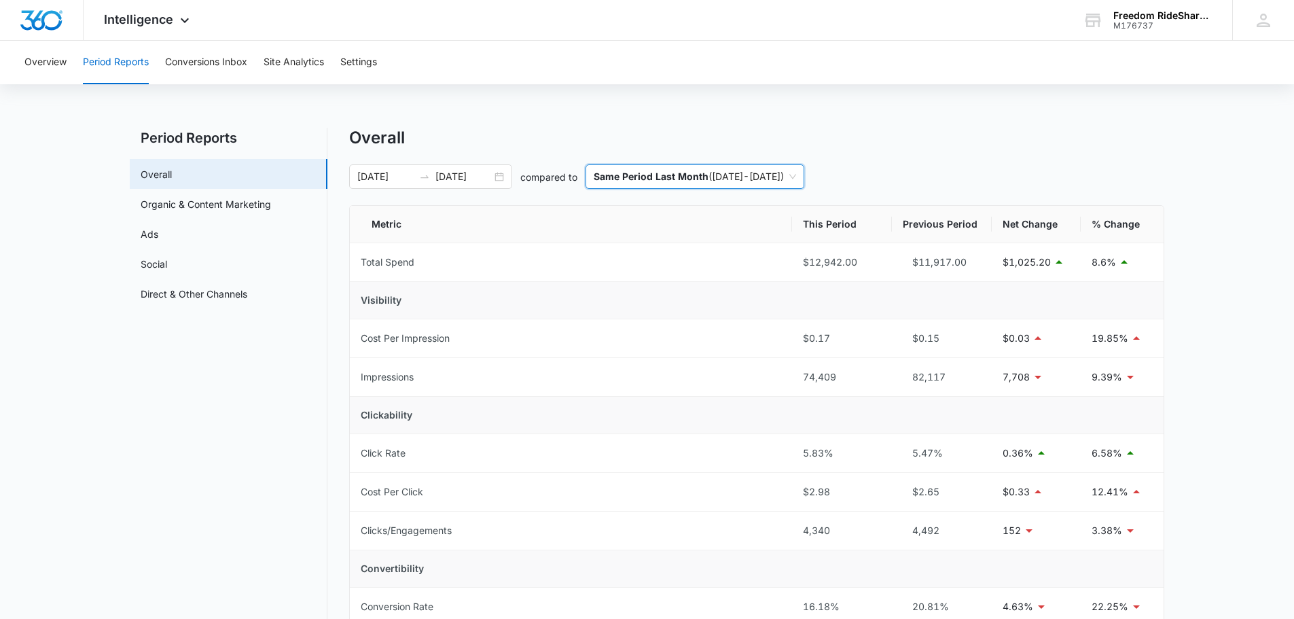
click at [691, 173] on p "Same Period Last Month" at bounding box center [651, 177] width 115 height 12
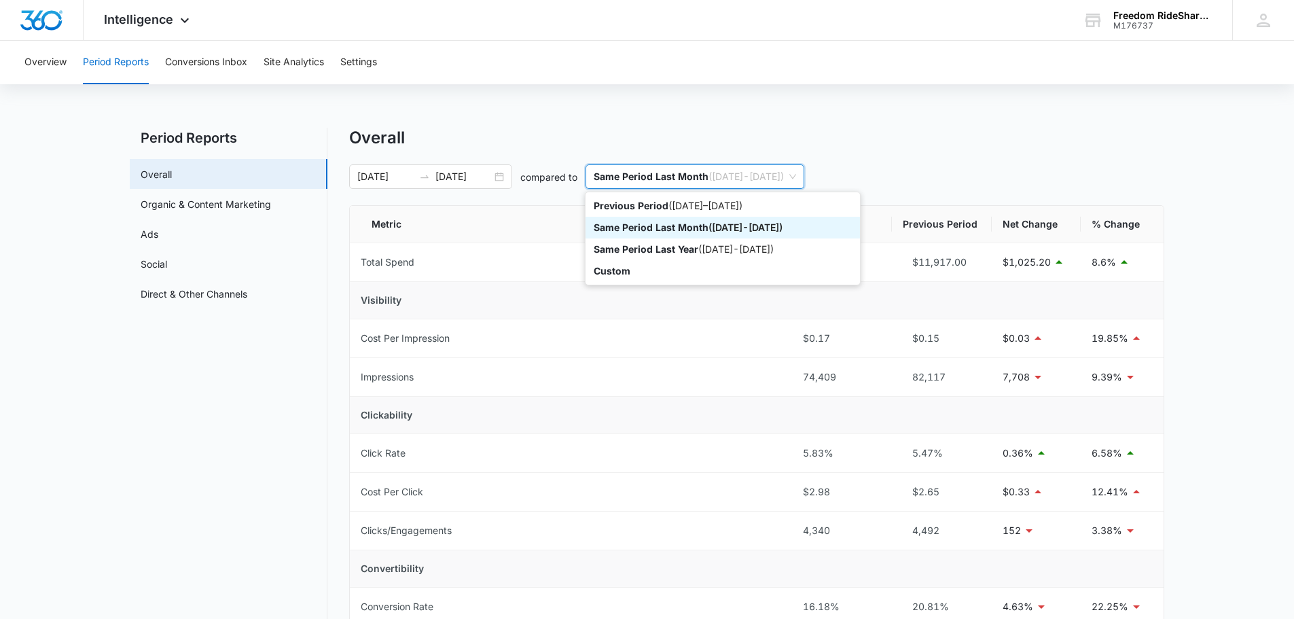
click at [683, 217] on div "Same Period Last Month ( 07/05/2025 - 08/04/2025 )" at bounding box center [723, 228] width 274 height 22
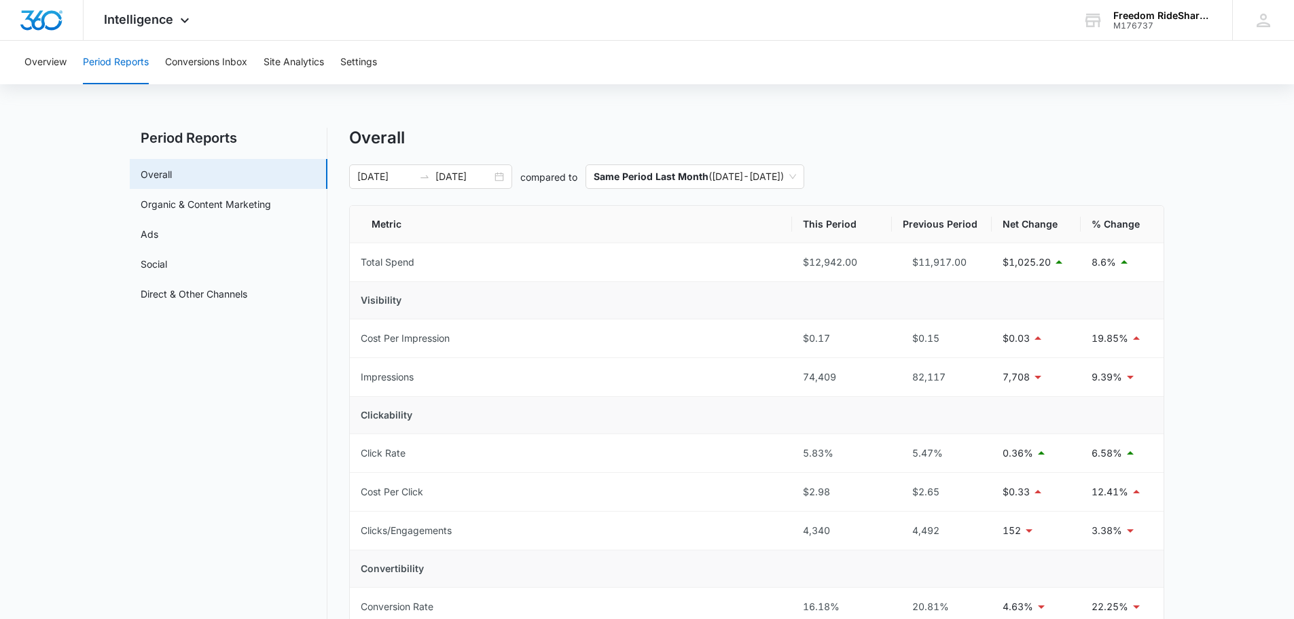
click at [419, 83] on div "Overview Period Reports Conversions Inbox Site Analytics Settings" at bounding box center [647, 62] width 1262 height 43
click at [172, 20] on span "Intelligence" at bounding box center [138, 19] width 69 height 14
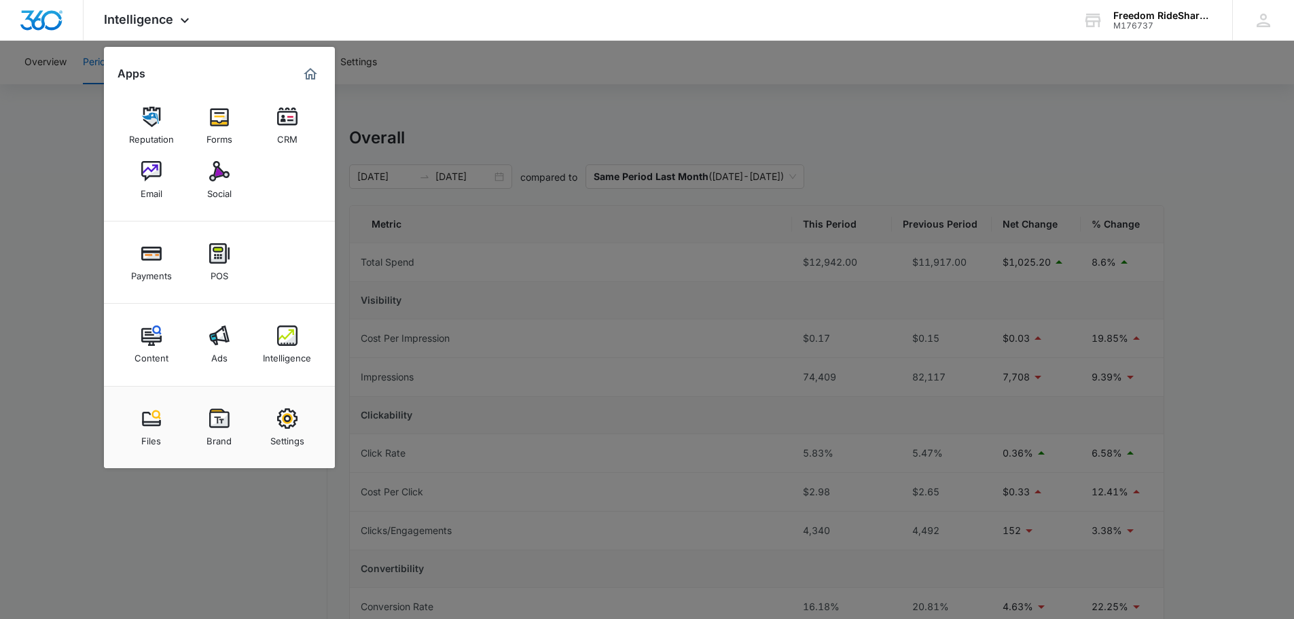
click at [231, 124] on link "Forms" at bounding box center [220, 126] width 52 height 52
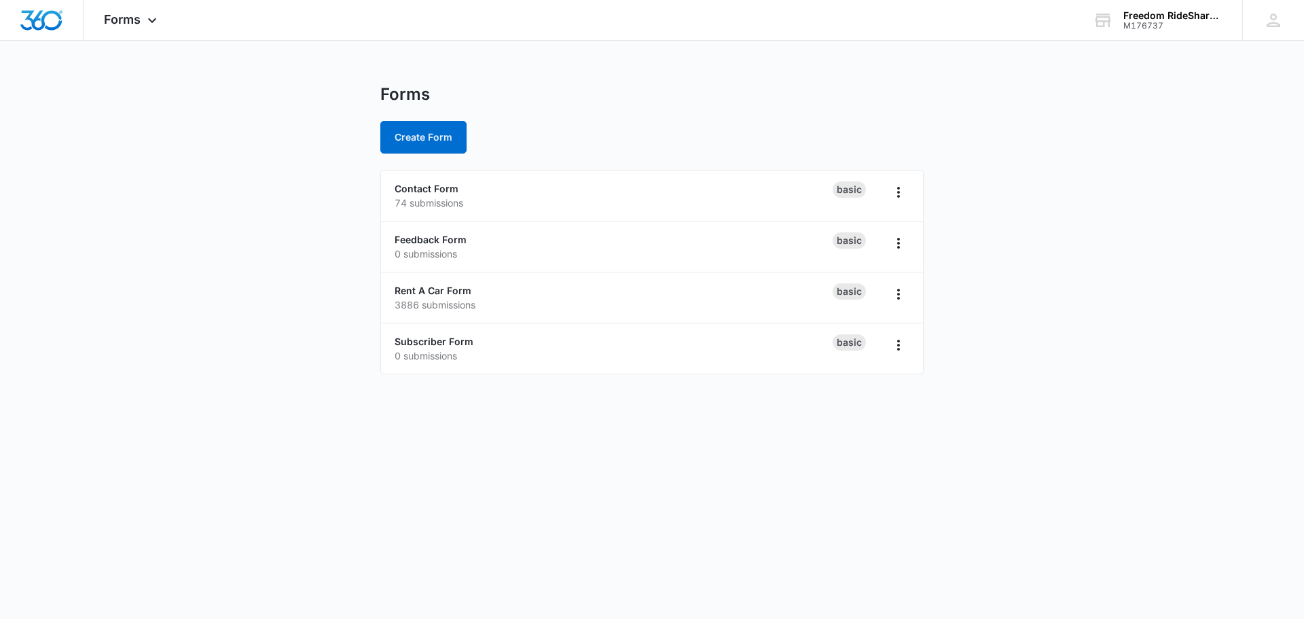
click at [132, 23] on span "Forms" at bounding box center [122, 19] width 37 height 14
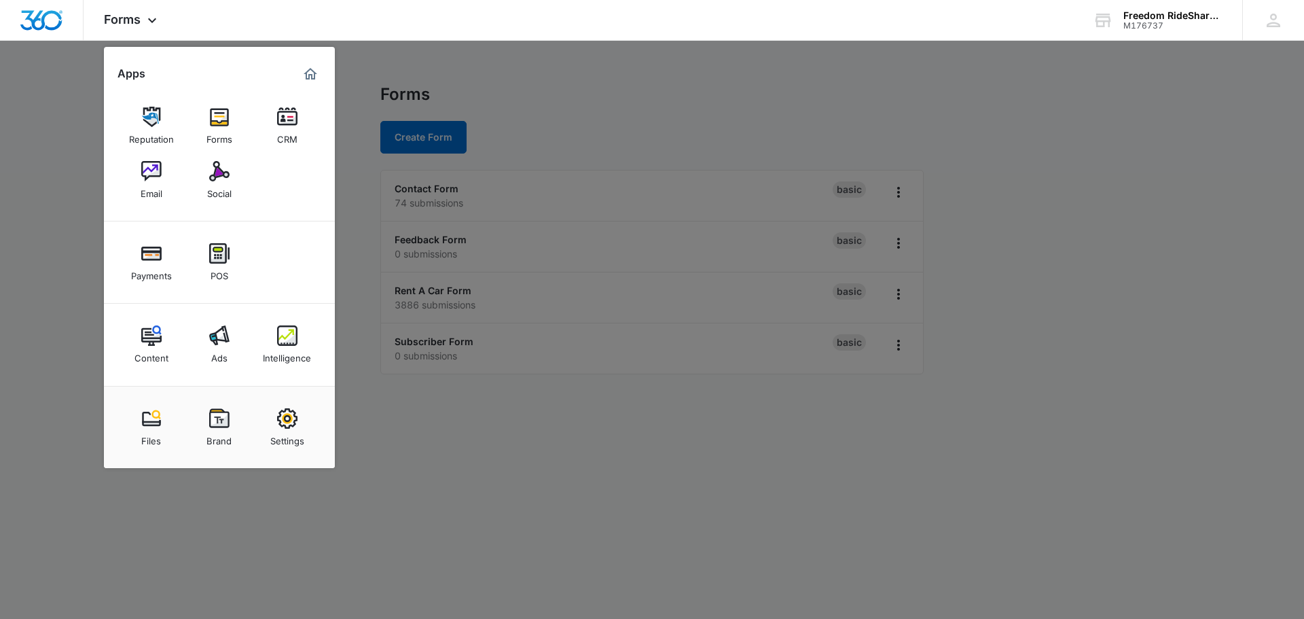
click at [152, 342] on img at bounding box center [151, 335] width 20 height 20
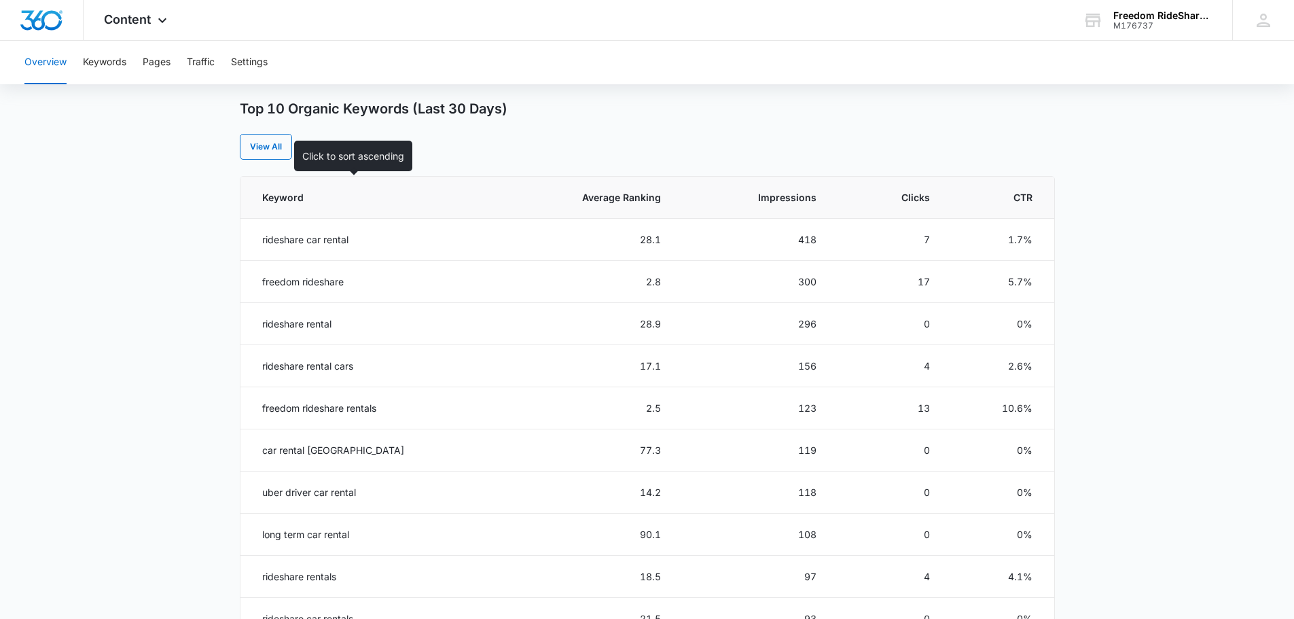
scroll to position [544, 0]
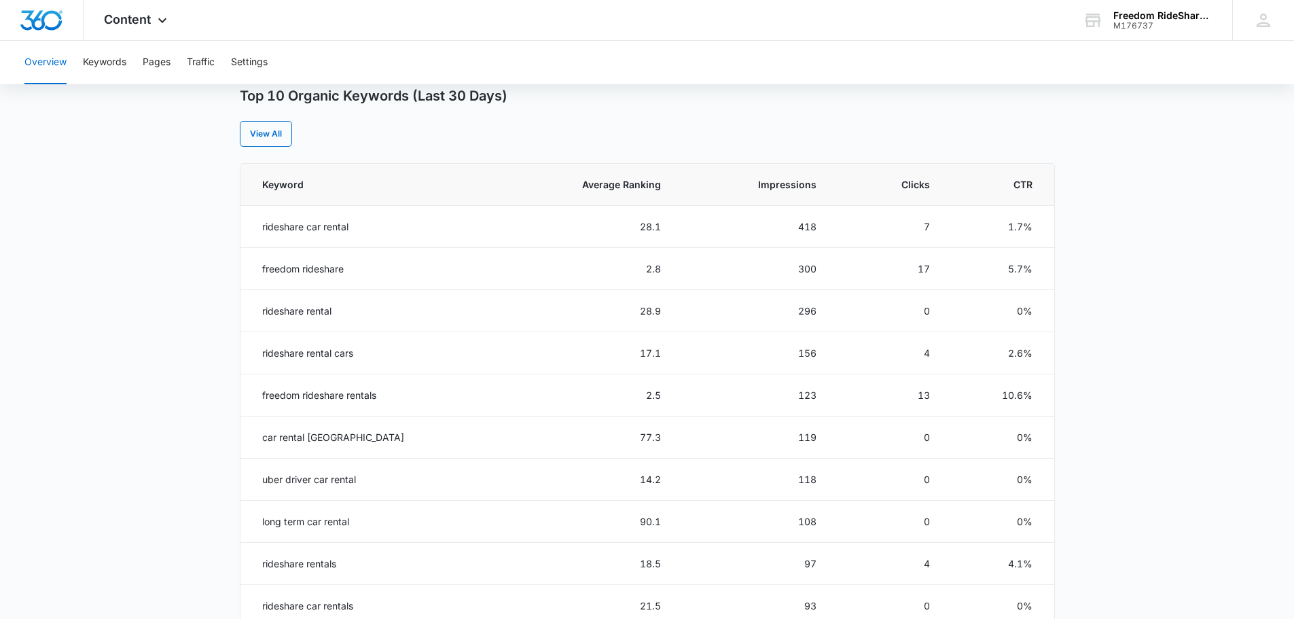
click at [160, 351] on main "Overview Overall Organic Performance (Last 30 Days) Compared to: Jul 7, 2025 - …" at bounding box center [647, 242] width 1294 height 1317
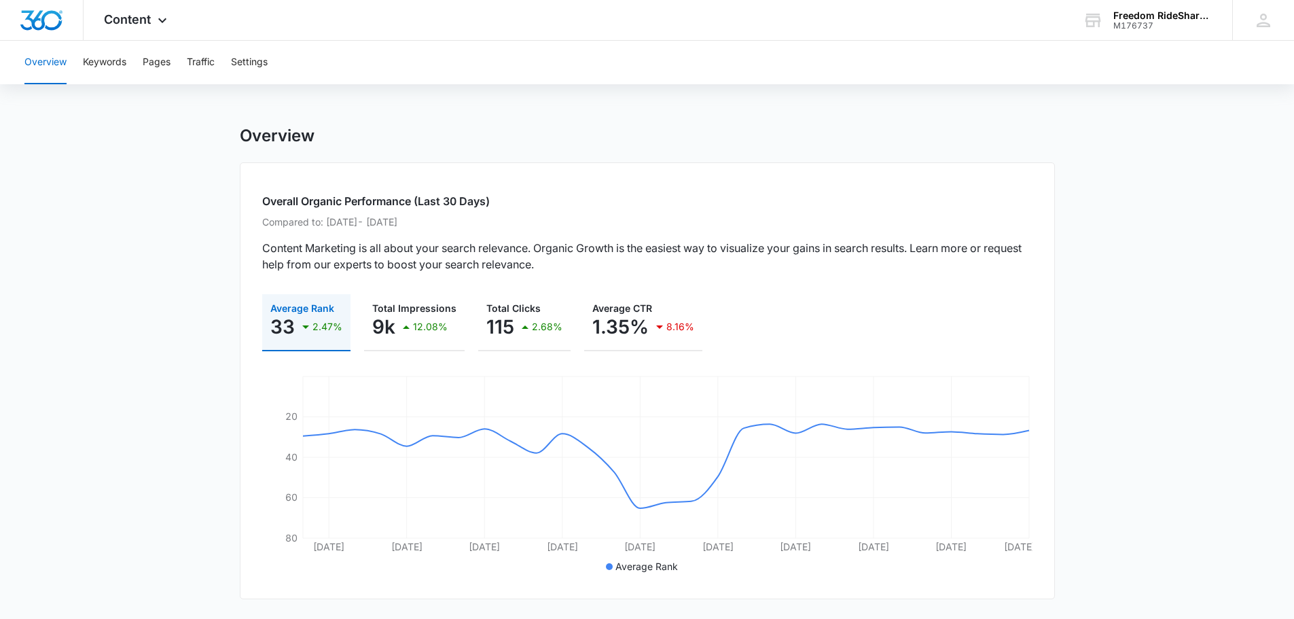
scroll to position [0, 0]
drag, startPoint x: 1109, startPoint y: 201, endPoint x: 1116, endPoint y: 202, distance: 7.5
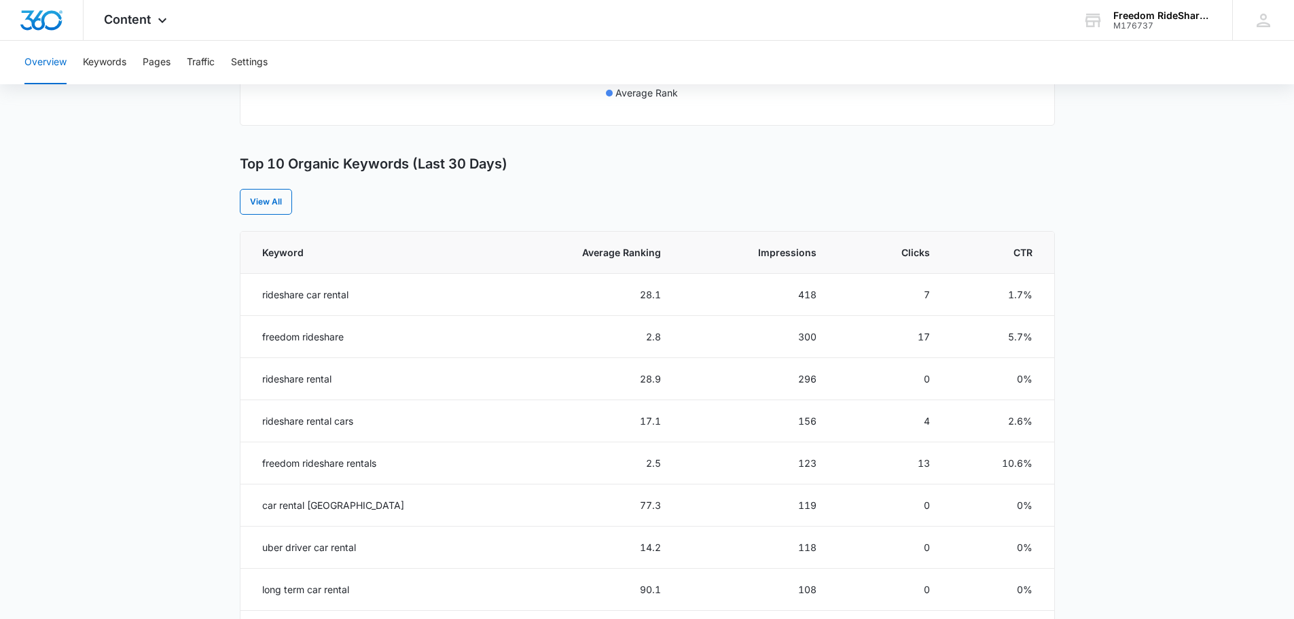
click at [124, 306] on main "Overview Overall Organic Performance (Last 30 Days) Compared to: Jul 7, 2025 - …" at bounding box center [647, 310] width 1294 height 1317
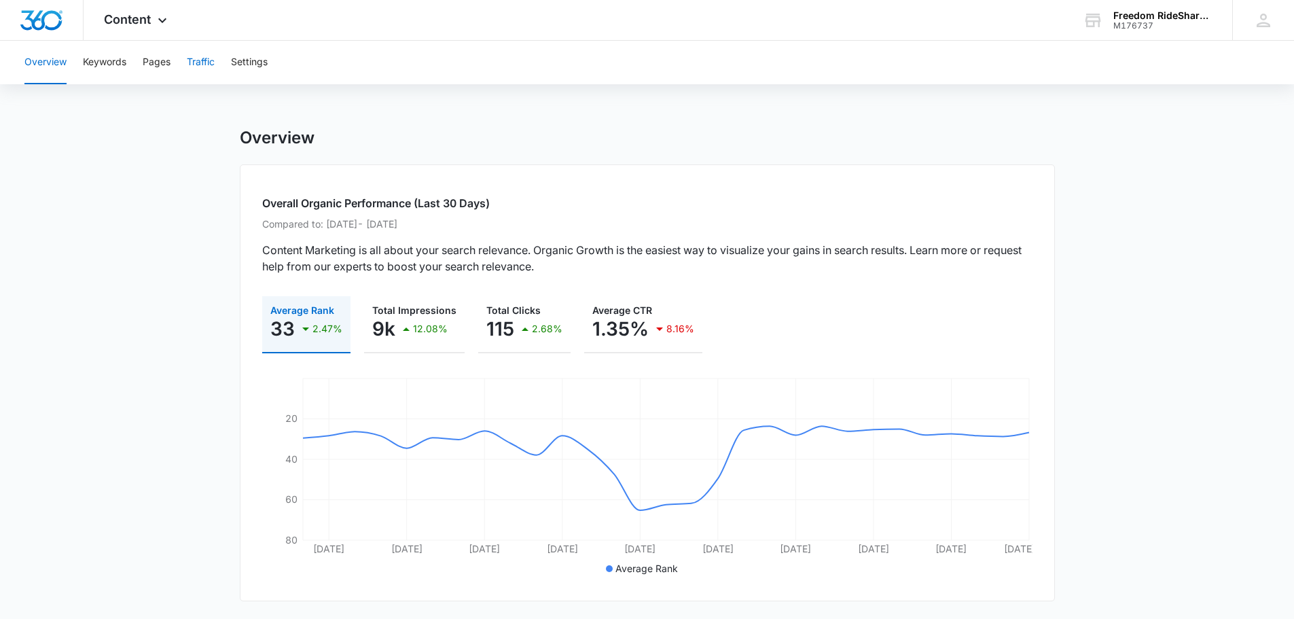
click at [213, 50] on button "Traffic" at bounding box center [201, 62] width 28 height 43
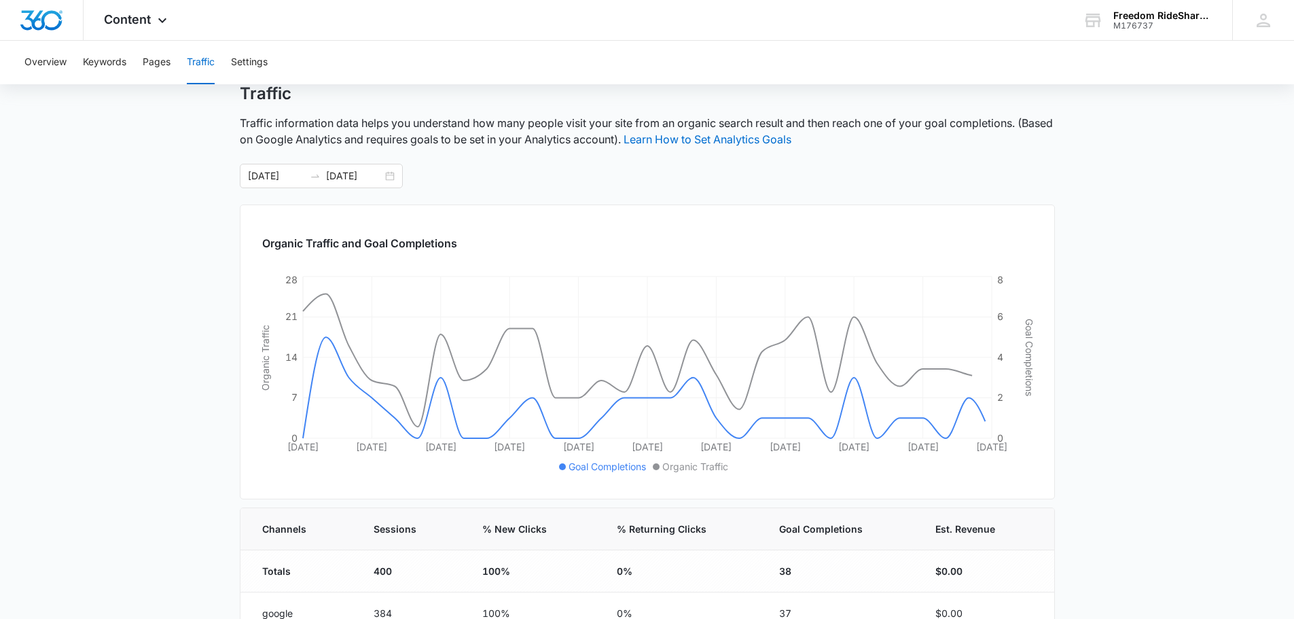
scroll to position [68, 0]
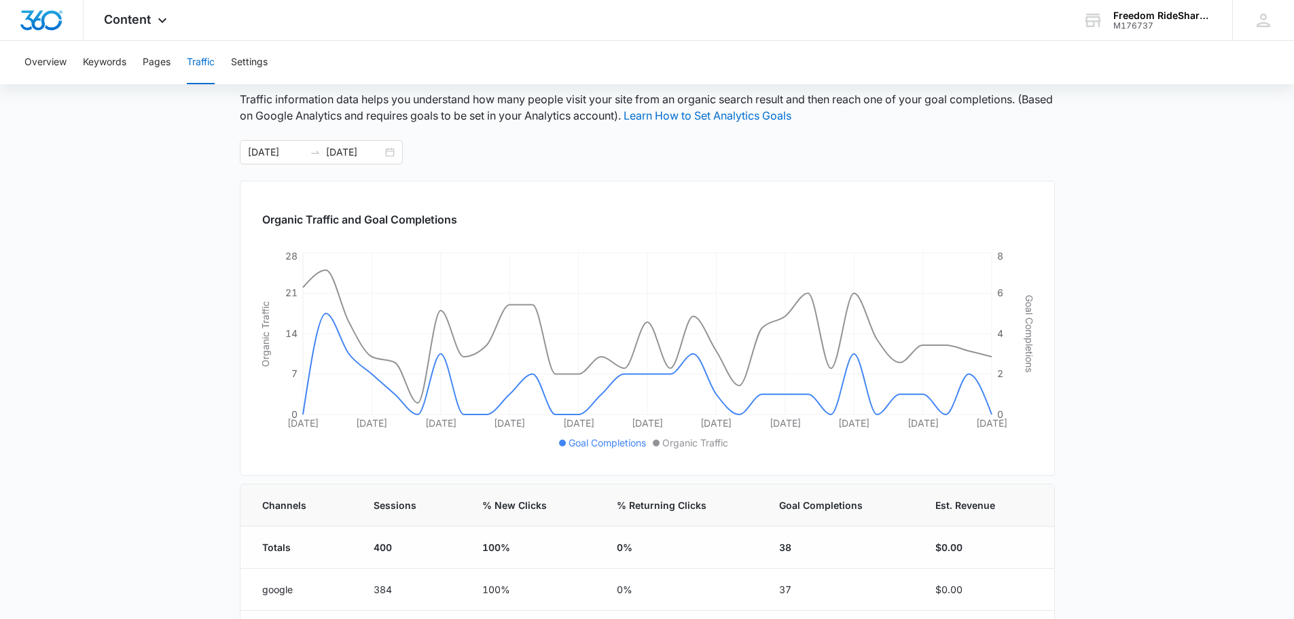
click at [1126, 304] on main "Traffic Traffic information data helps you understand how many people visit you…" at bounding box center [647, 430] width 1294 height 741
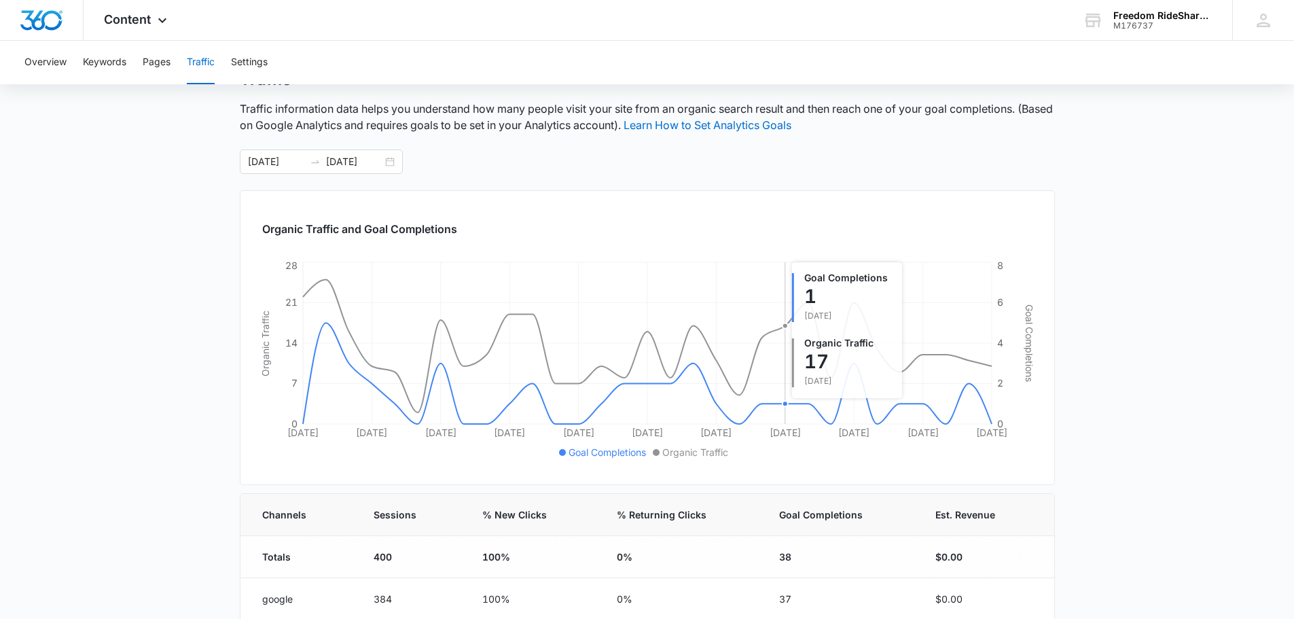
scroll to position [0, 0]
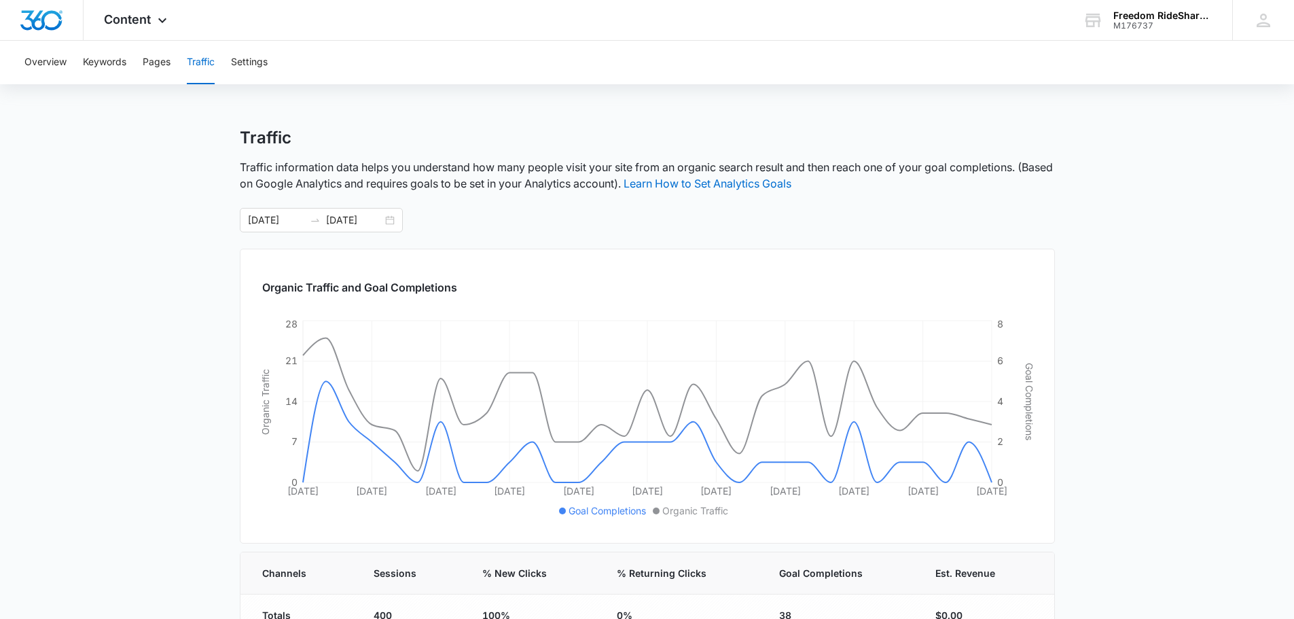
drag, startPoint x: 182, startPoint y: 160, endPoint x: 326, endPoint y: 25, distance: 197.1
click at [178, 163] on main "Traffic Traffic information data helps you understand how many people visit you…" at bounding box center [647, 498] width 1294 height 741
click at [164, 234] on main "Traffic Traffic information data helps you understand how many people visit you…" at bounding box center [647, 498] width 1294 height 741
click at [323, 219] on div at bounding box center [315, 220] width 22 height 11
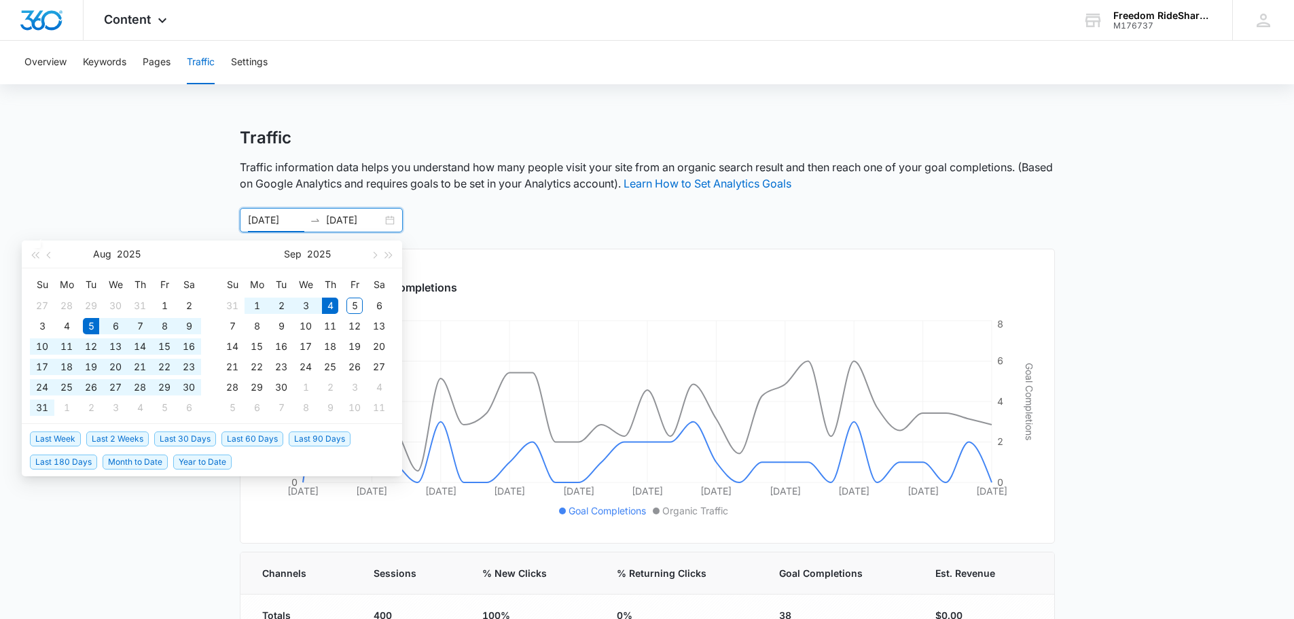
click at [52, 257] on button "button" at bounding box center [49, 254] width 15 height 27
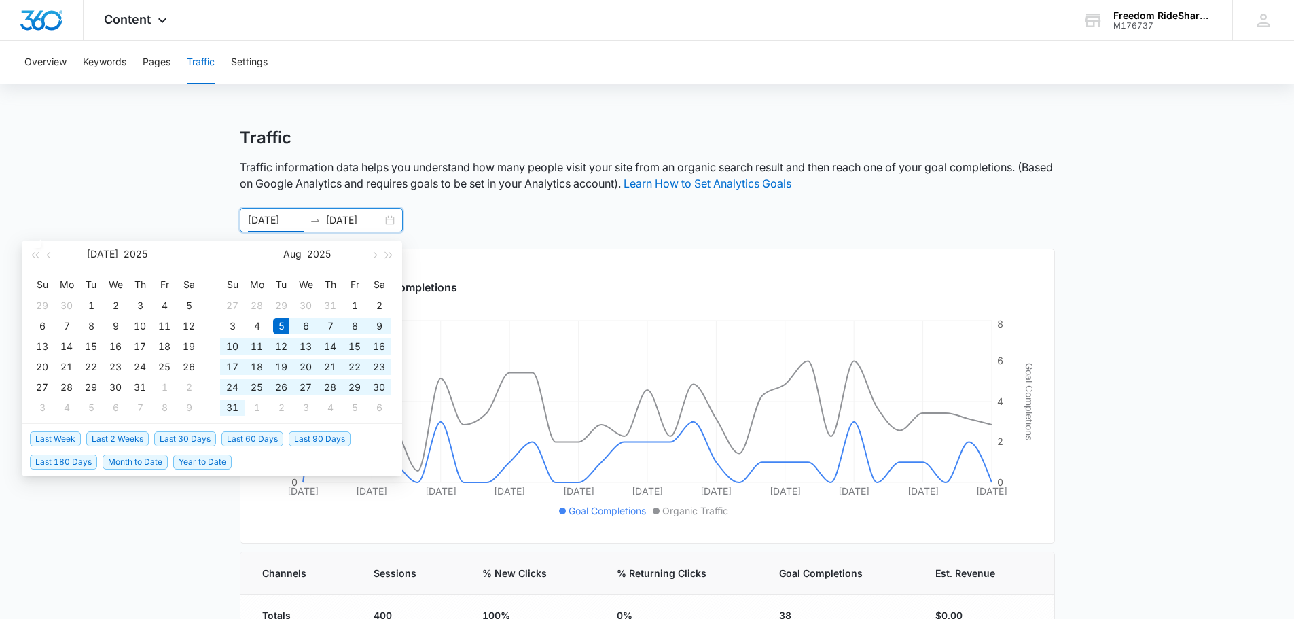
click at [52, 257] on button "button" at bounding box center [49, 254] width 15 height 27
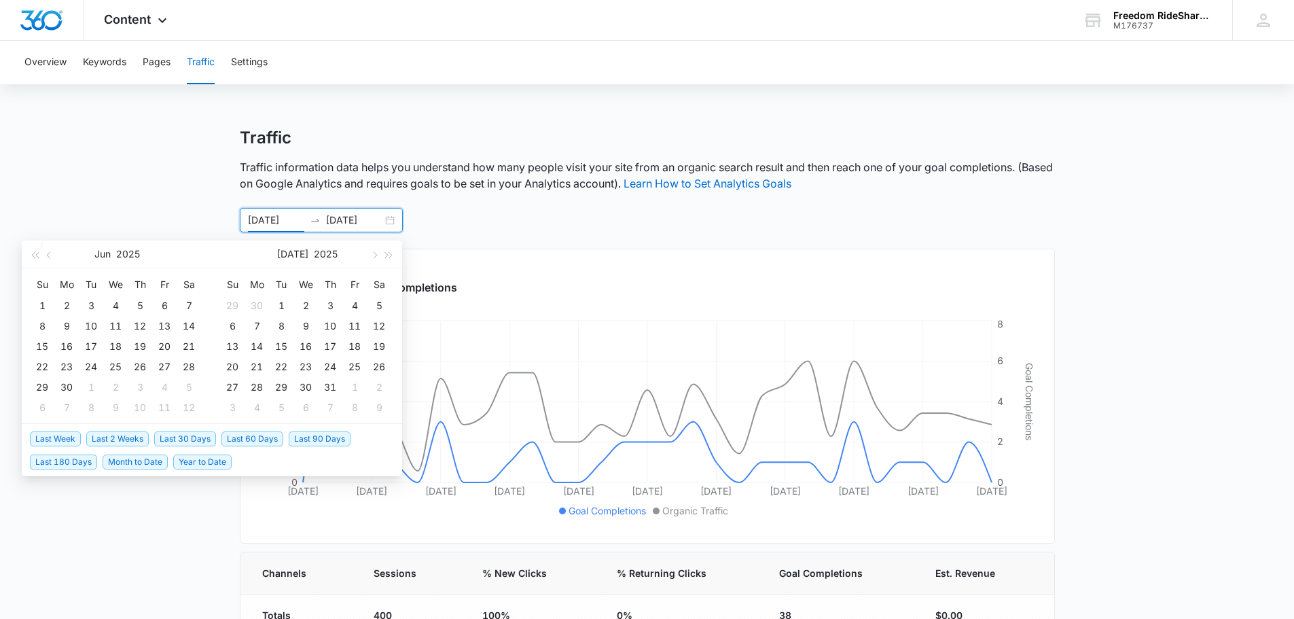
click at [52, 257] on button "button" at bounding box center [49, 254] width 15 height 27
click at [46, 262] on button "button" at bounding box center [49, 254] width 15 height 27
click at [47, 255] on span "button" at bounding box center [50, 254] width 7 height 7
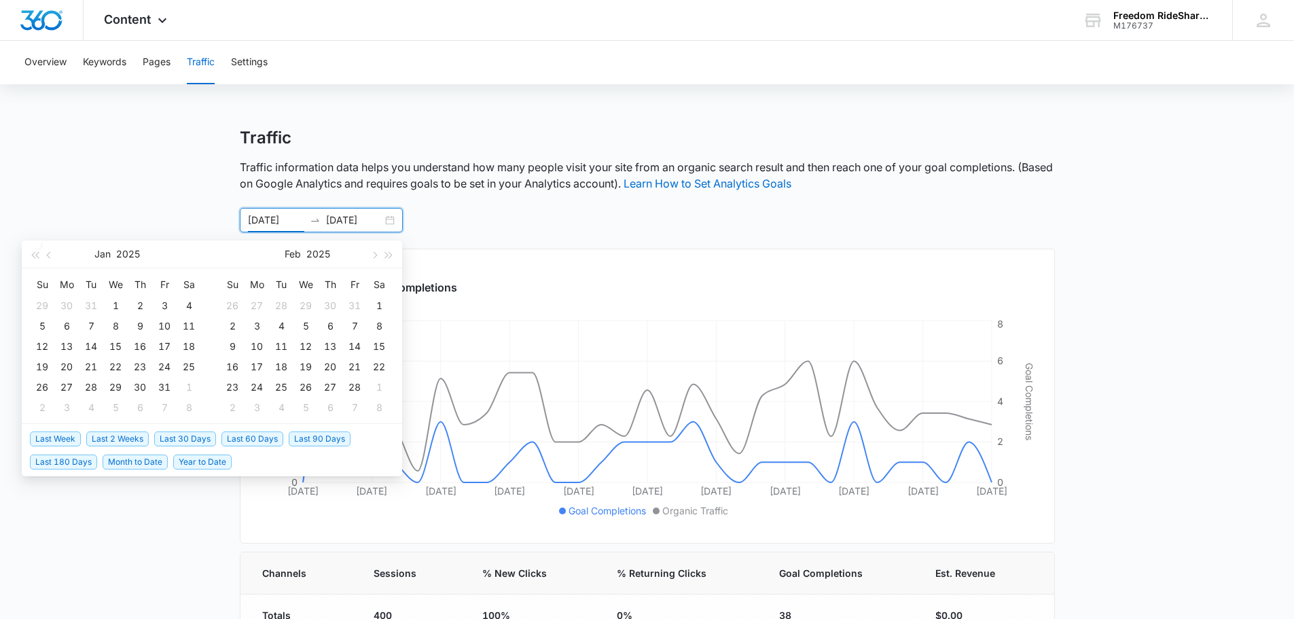
drag, startPoint x: 133, startPoint y: 158, endPoint x: 133, endPoint y: 168, distance: 9.5
click at [133, 162] on main "Traffic Traffic information data helps you understand how many people visit you…" at bounding box center [647, 498] width 1294 height 741
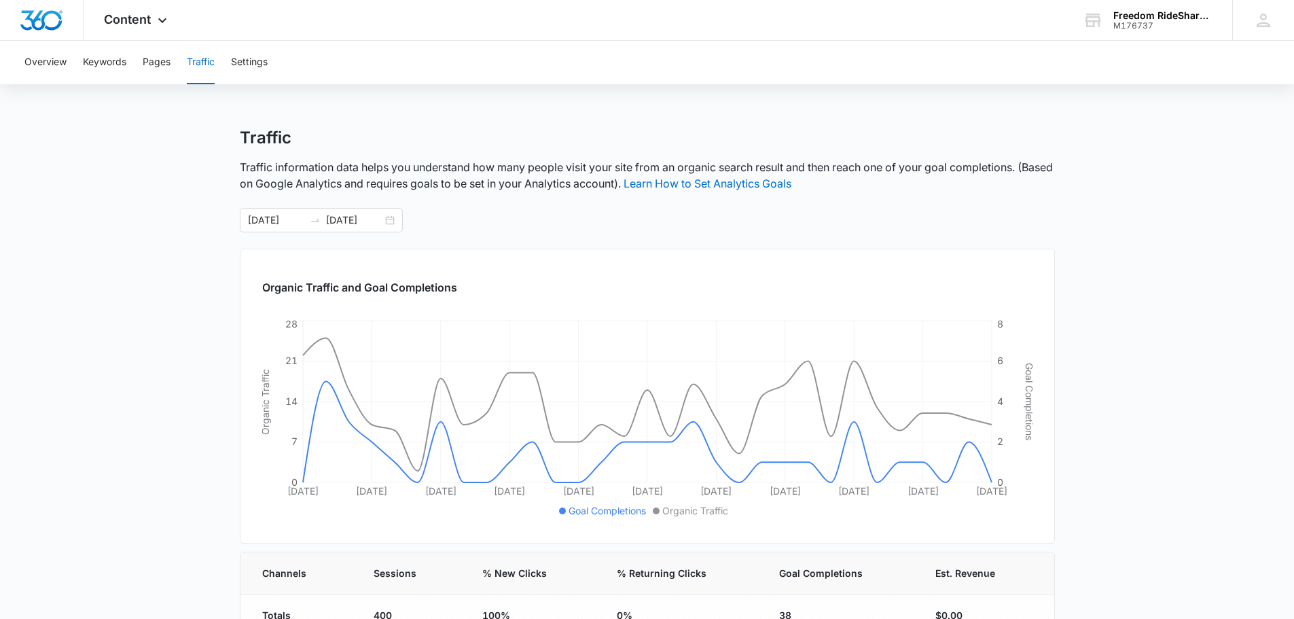
click at [181, 400] on main "Traffic Traffic information data helps you understand how many people visit you…" at bounding box center [647, 498] width 1294 height 741
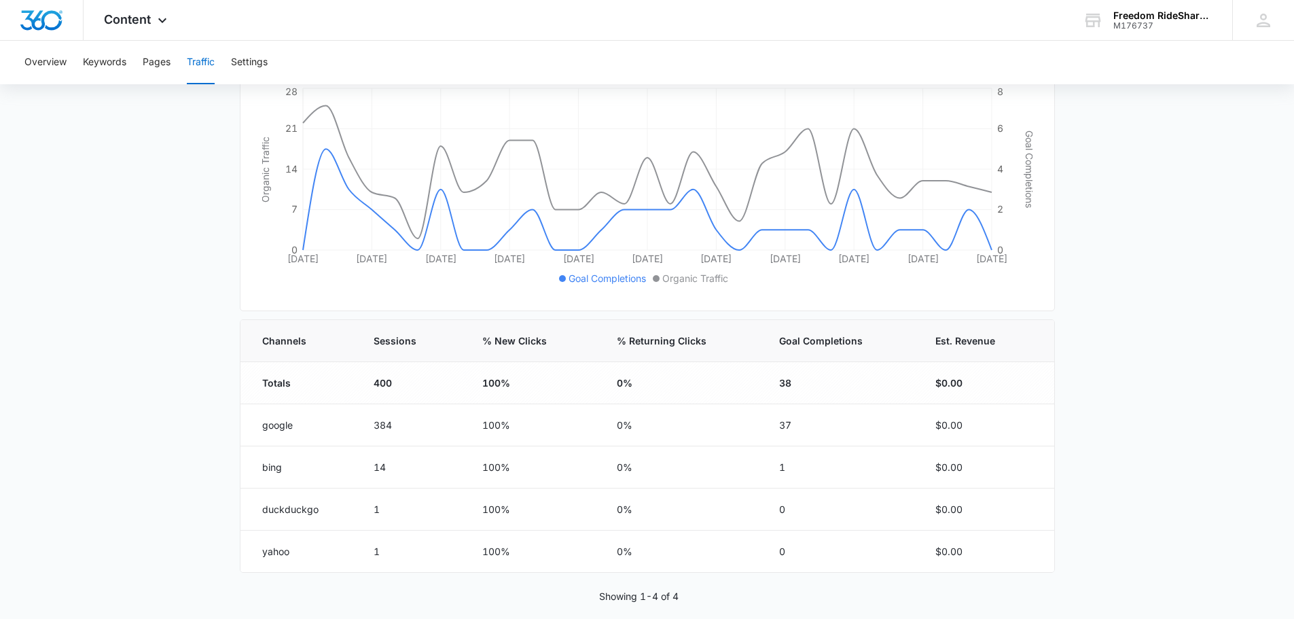
scroll to position [249, 0]
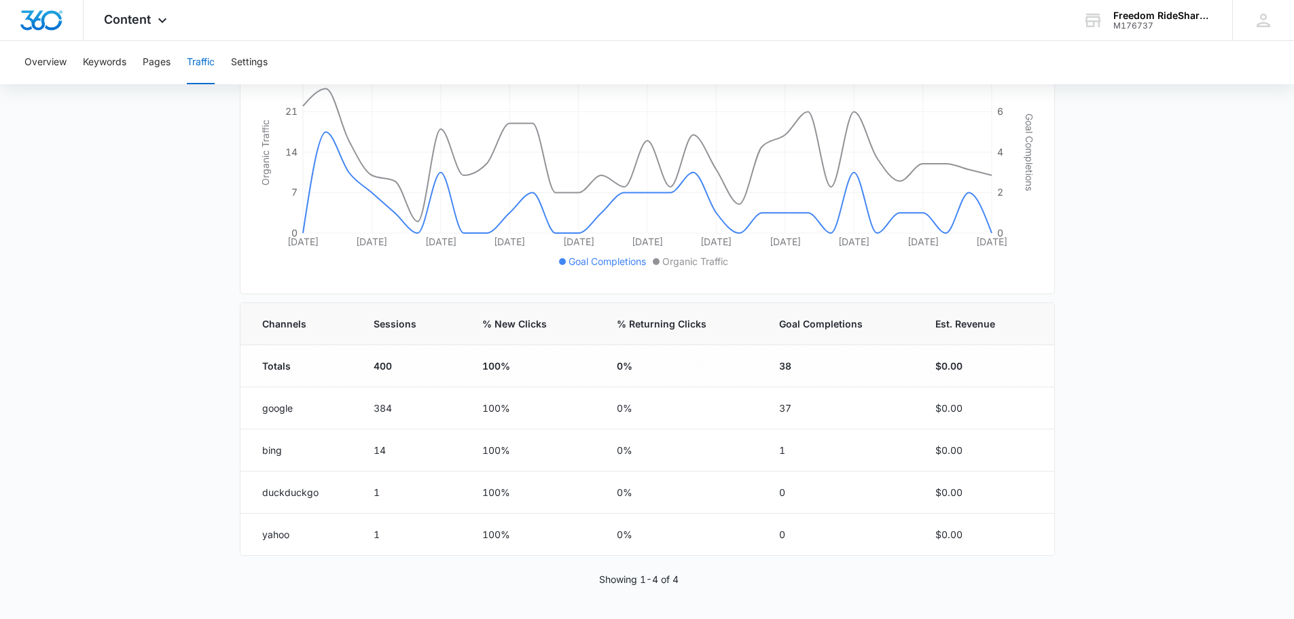
click at [181, 402] on main "Traffic Traffic information data helps you understand how many people visit you…" at bounding box center [647, 248] width 1294 height 741
click at [180, 402] on main "Traffic Traffic information data helps you understand how many people visit you…" at bounding box center [647, 248] width 1294 height 741
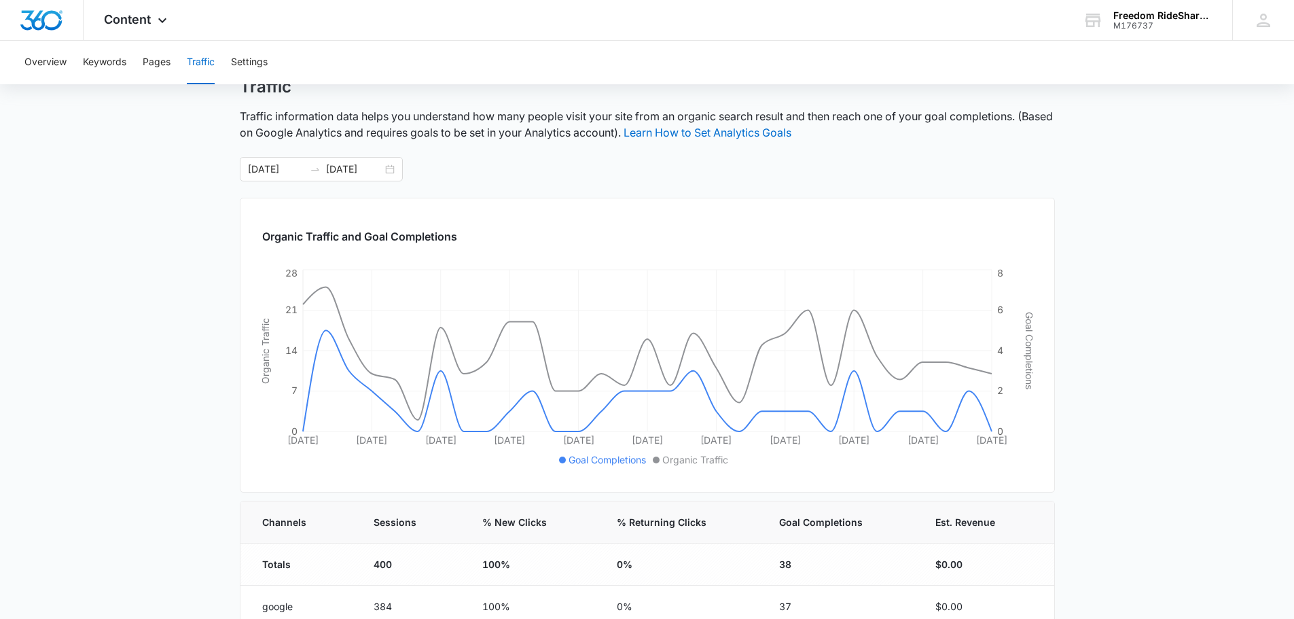
scroll to position [46, 0]
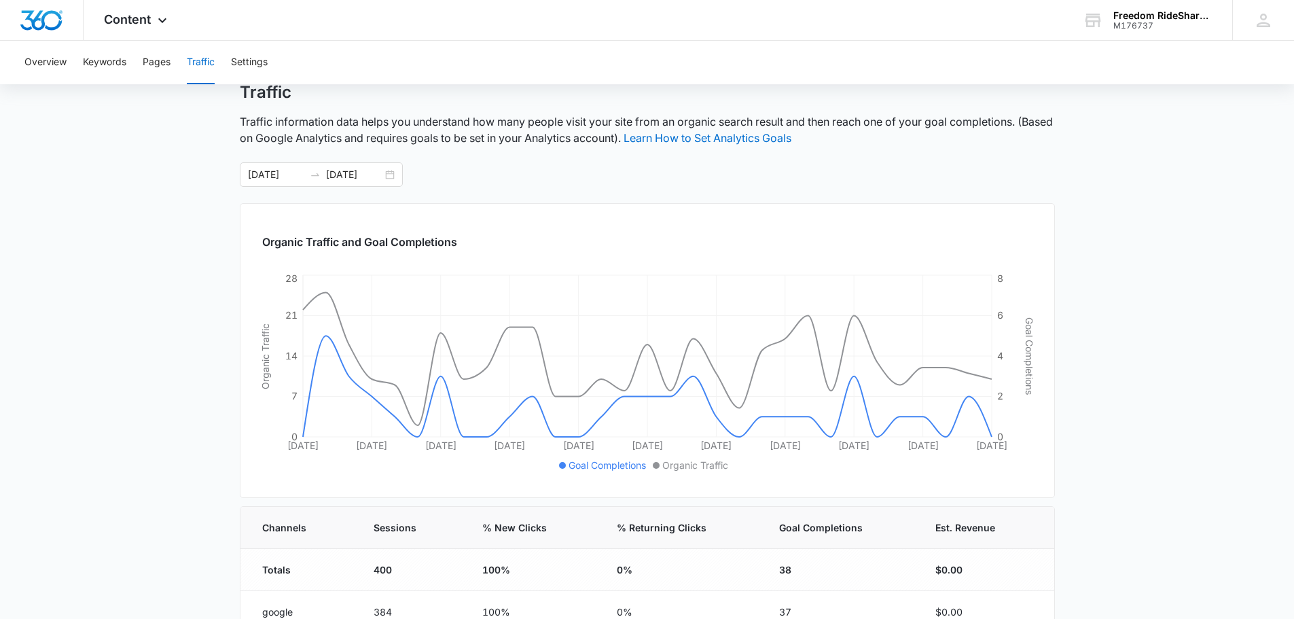
drag, startPoint x: 1086, startPoint y: 264, endPoint x: 1065, endPoint y: 243, distance: 30.3
click at [1089, 262] on main "Traffic Traffic information data helps you understand how many people visit you…" at bounding box center [647, 452] width 1294 height 741
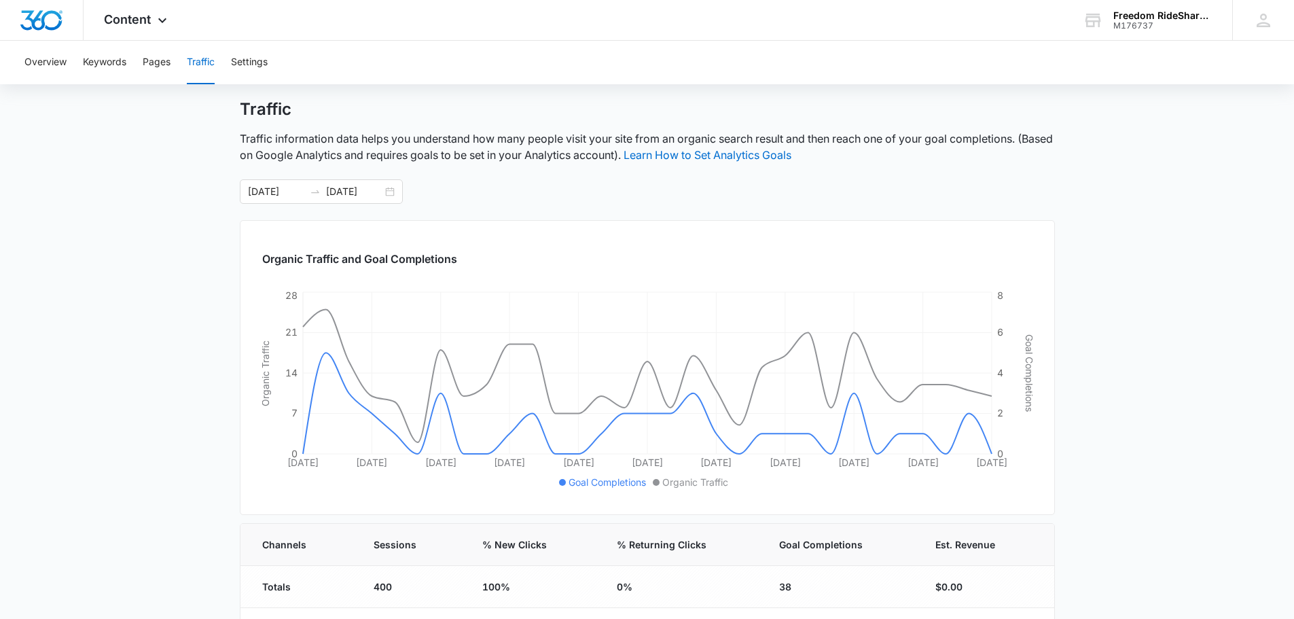
scroll to position [0, 0]
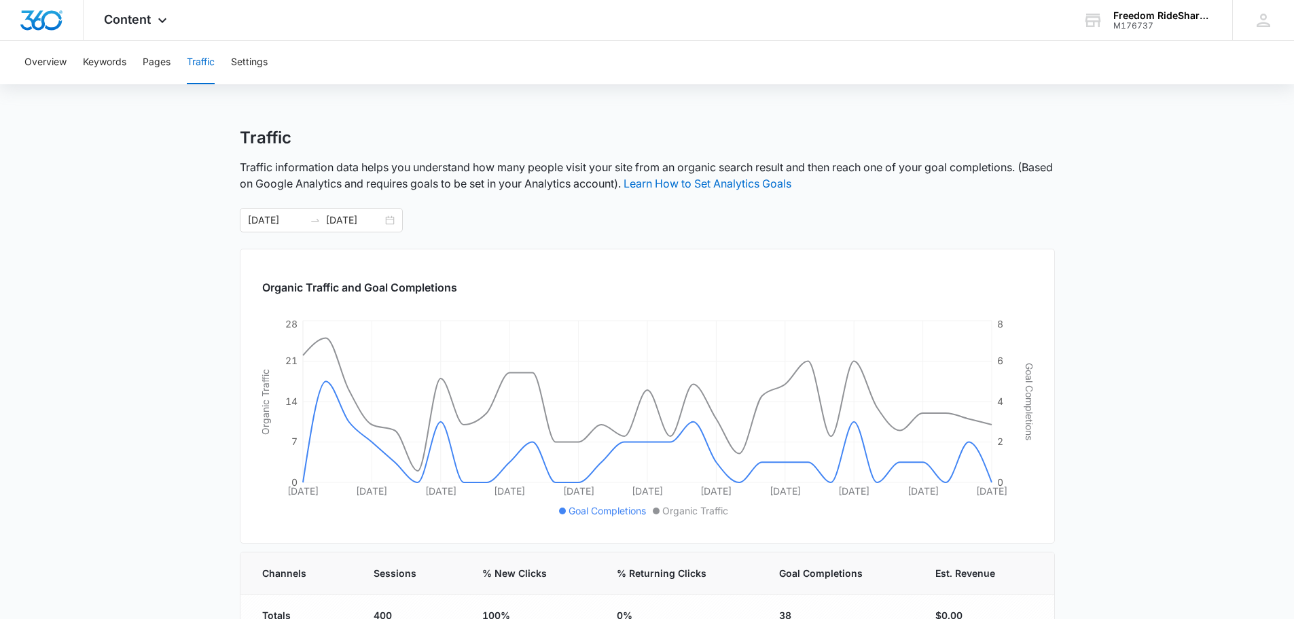
click at [149, 342] on main "Traffic Traffic information data helps you understand how many people visit you…" at bounding box center [647, 498] width 1294 height 741
click at [207, 178] on main "Traffic Traffic information data helps you understand how many people visit you…" at bounding box center [647, 498] width 1294 height 741
click at [366, 228] on div "08/05/2025 09/04/2025" at bounding box center [321, 220] width 163 height 24
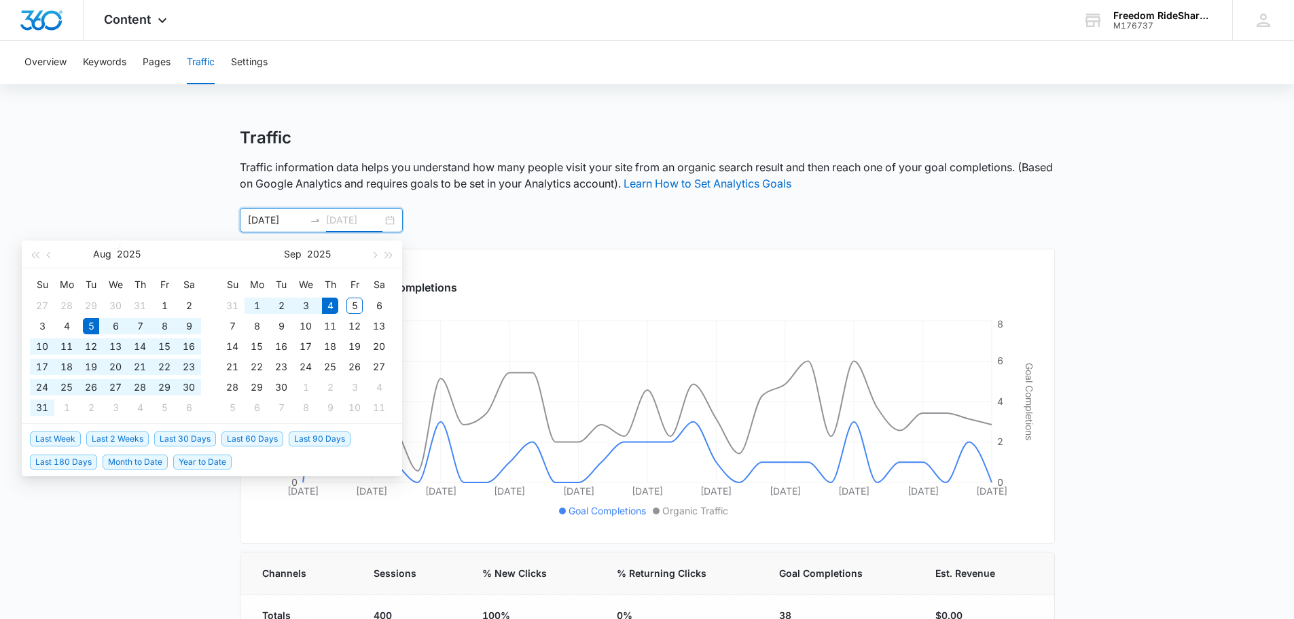
type input "09/04/2025"
click at [113, 213] on main "Traffic Traffic information data helps you understand how many people visit you…" at bounding box center [647, 498] width 1294 height 741
